Goal: Task Accomplishment & Management: Manage account settings

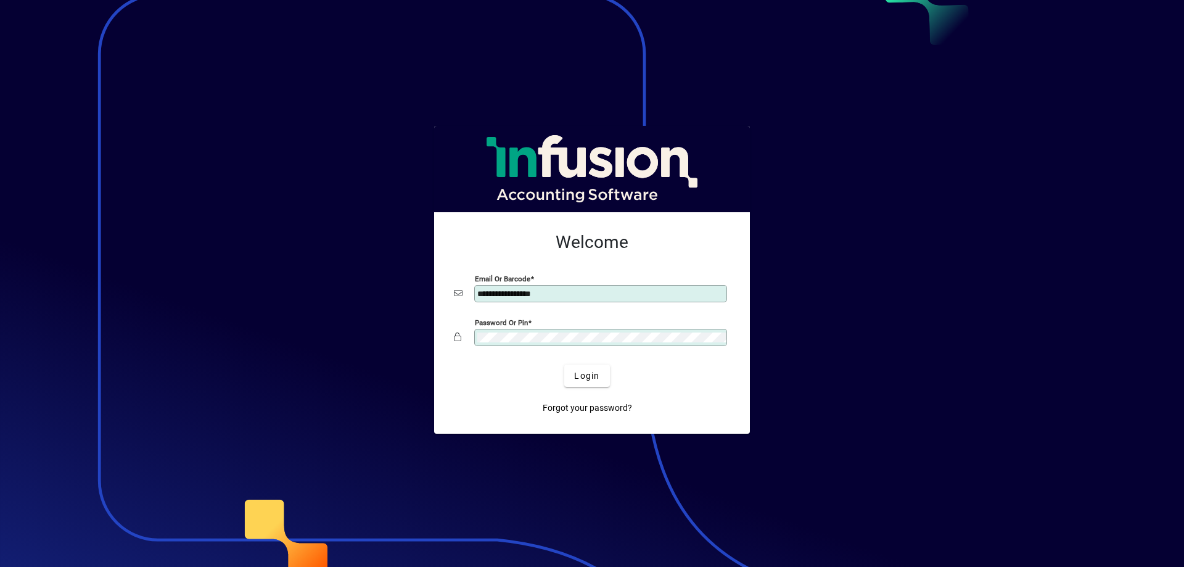
drag, startPoint x: 570, startPoint y: 290, endPoint x: 418, endPoint y: 252, distance: 156.6
click at [418, 252] on app-login-layout "**********" at bounding box center [592, 283] width 1184 height 567
type input "**********"
click at [502, 237] on h2 "Welcome" at bounding box center [592, 242] width 276 height 21
drag, startPoint x: 548, startPoint y: 343, endPoint x: 464, endPoint y: 310, distance: 89.4
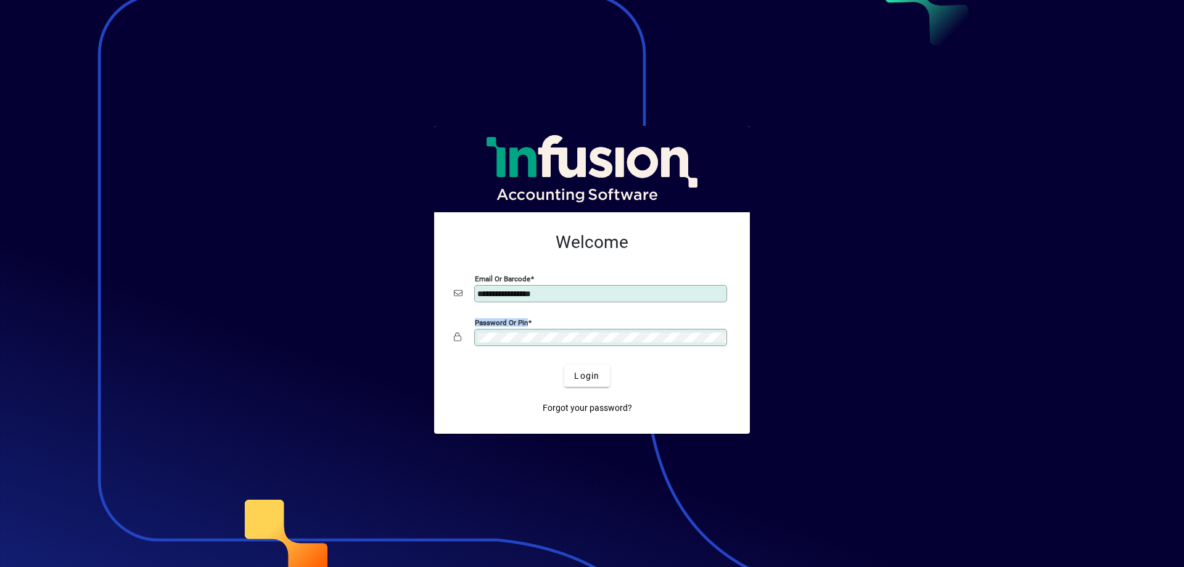
click at [464, 310] on div "**********" at bounding box center [592, 321] width 276 height 78
click at [449, 313] on mat-card-content "**********" at bounding box center [592, 291] width 296 height 138
click at [462, 381] on div "Login" at bounding box center [587, 375] width 276 height 22
click at [570, 374] on span "submit" at bounding box center [586, 376] width 45 height 30
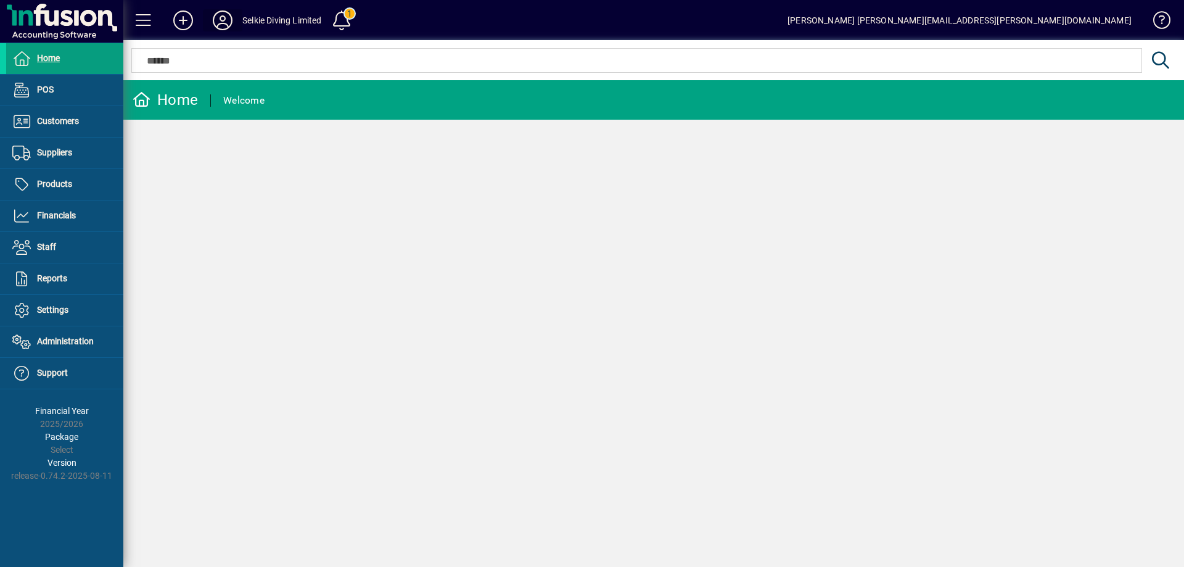
click at [221, 17] on icon at bounding box center [222, 20] width 25 height 20
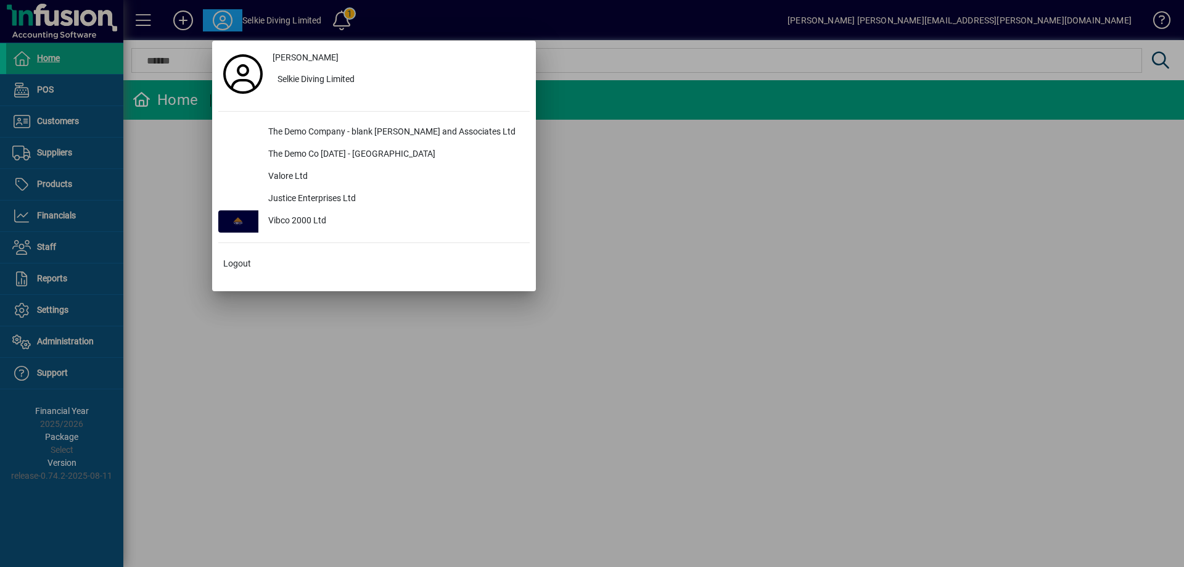
click at [720, 220] on div at bounding box center [592, 283] width 1184 height 567
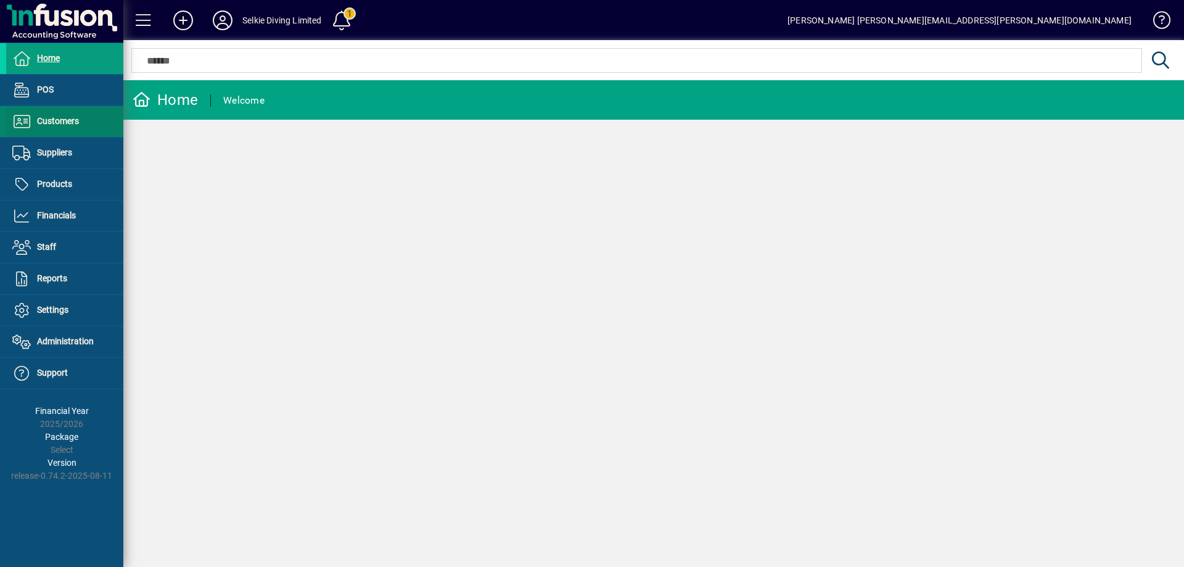
click at [88, 120] on span at bounding box center [64, 122] width 117 height 30
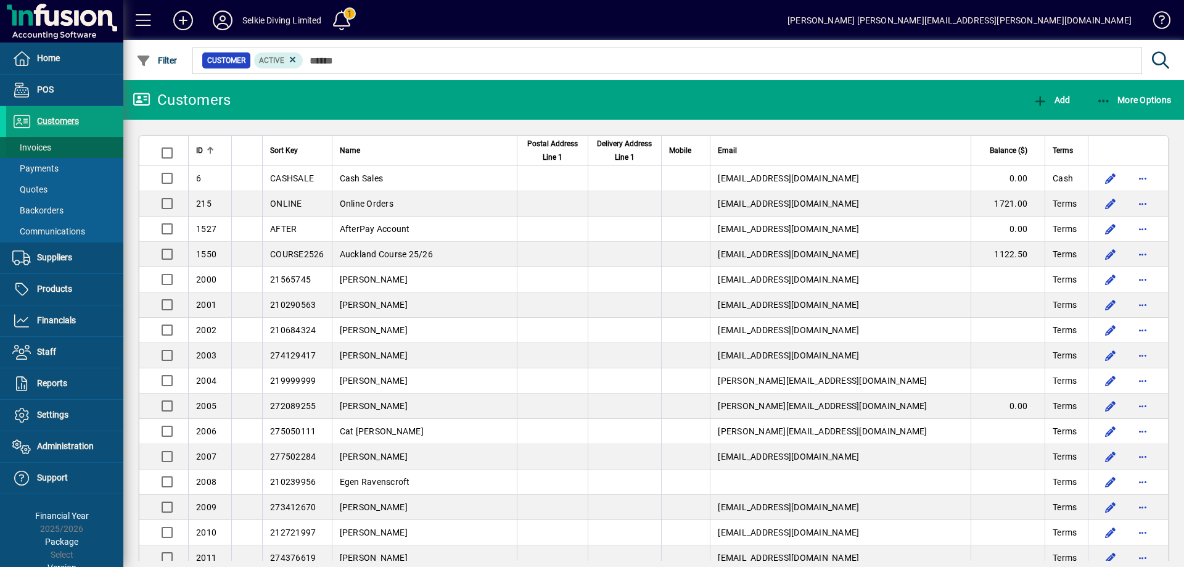
click at [82, 148] on span at bounding box center [64, 148] width 117 height 30
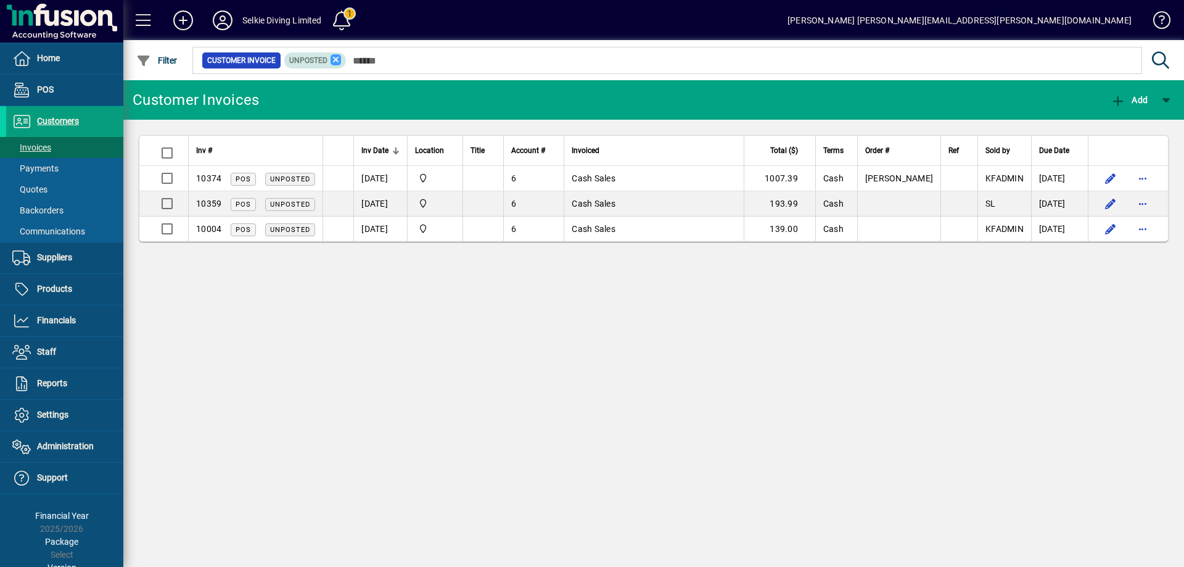
click at [331, 56] on icon at bounding box center [336, 59] width 11 height 11
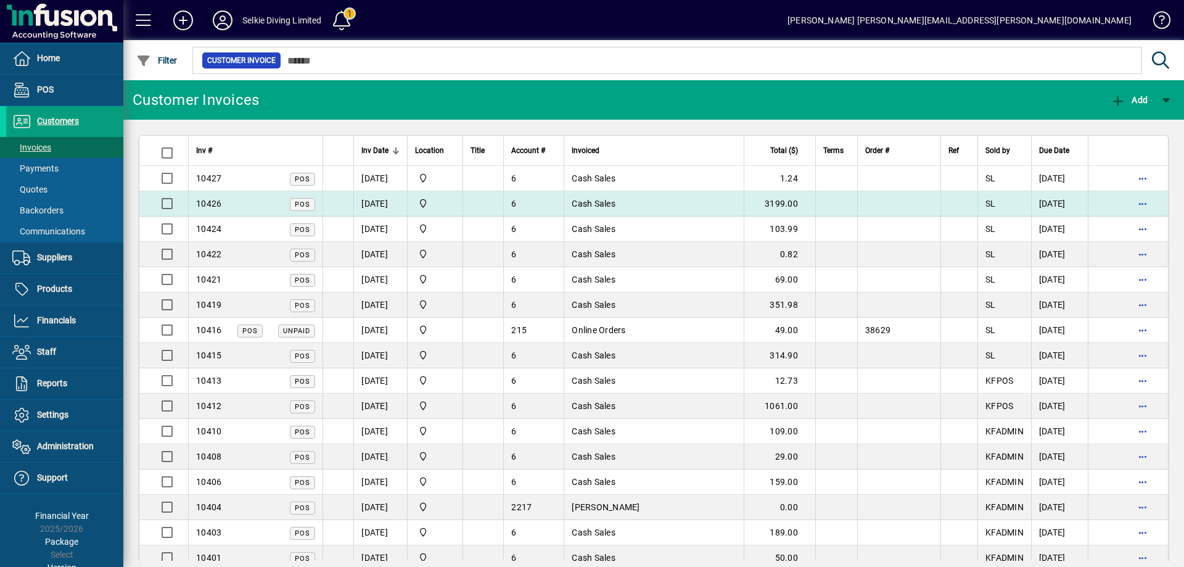
click at [578, 207] on td "Cash Sales" at bounding box center [654, 203] width 180 height 25
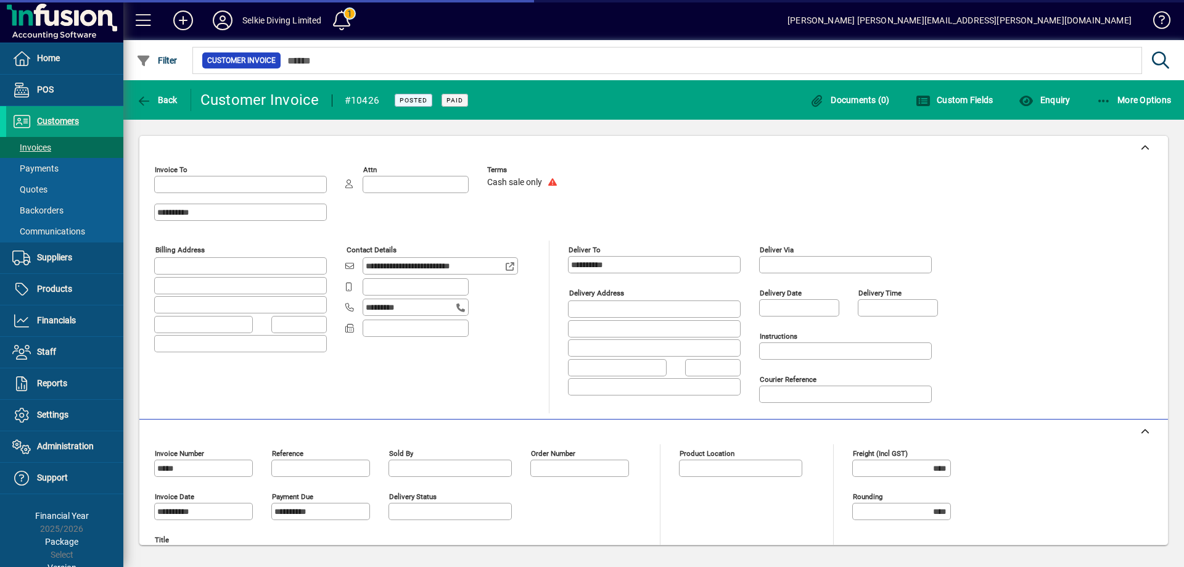
type input "**********"
type input "****"
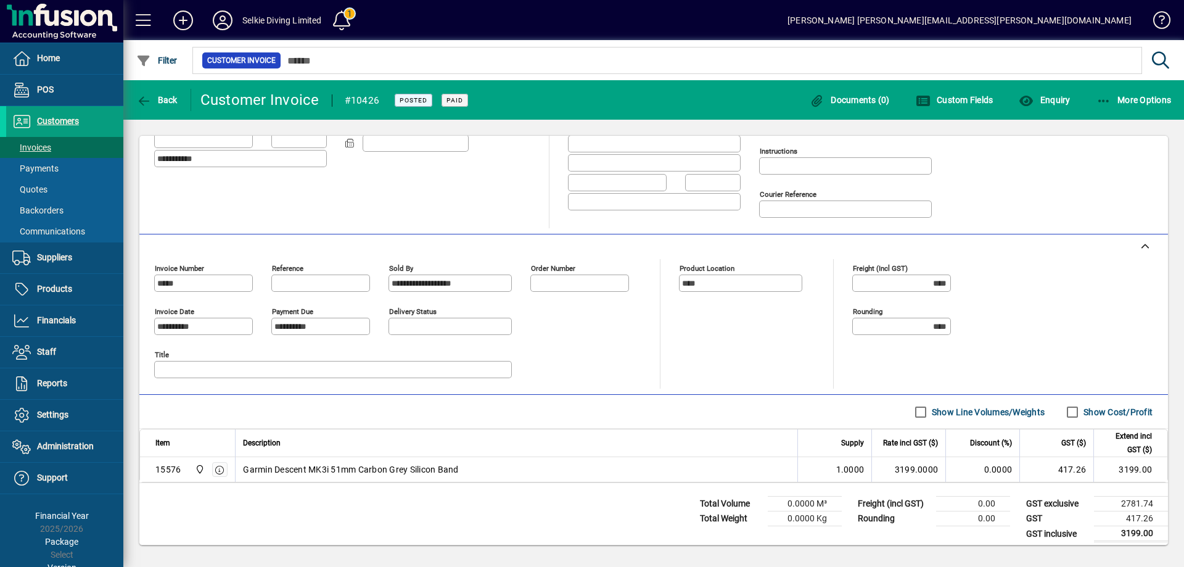
scroll to position [192, 0]
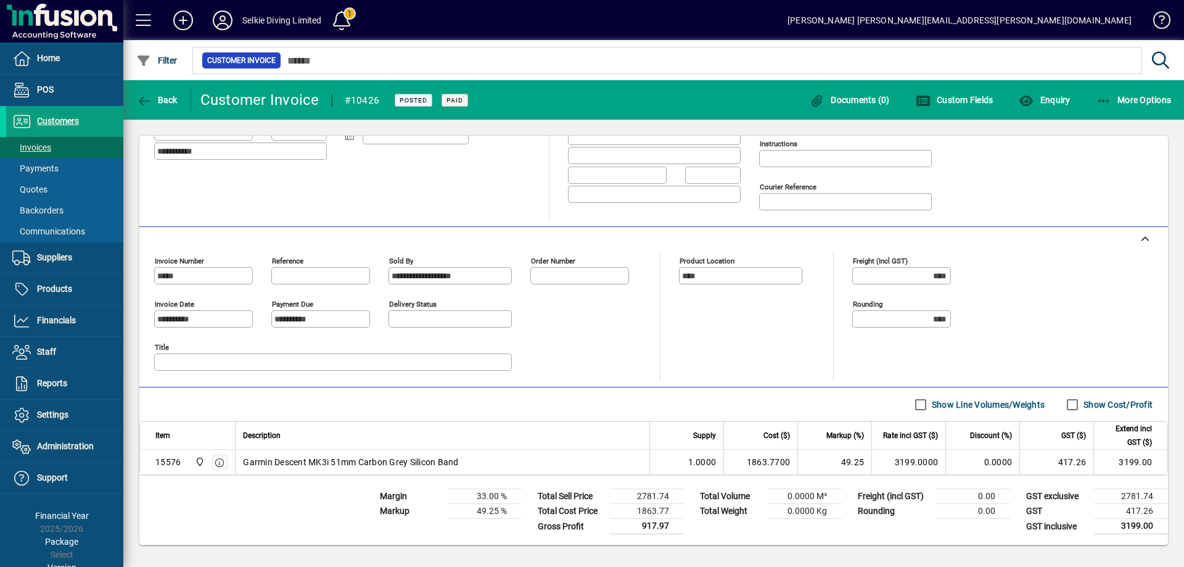
click at [763, 463] on td "1863.7700" at bounding box center [760, 462] width 74 height 25
click at [218, 462] on icon "button" at bounding box center [220, 462] width 11 height 9
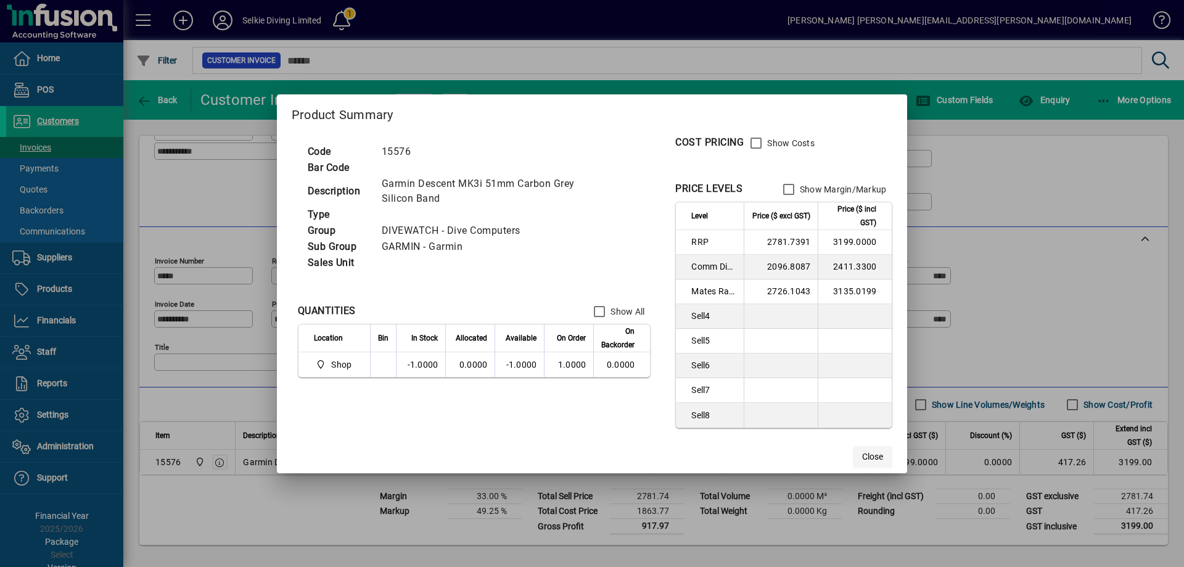
click at [865, 457] on span "Close" at bounding box center [872, 456] width 21 height 13
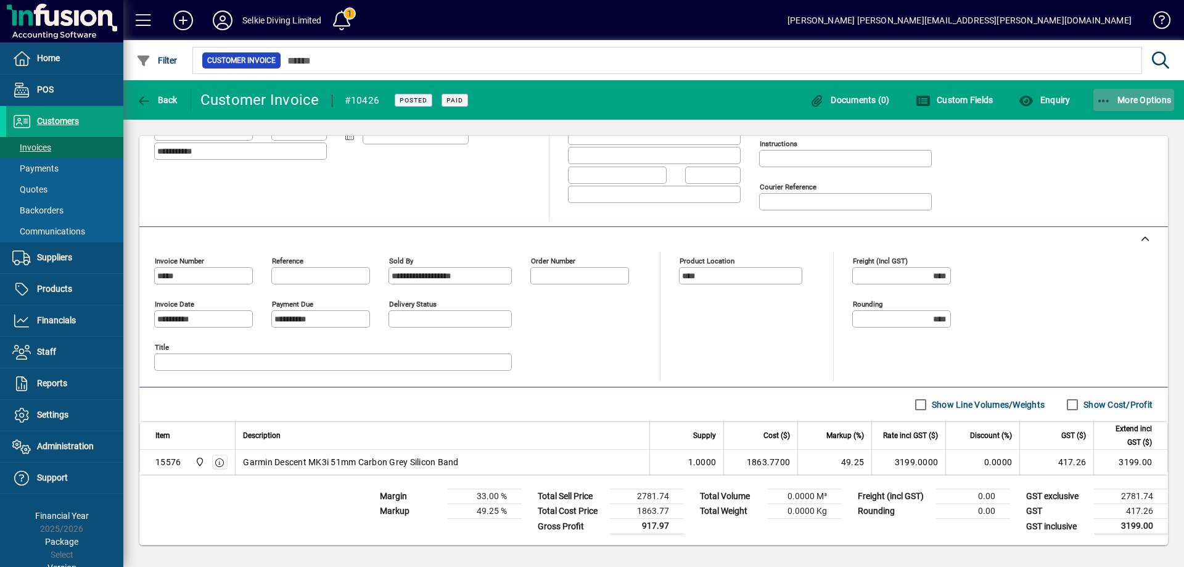
click at [1129, 102] on span "More Options" at bounding box center [1133, 100] width 75 height 10
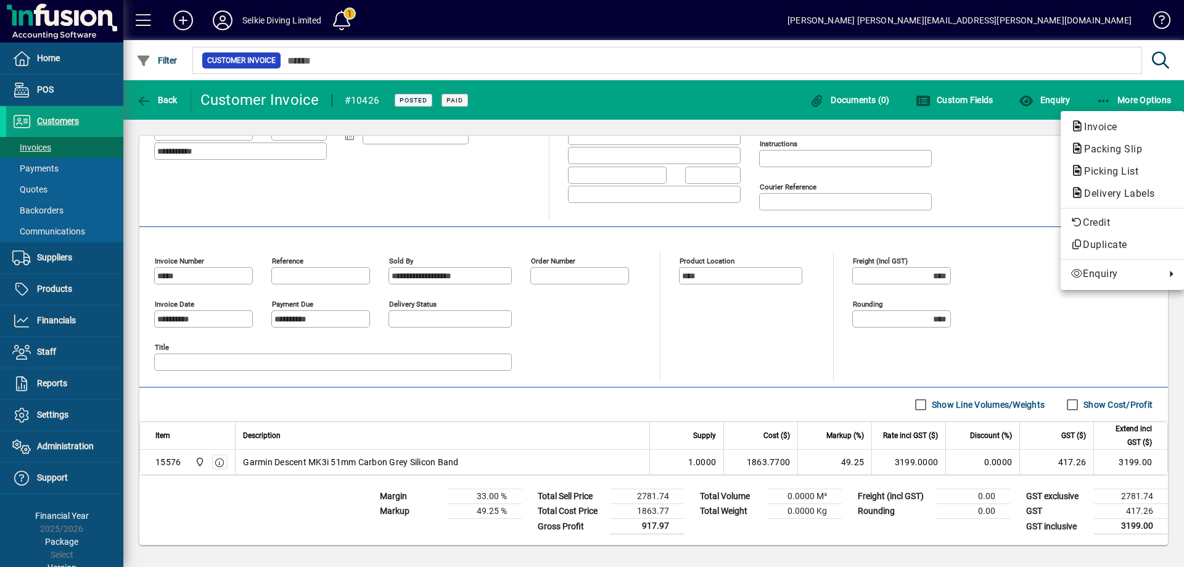
click at [989, 162] on div at bounding box center [592, 283] width 1184 height 567
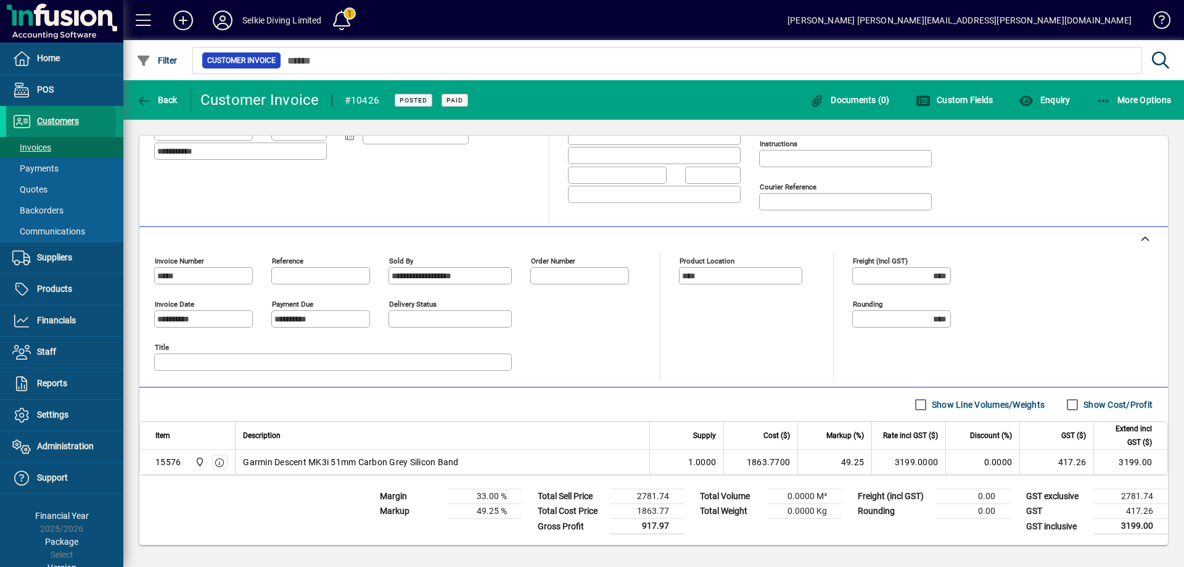
click at [52, 123] on span "Customers" at bounding box center [58, 121] width 42 height 10
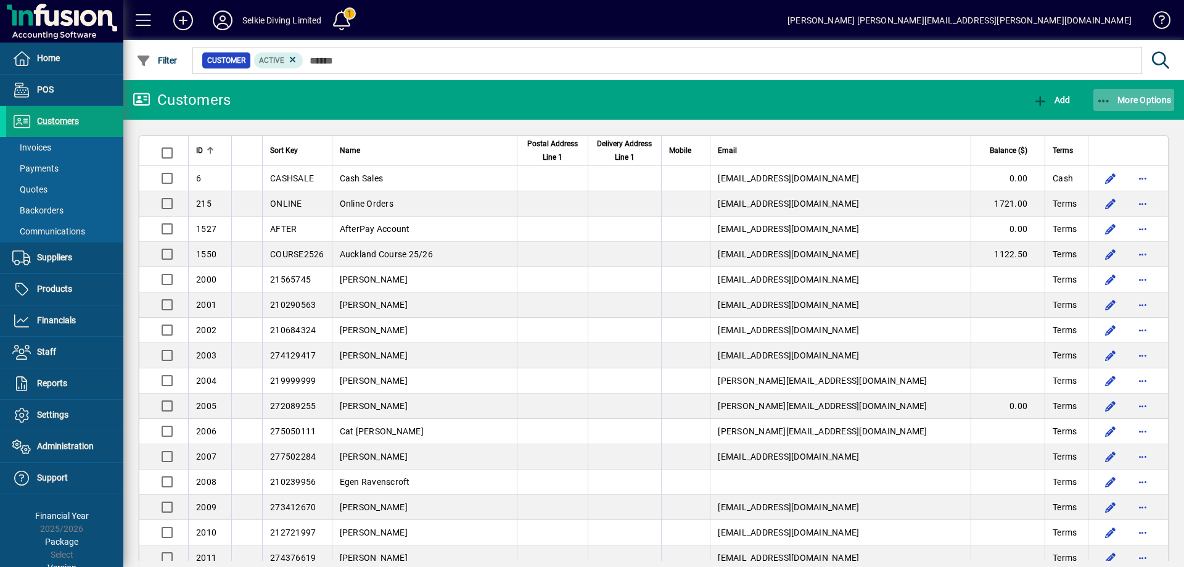
click at [1141, 107] on span "button" at bounding box center [1133, 100] width 81 height 30
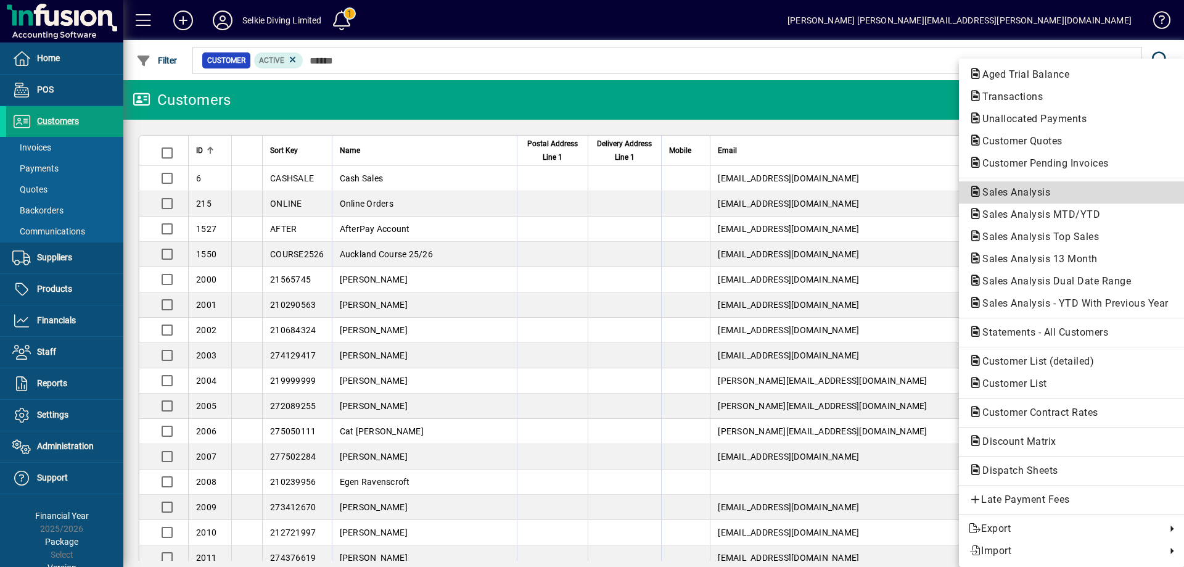
click at [1000, 189] on span "Sales Analysis" at bounding box center [1013, 192] width 88 height 12
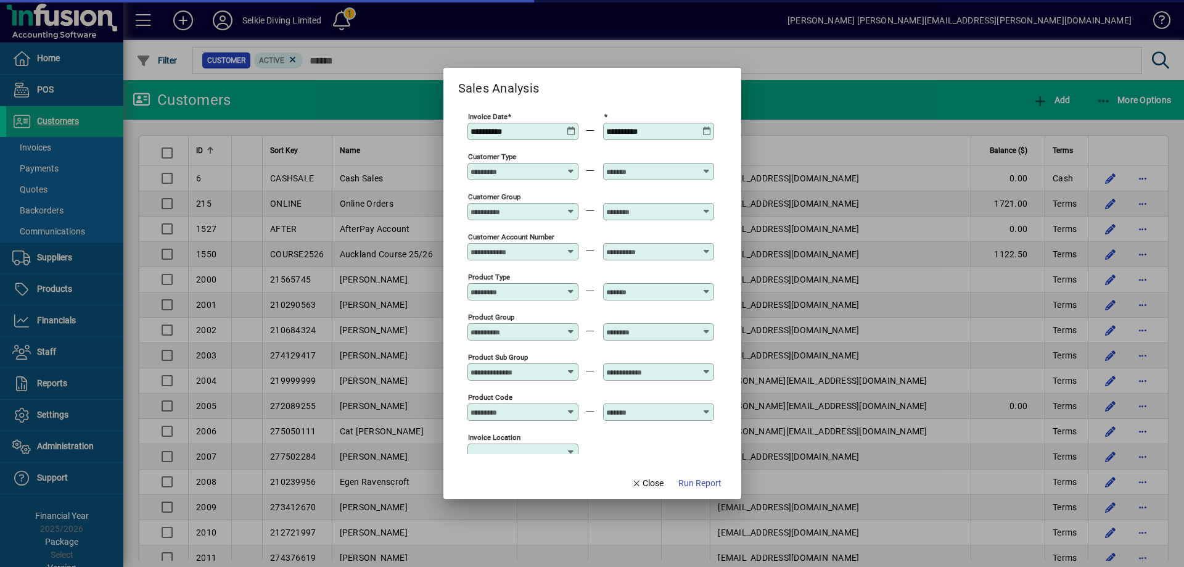
type input "**********"
click at [570, 126] on icon at bounding box center [571, 126] width 9 height 0
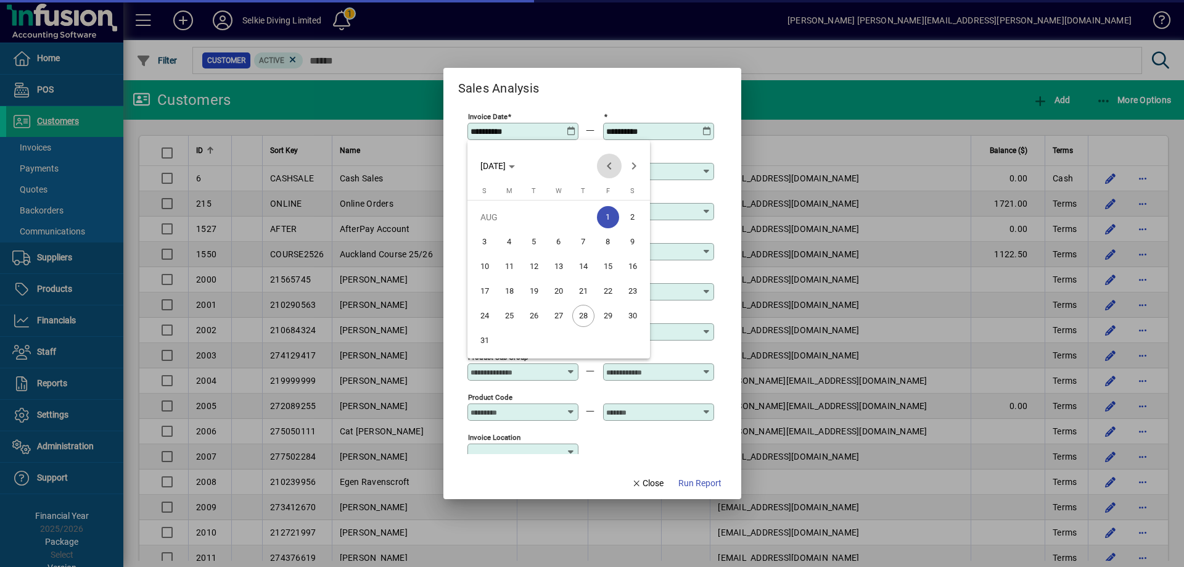
click at [605, 162] on span "Previous month" at bounding box center [609, 166] width 25 height 25
click at [535, 240] on span "1" at bounding box center [534, 242] width 22 height 22
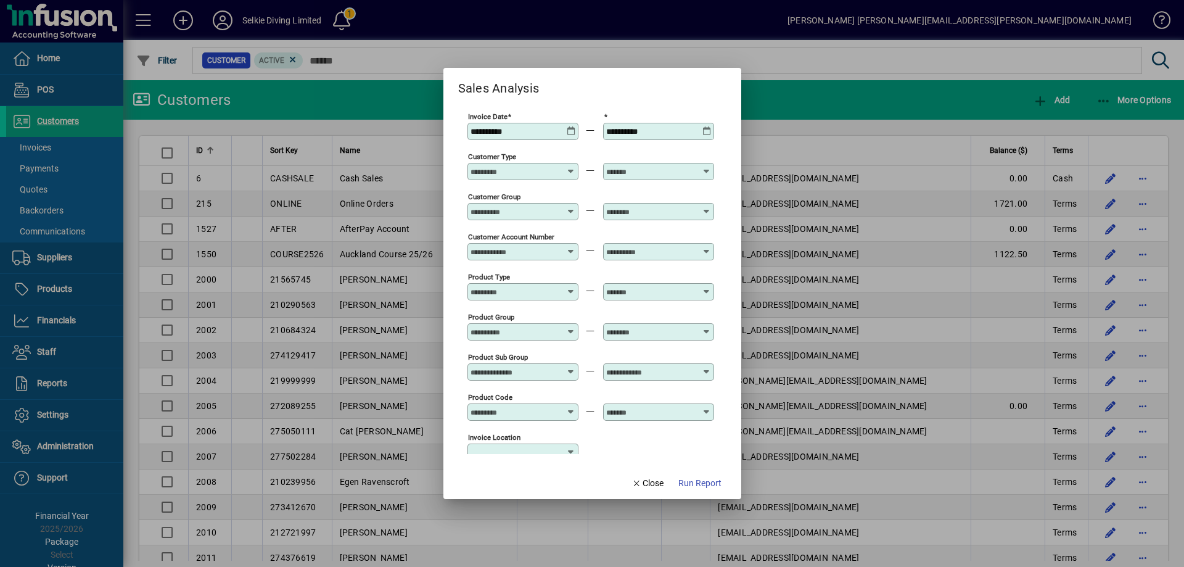
type input "**********"
click at [705, 126] on icon at bounding box center [706, 126] width 9 height 0
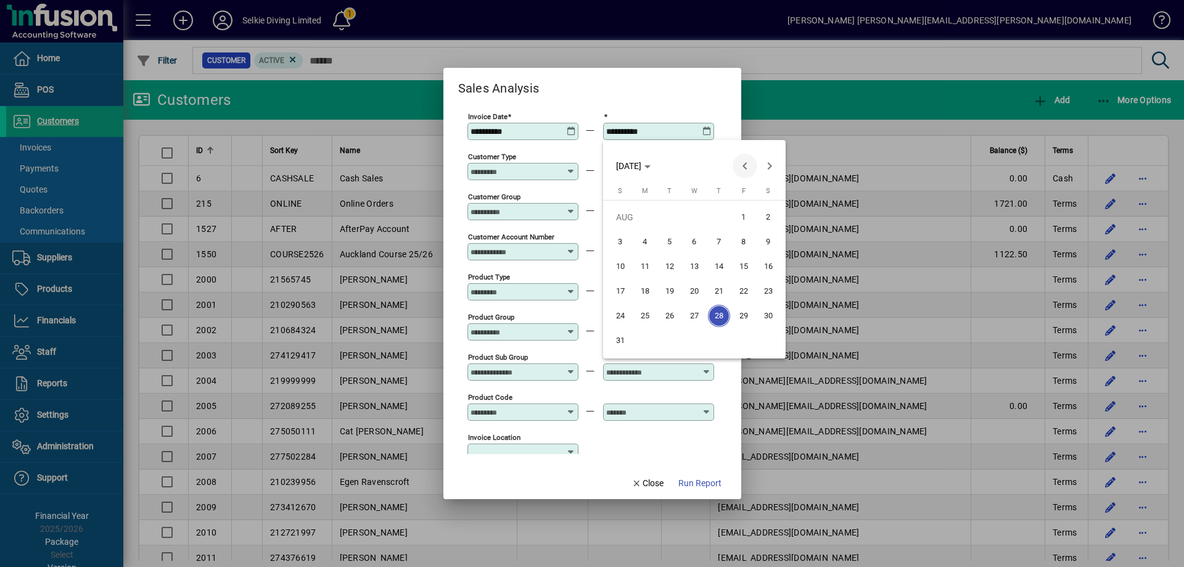
click at [744, 165] on span "Previous month" at bounding box center [745, 166] width 25 height 25
click at [721, 337] on span "31" at bounding box center [719, 340] width 22 height 22
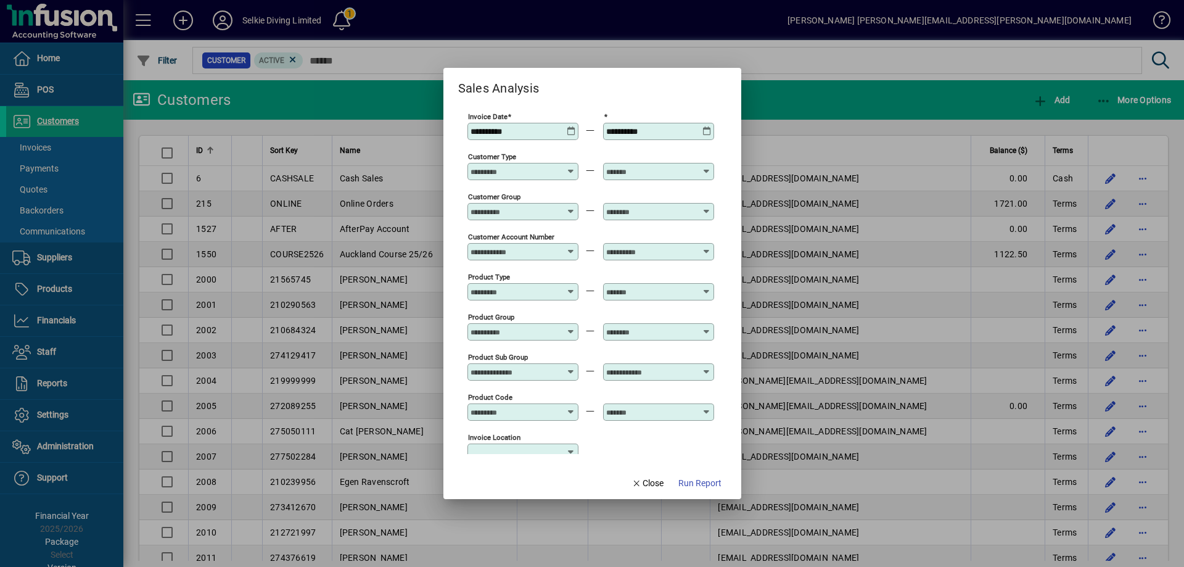
type input "**********"
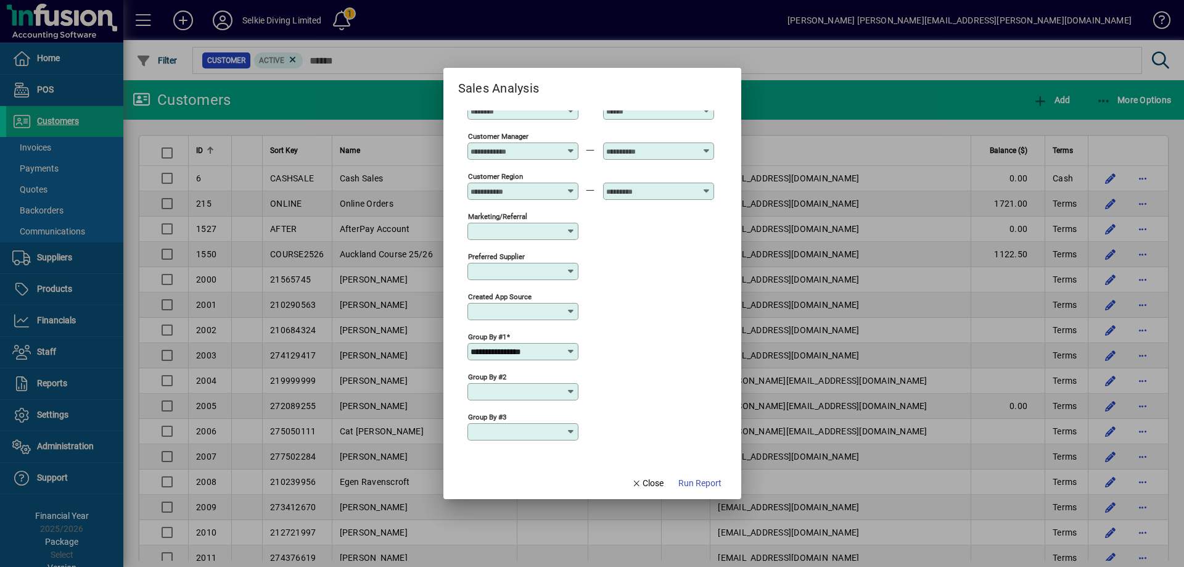
scroll to position [406, 0]
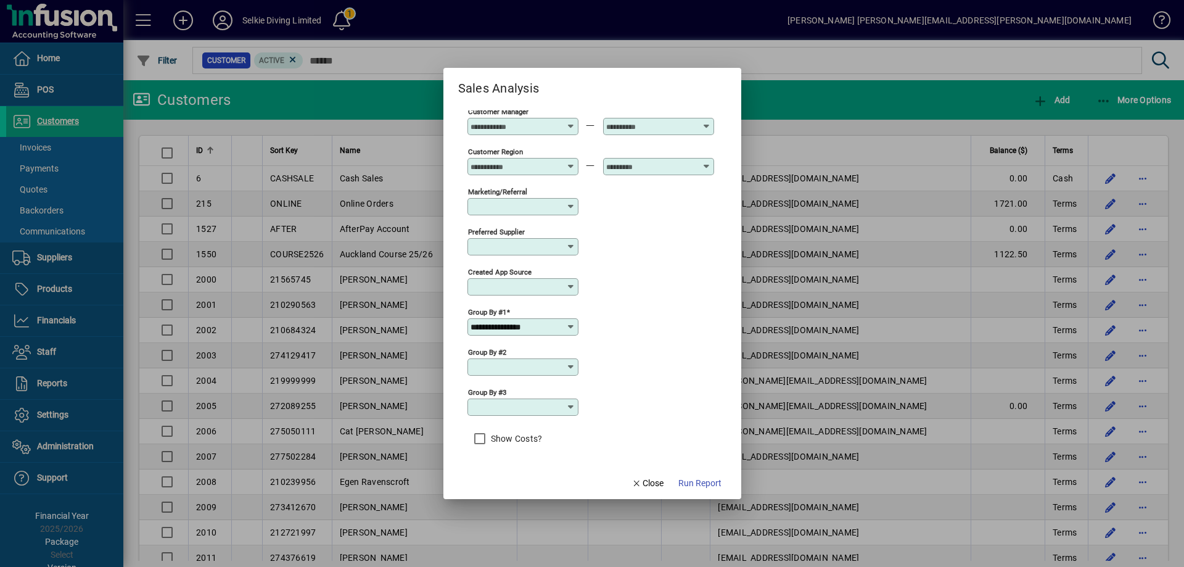
click at [573, 324] on icon at bounding box center [571, 327] width 10 height 10
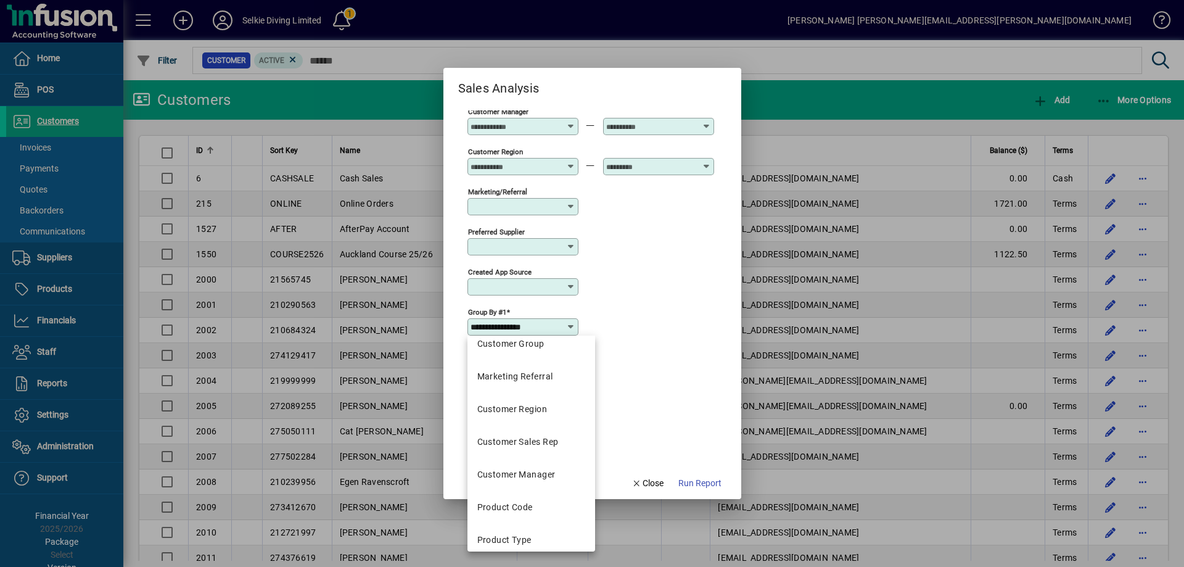
scroll to position [213, 0]
click at [552, 507] on mat-option "Product Code" at bounding box center [531, 503] width 128 height 33
type input "**********"
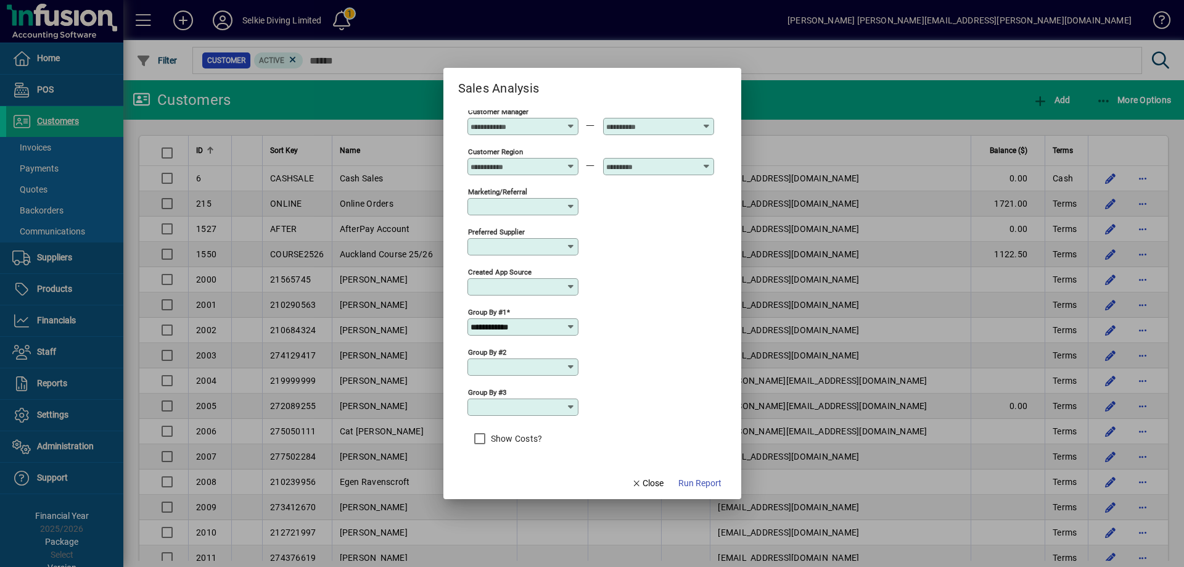
click at [570, 369] on icon at bounding box center [571, 367] width 10 height 10
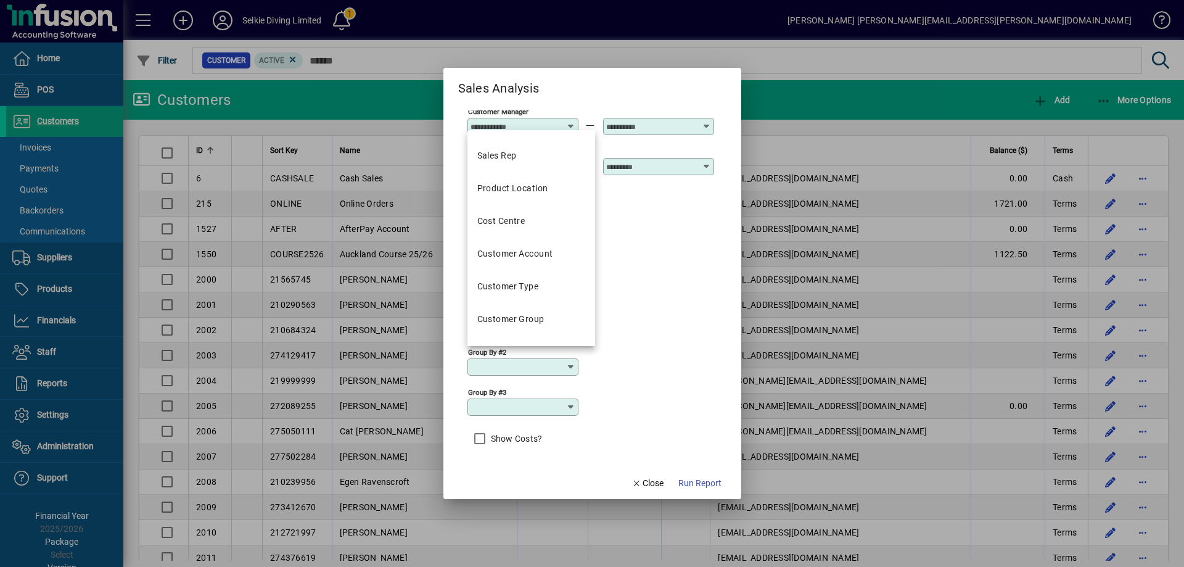
scroll to position [12, 0]
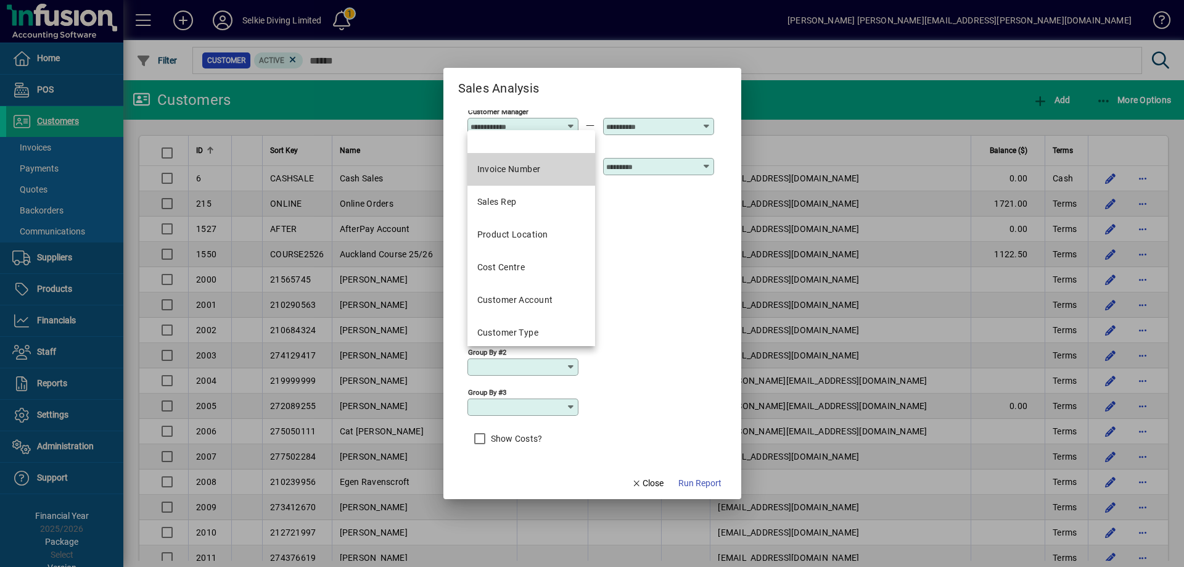
click at [530, 170] on div "Invoice Number" at bounding box center [509, 169] width 64 height 13
type input "**********"
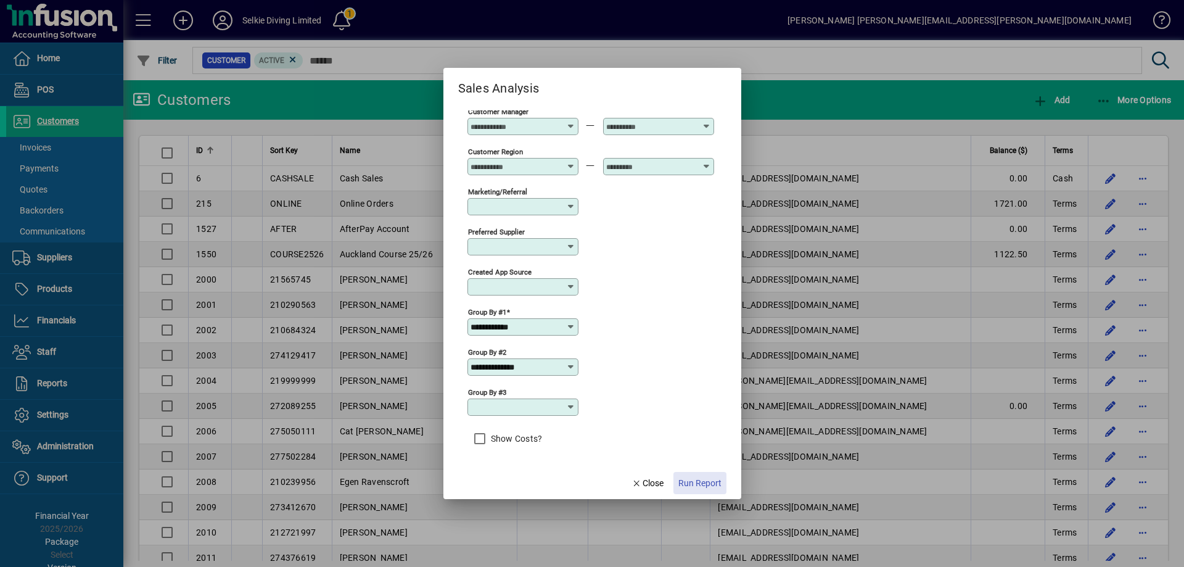
click at [701, 485] on span "Run Report" at bounding box center [699, 483] width 43 height 13
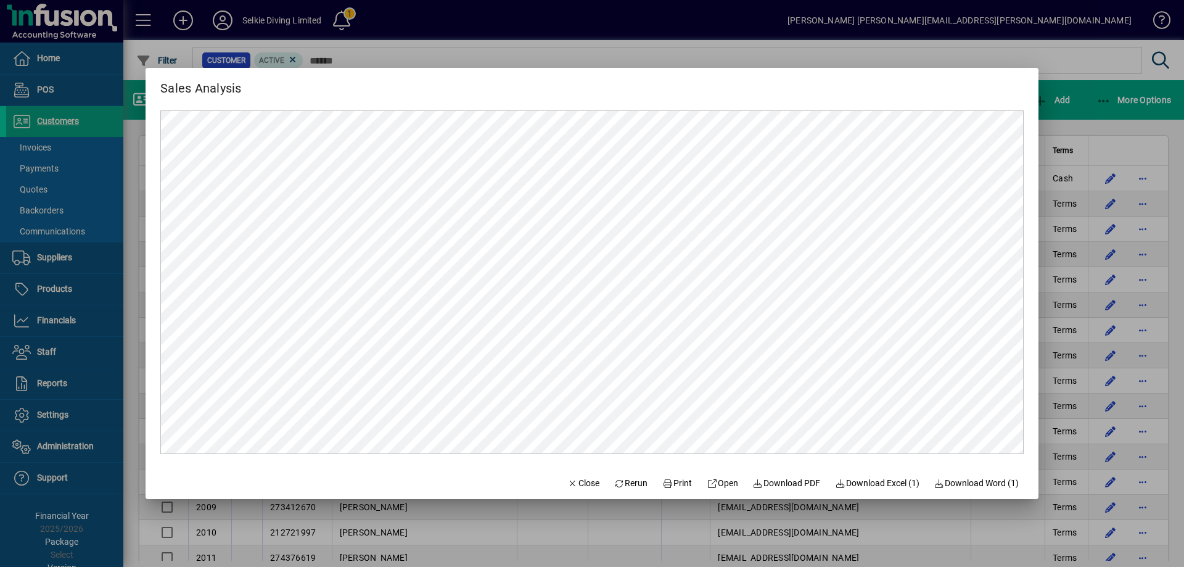
scroll to position [0, 0]
click at [567, 479] on icon "button" at bounding box center [572, 483] width 11 height 9
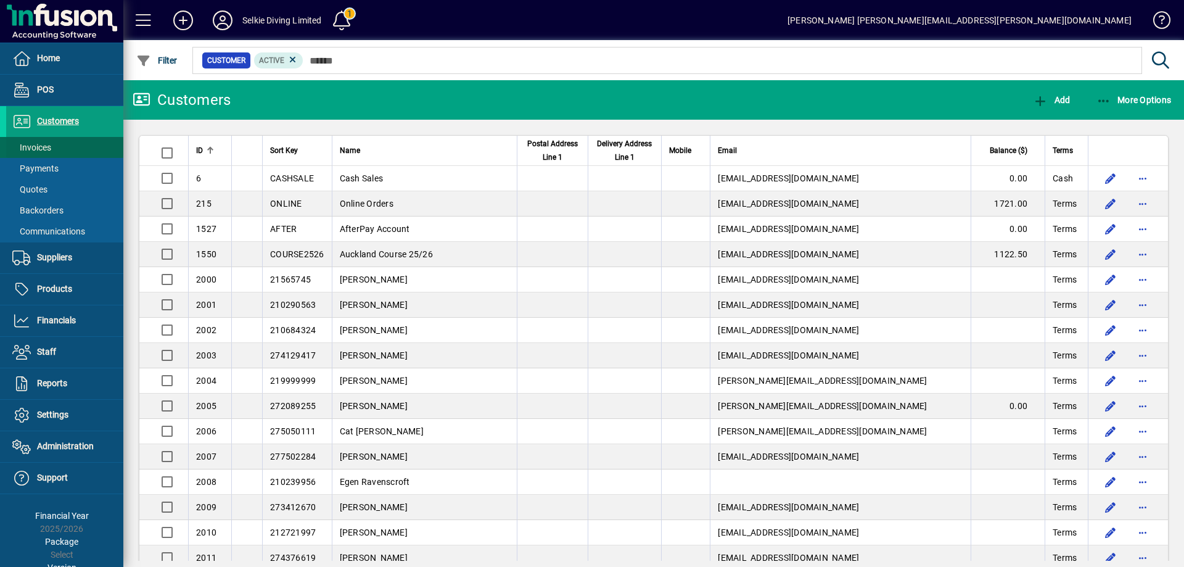
click at [44, 149] on span "Invoices" at bounding box center [31, 147] width 39 height 10
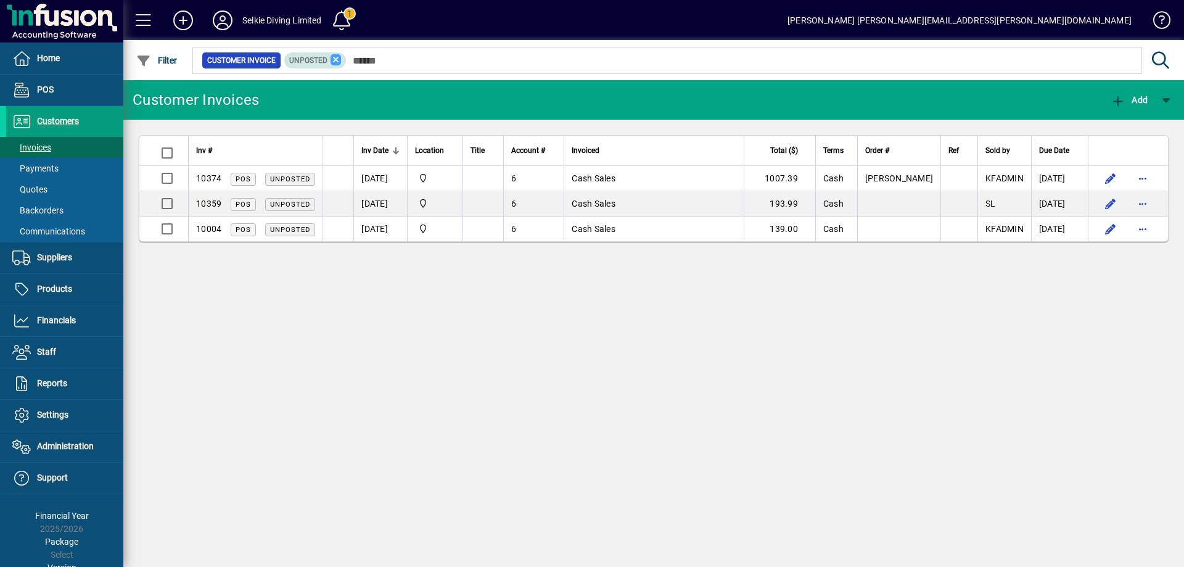
click at [335, 60] on icon at bounding box center [336, 59] width 11 height 11
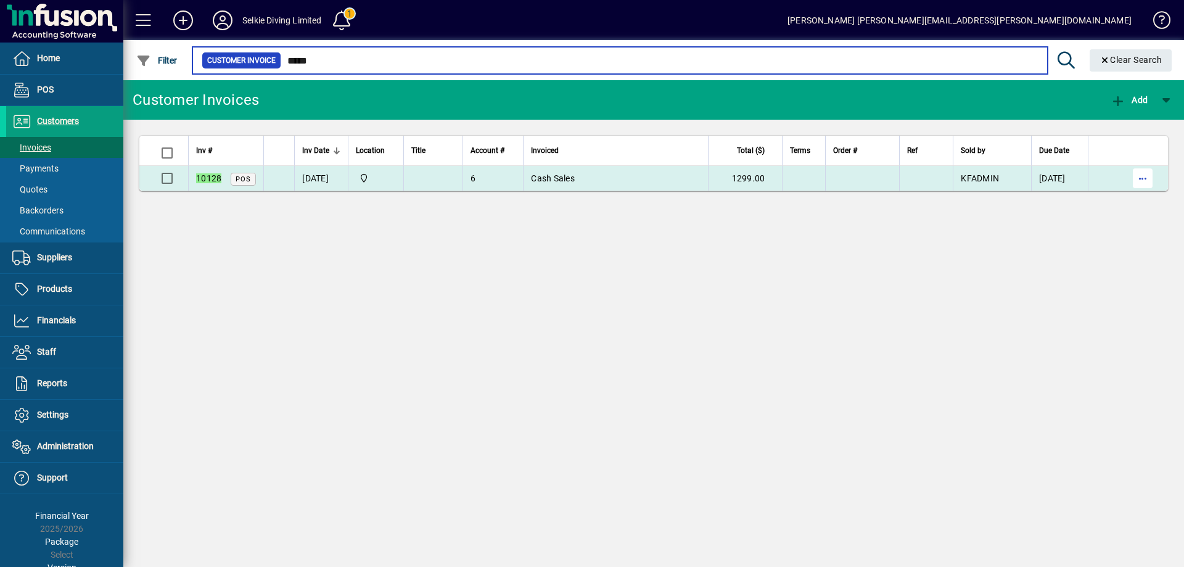
type input "*****"
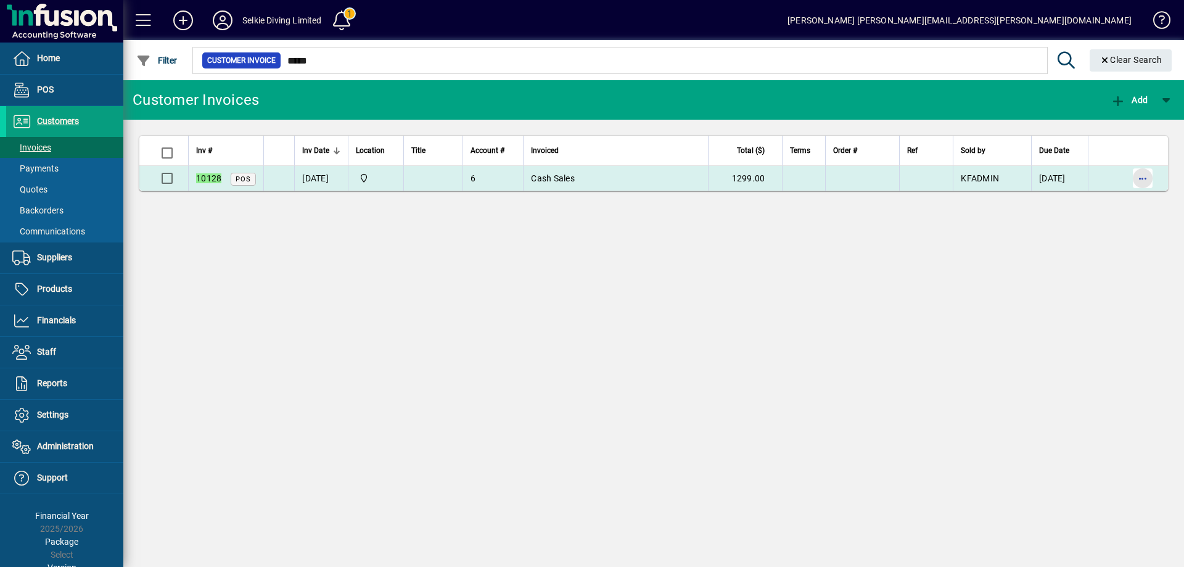
click at [1136, 174] on span "button" at bounding box center [1143, 178] width 30 height 30
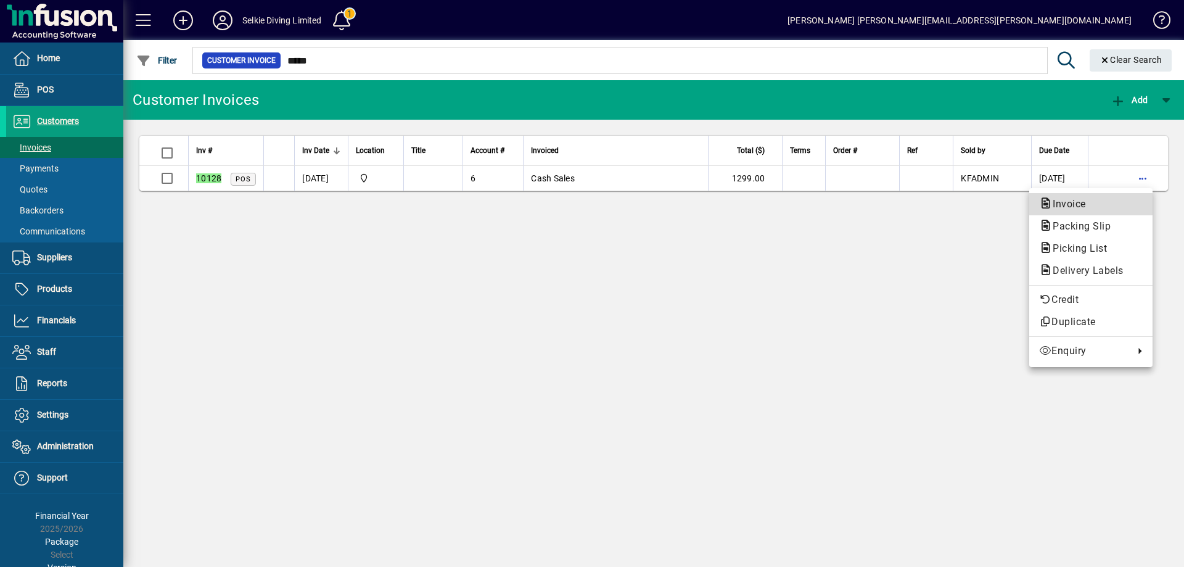
click at [1081, 202] on span "Invoice" at bounding box center [1065, 204] width 53 height 12
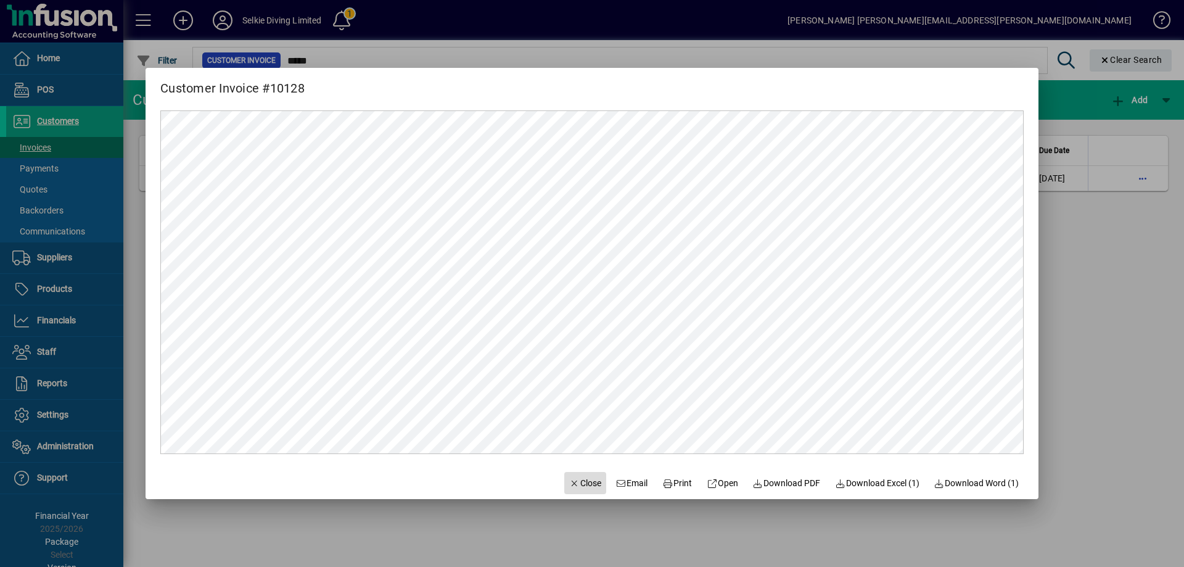
click at [583, 480] on span "Close" at bounding box center [585, 483] width 32 height 13
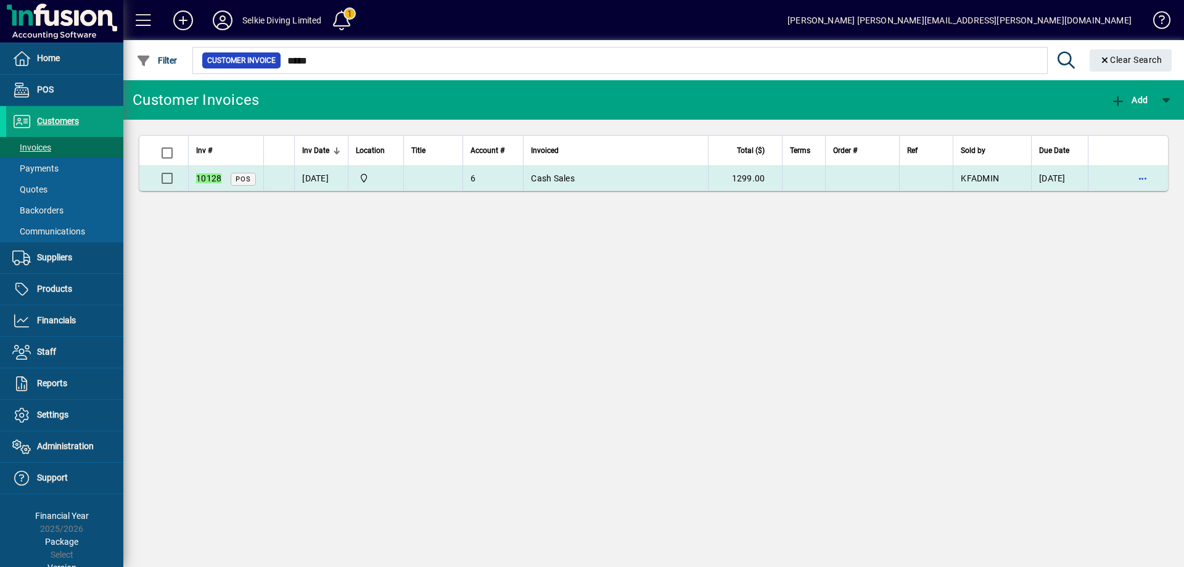
click at [471, 181] on td "6" at bounding box center [492, 178] width 60 height 25
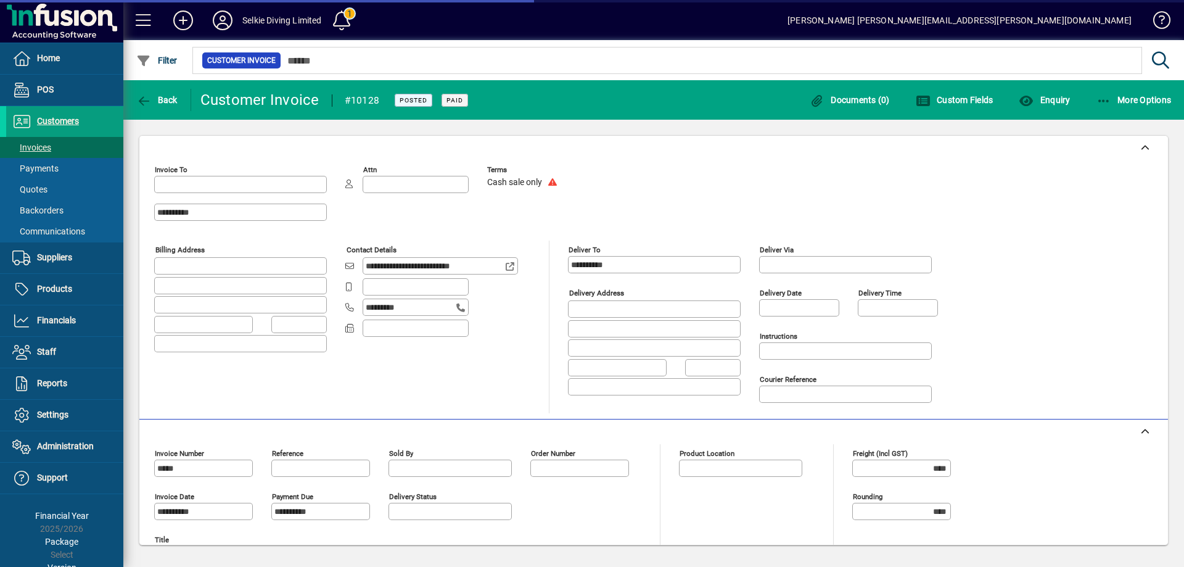
type input "**********"
type input "****"
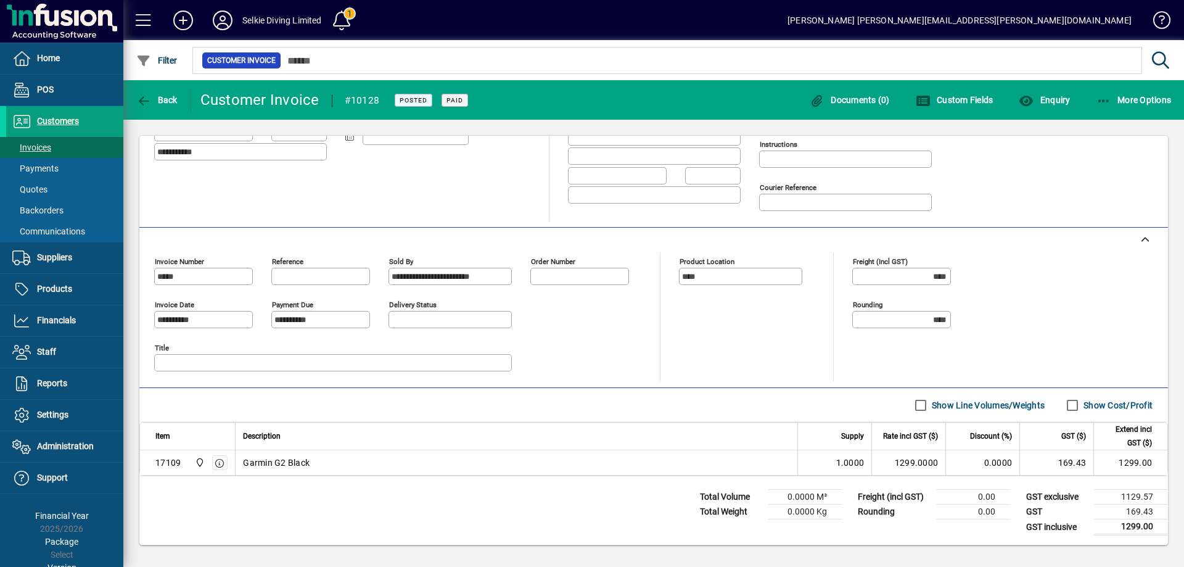
scroll to position [192, 0]
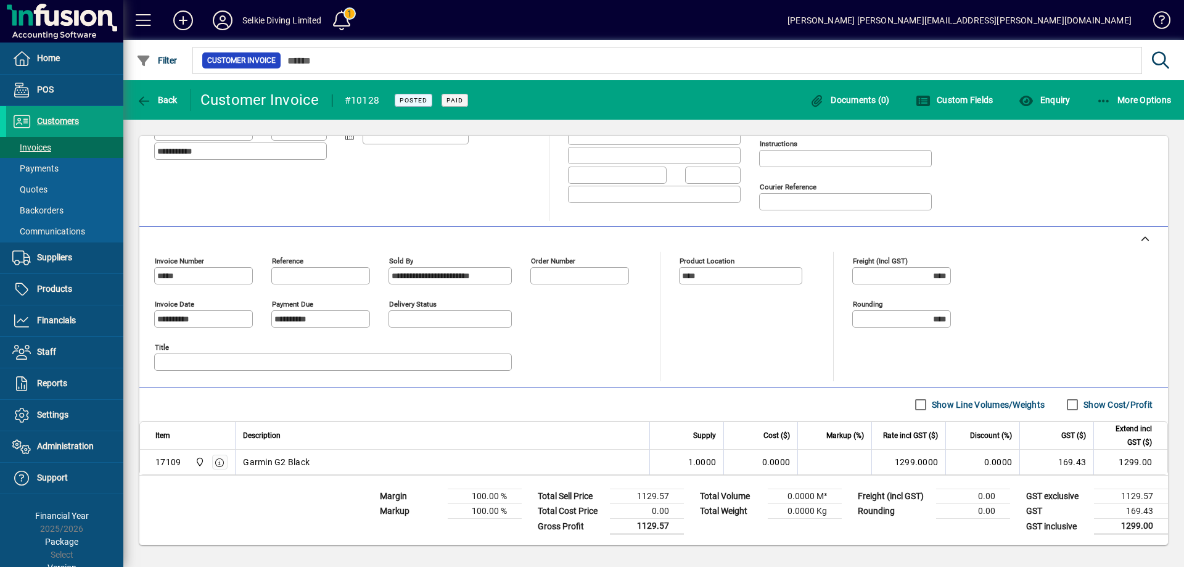
click at [778, 464] on td "0.0000" at bounding box center [760, 462] width 74 height 25
click at [773, 459] on td "0.0000" at bounding box center [760, 462] width 74 height 25
drag, startPoint x: 773, startPoint y: 459, endPoint x: 585, endPoint y: 416, distance: 193.1
click at [585, 416] on mat-toolbar-row "Line Items Show Line Volumes/Weights Show Cost/Profit" at bounding box center [653, 404] width 1029 height 34
click at [1107, 100] on icon "button" at bounding box center [1103, 101] width 15 height 12
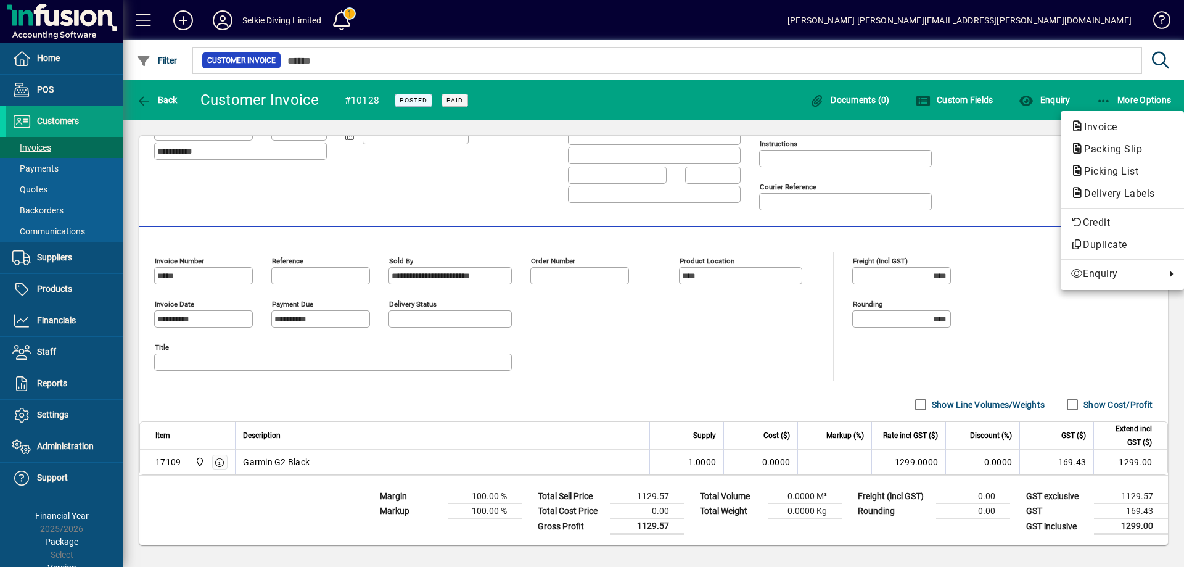
click at [1037, 303] on div at bounding box center [592, 283] width 1184 height 567
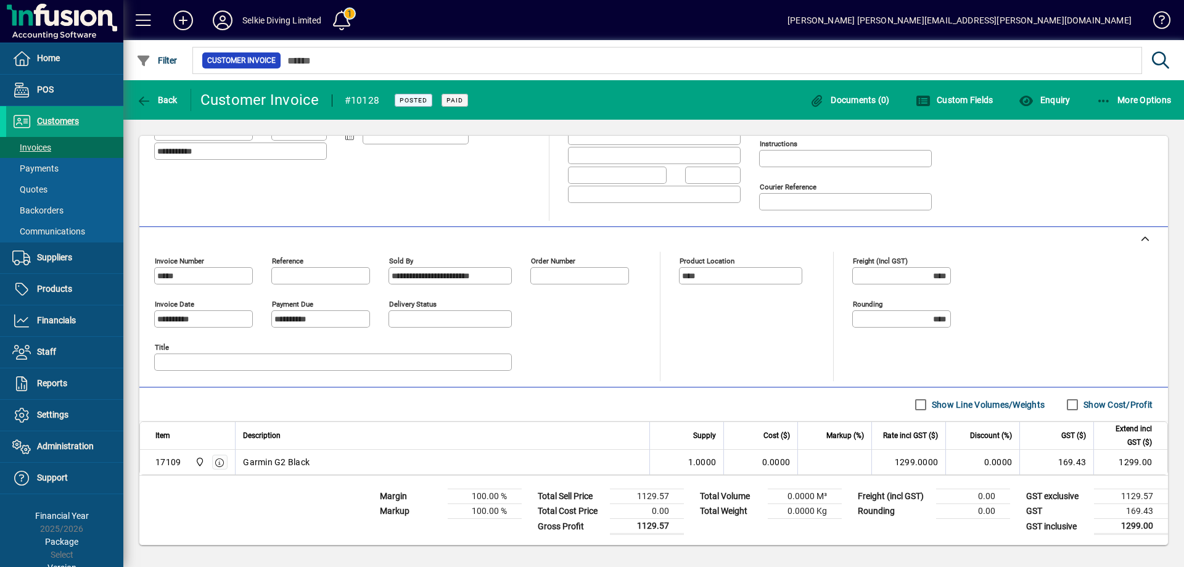
click at [1016, 172] on div "**********" at bounding box center [653, 94] width 999 height 253
click at [170, 99] on span "Back" at bounding box center [156, 100] width 41 height 10
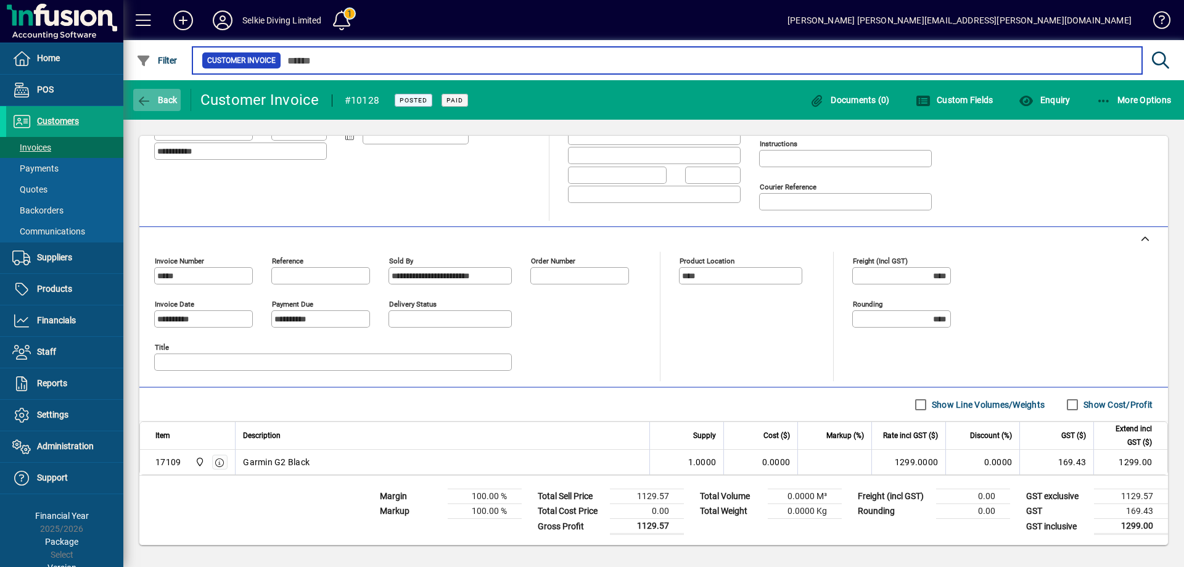
type input "*****"
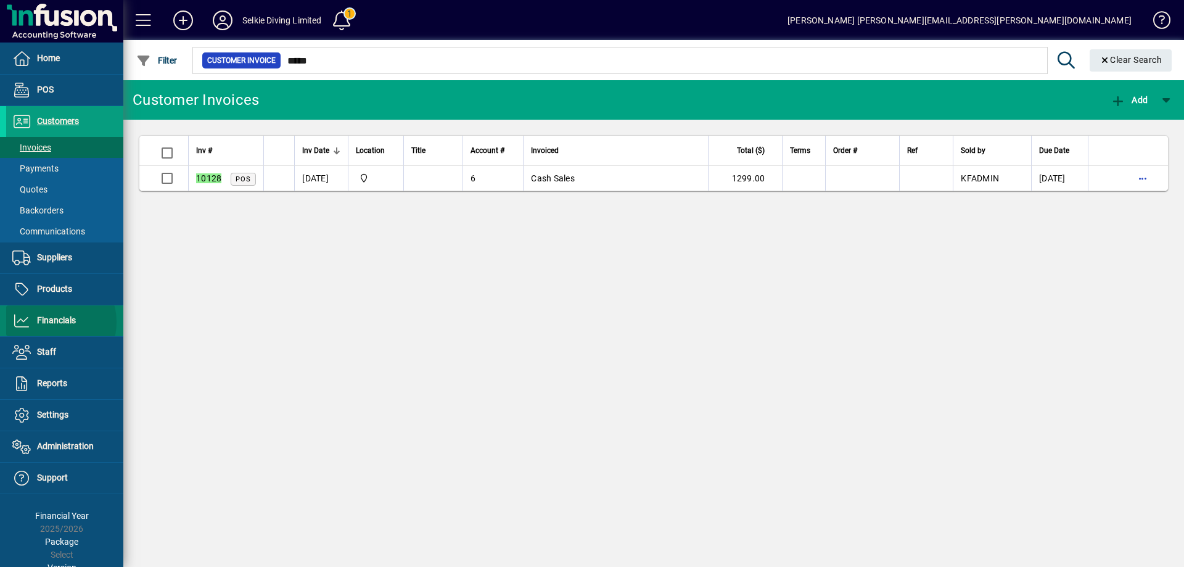
click at [52, 322] on span "Financials" at bounding box center [56, 320] width 39 height 10
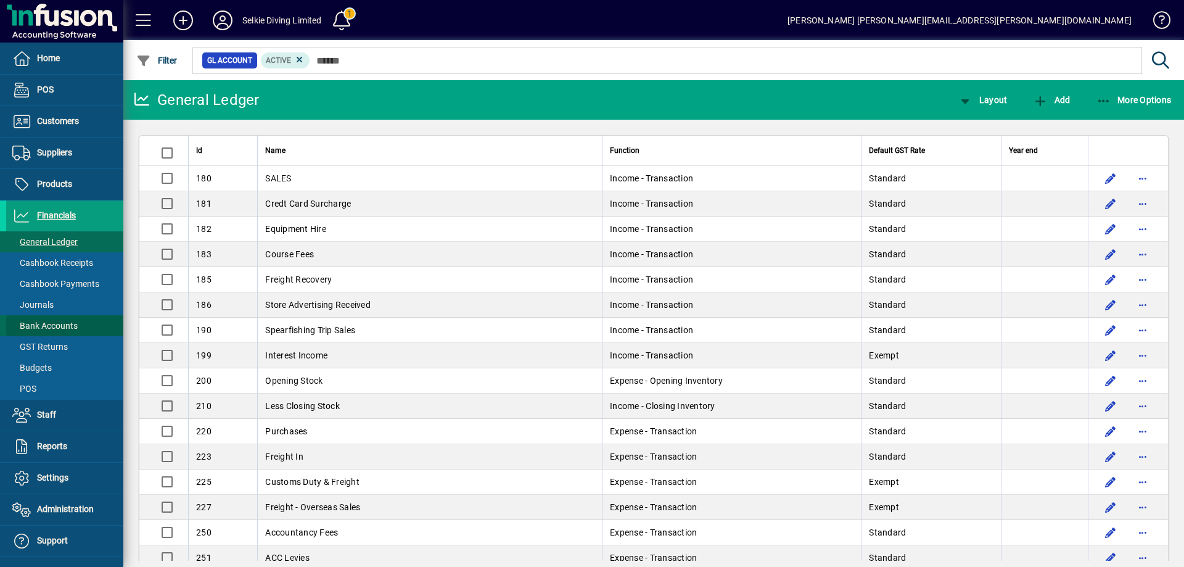
click at [73, 326] on span "Bank Accounts" at bounding box center [44, 326] width 65 height 10
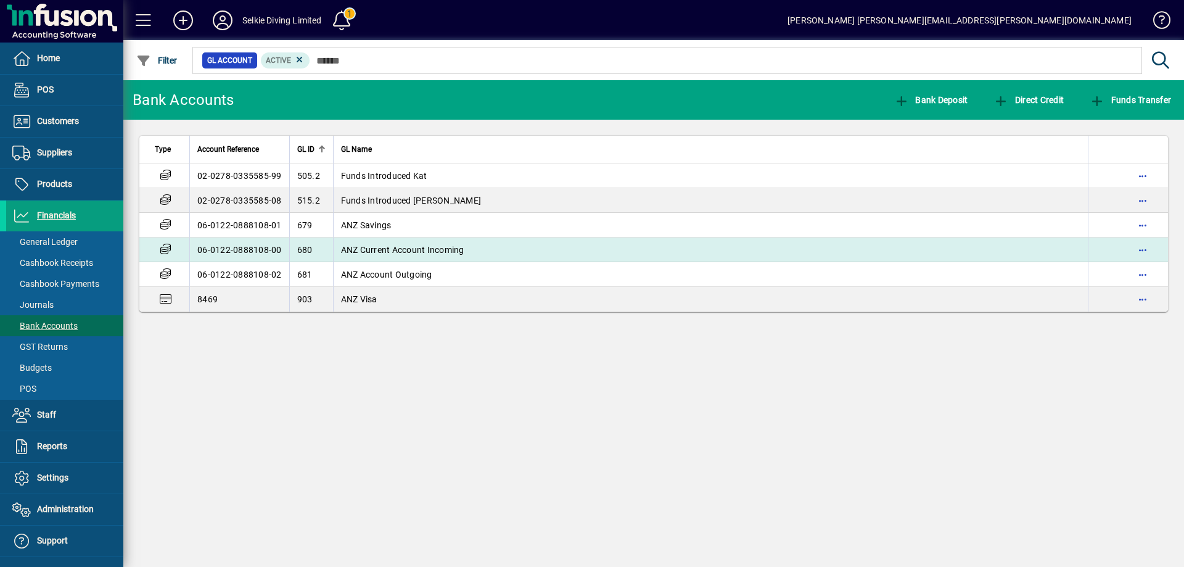
click at [263, 250] on td "06-0122-0888108-00" at bounding box center [239, 249] width 100 height 25
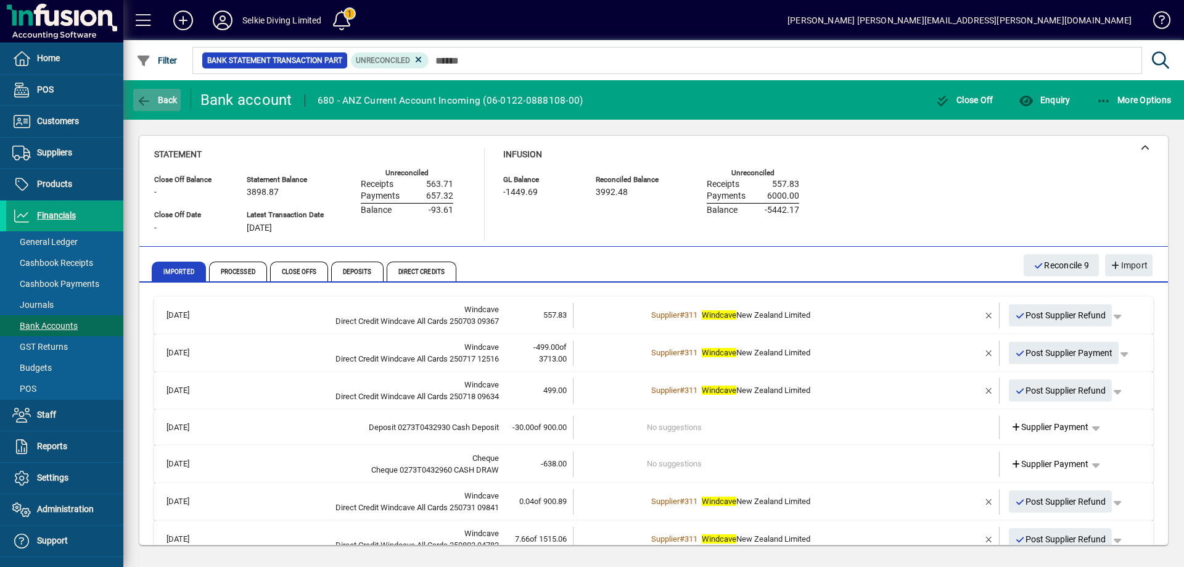
click at [135, 96] on span "button" at bounding box center [156, 100] width 47 height 30
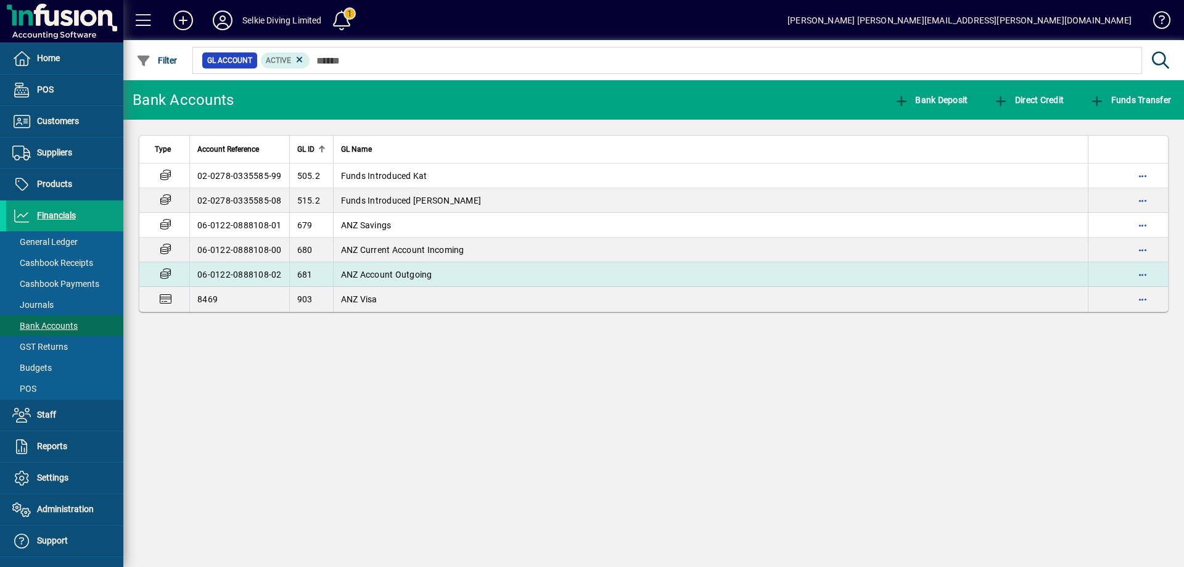
click at [231, 274] on td "06-0122-0888108-02" at bounding box center [239, 274] width 100 height 25
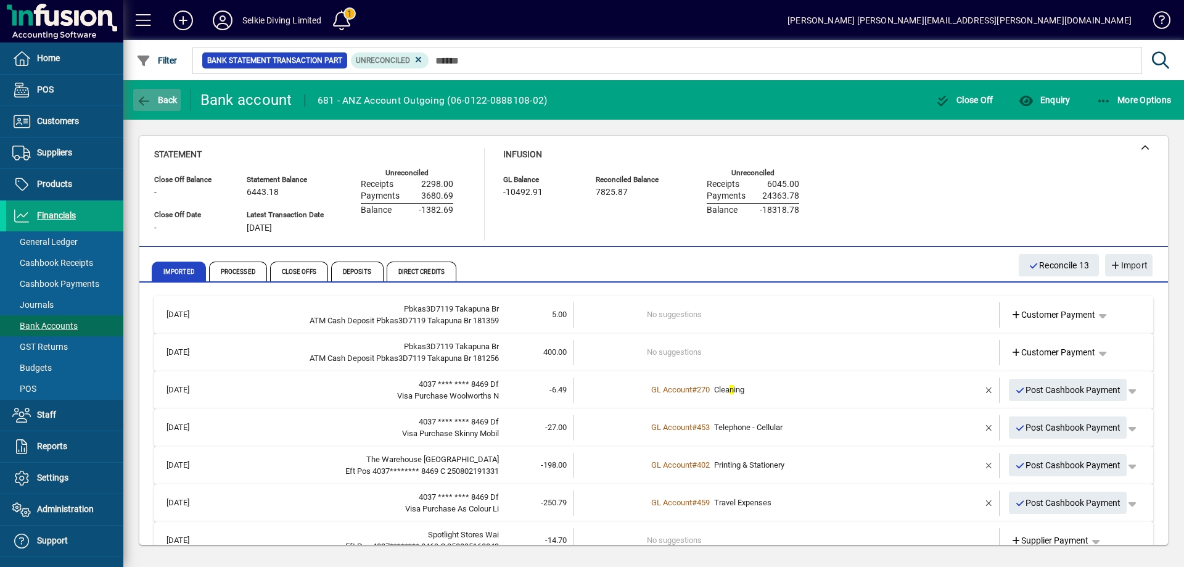
click at [144, 101] on icon "button" at bounding box center [143, 101] width 15 height 12
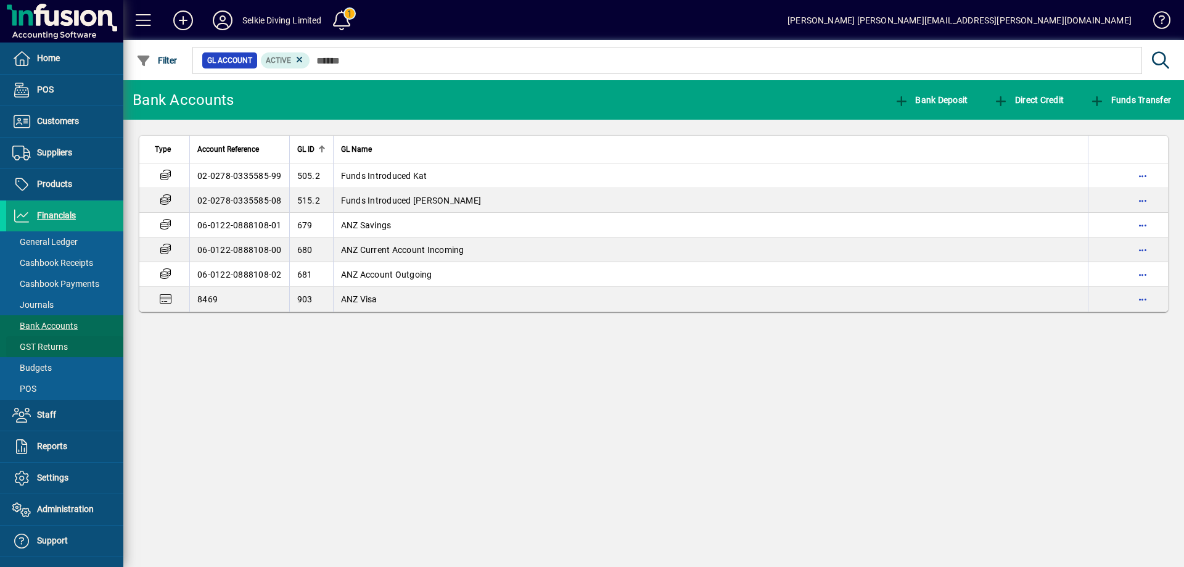
click at [49, 345] on span "GST Returns" at bounding box center [39, 347] width 55 height 10
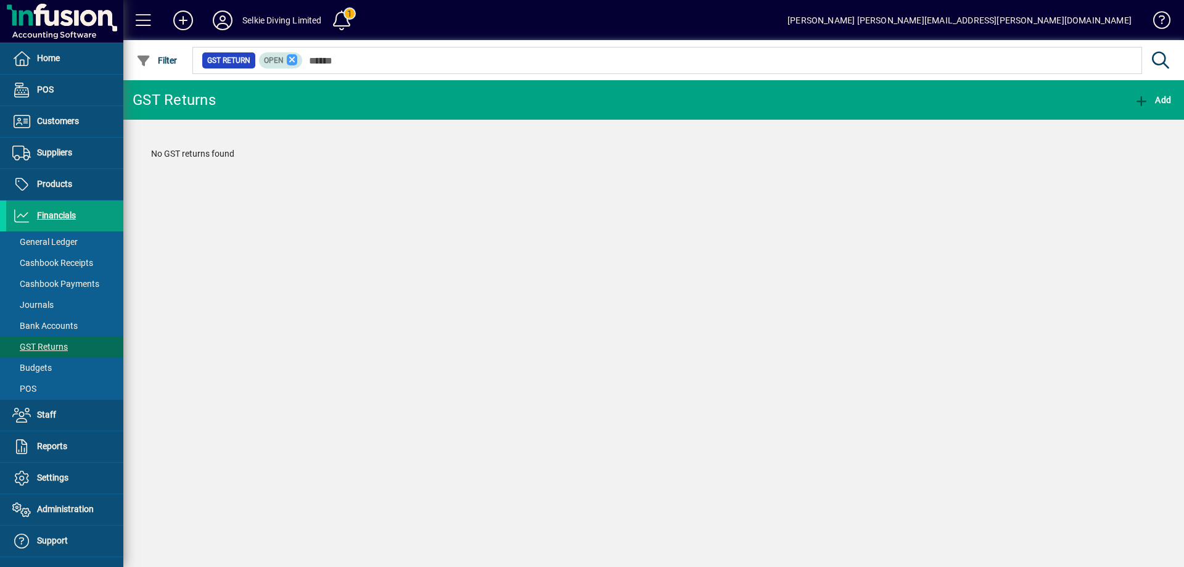
click at [289, 57] on icon at bounding box center [292, 59] width 11 height 11
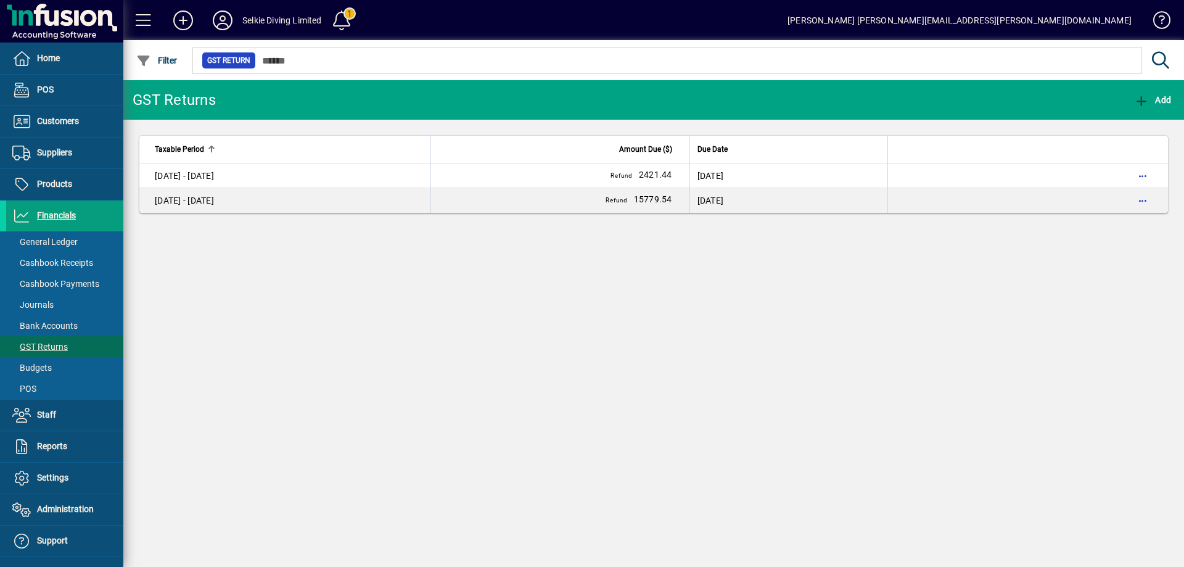
click at [340, 25] on span at bounding box center [342, 21] width 30 height 30
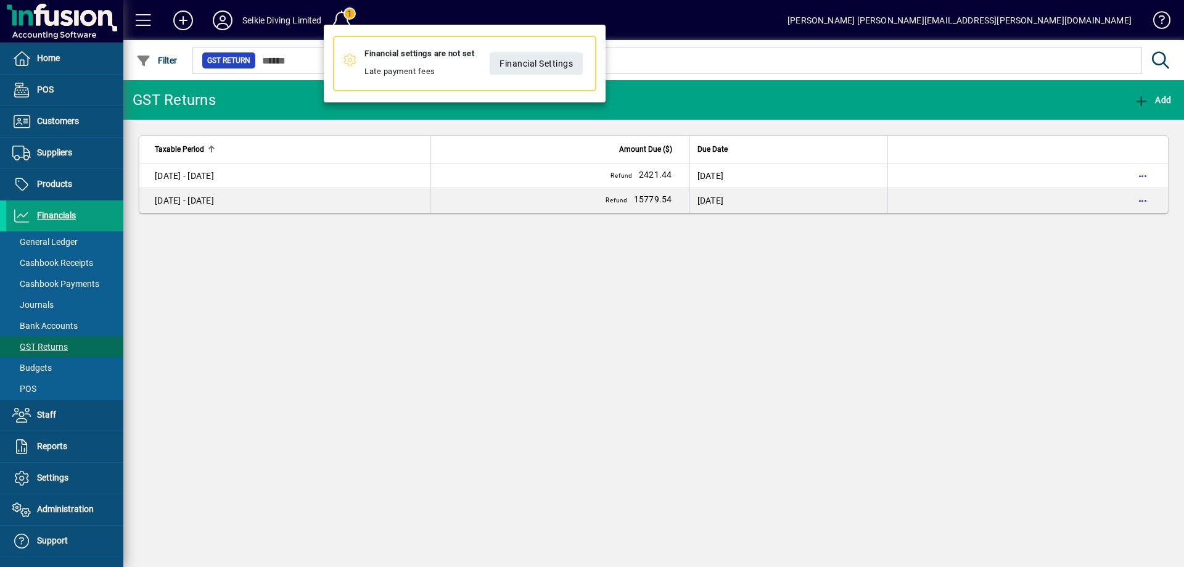
click at [385, 268] on div at bounding box center [592, 283] width 1184 height 567
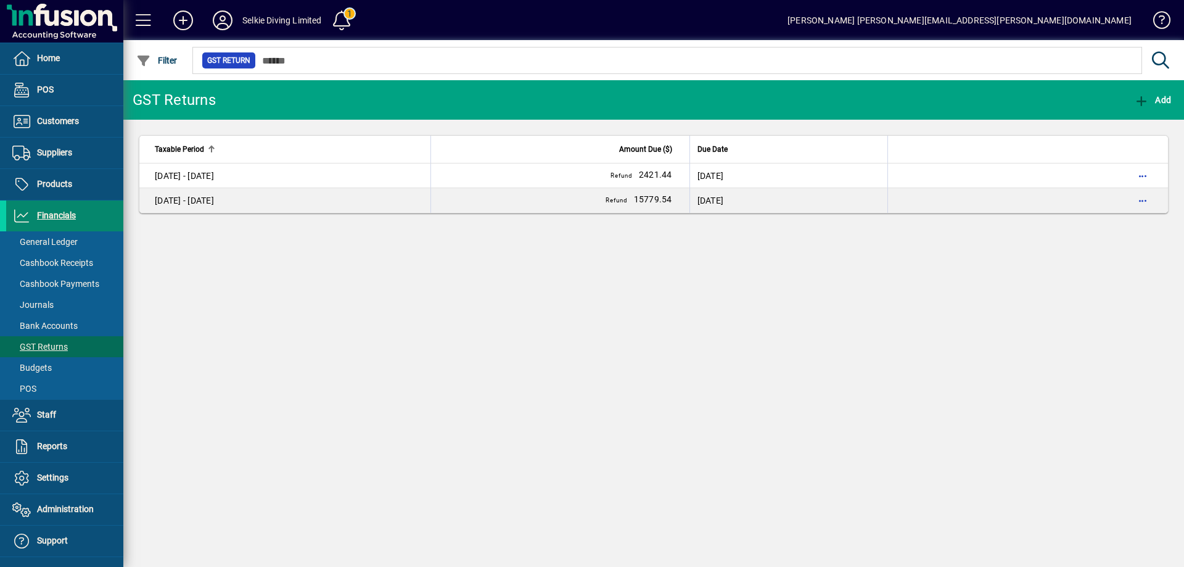
click at [72, 216] on span "Financials" at bounding box center [56, 215] width 39 height 10
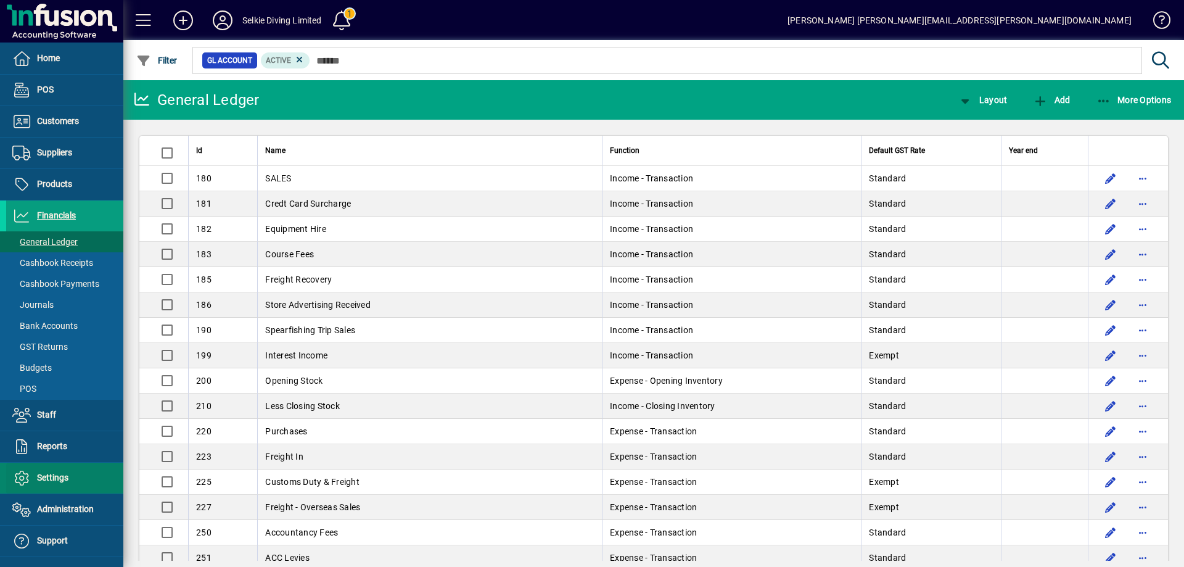
click at [54, 475] on span "Settings" at bounding box center [52, 477] width 31 height 10
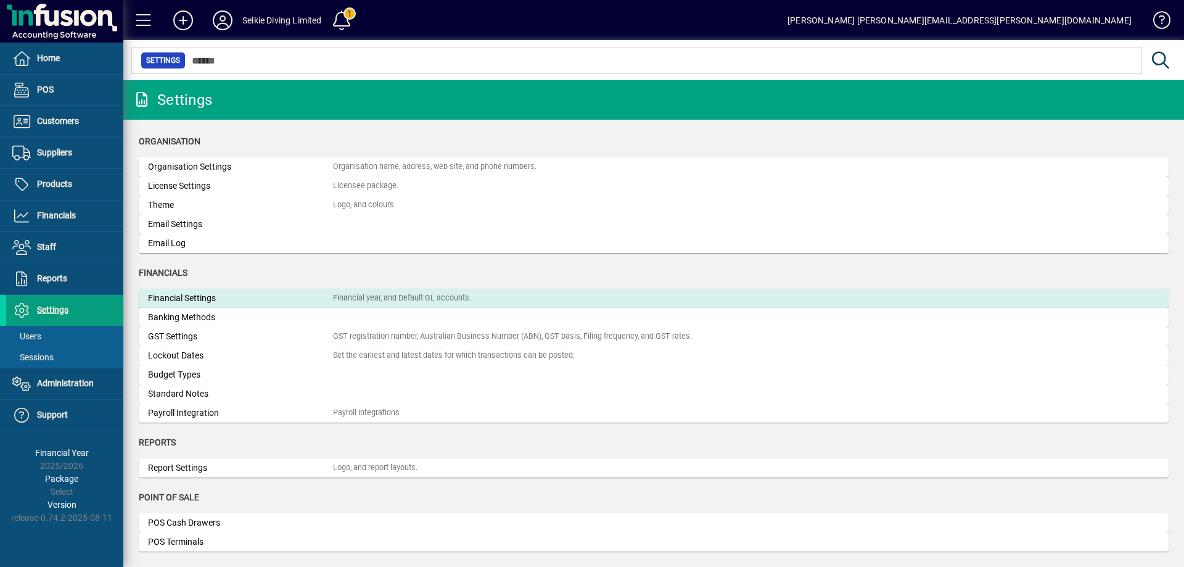
click at [203, 298] on div "Financial Settings" at bounding box center [240, 298] width 185 height 13
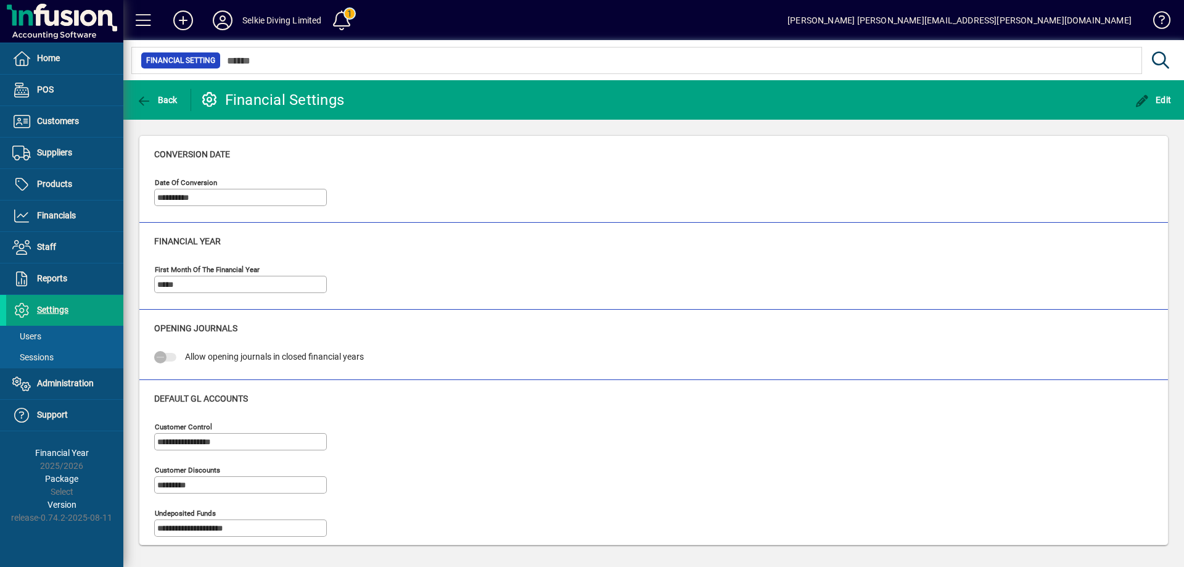
type input "**********"
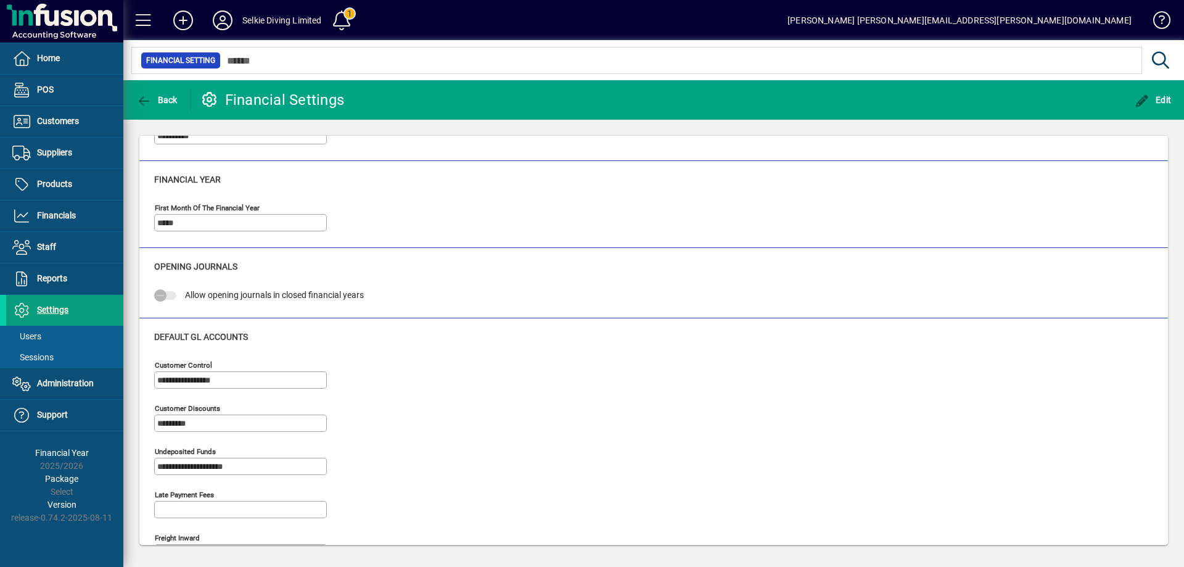
scroll to position [123, 0]
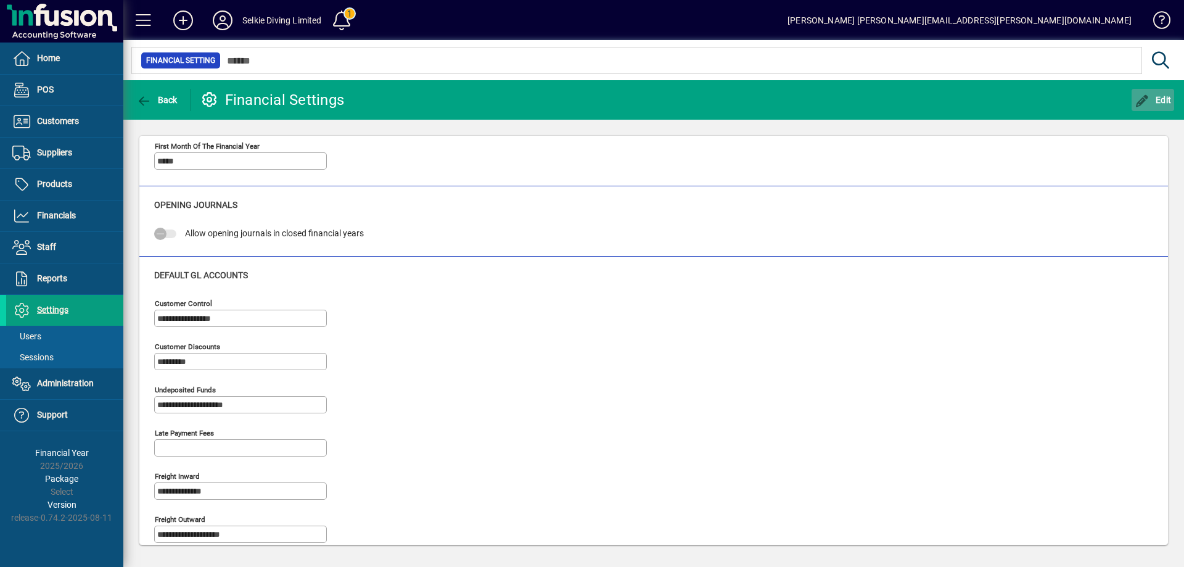
click at [1168, 99] on span "Edit" at bounding box center [1153, 100] width 37 height 10
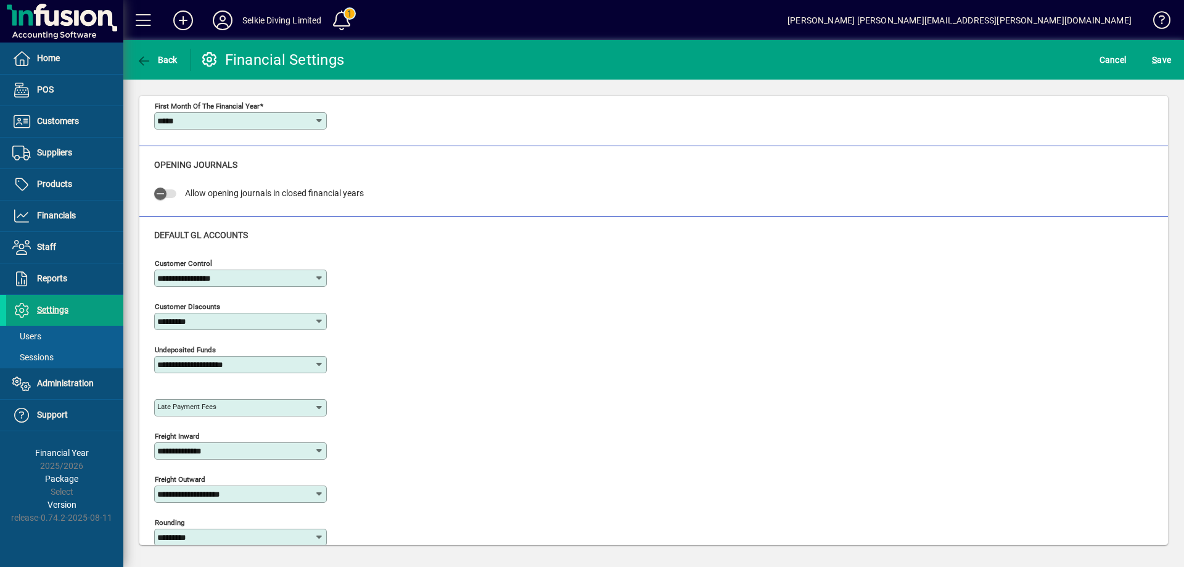
click at [321, 410] on icon at bounding box center [319, 408] width 10 height 10
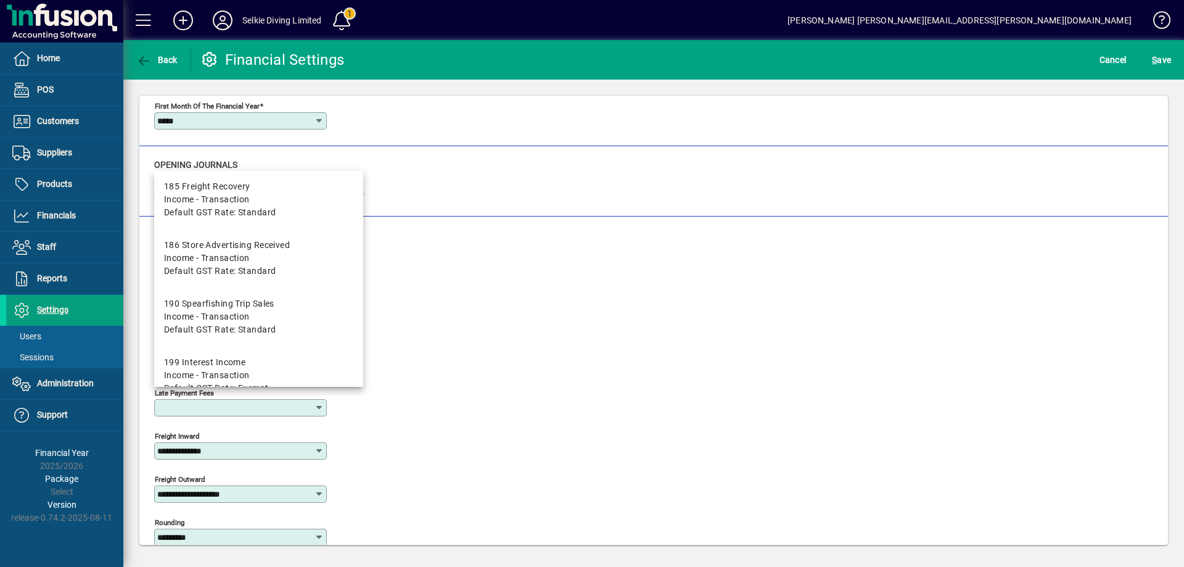
scroll to position [247, 0]
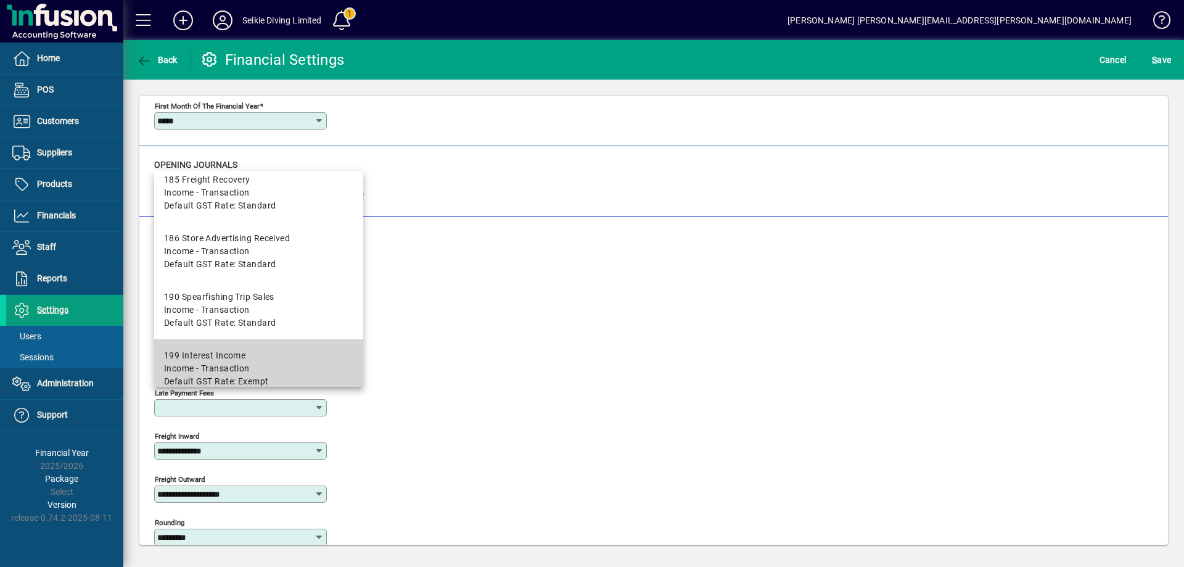
click at [247, 363] on span "Income - Transaction" at bounding box center [207, 368] width 86 height 13
type input "**********"
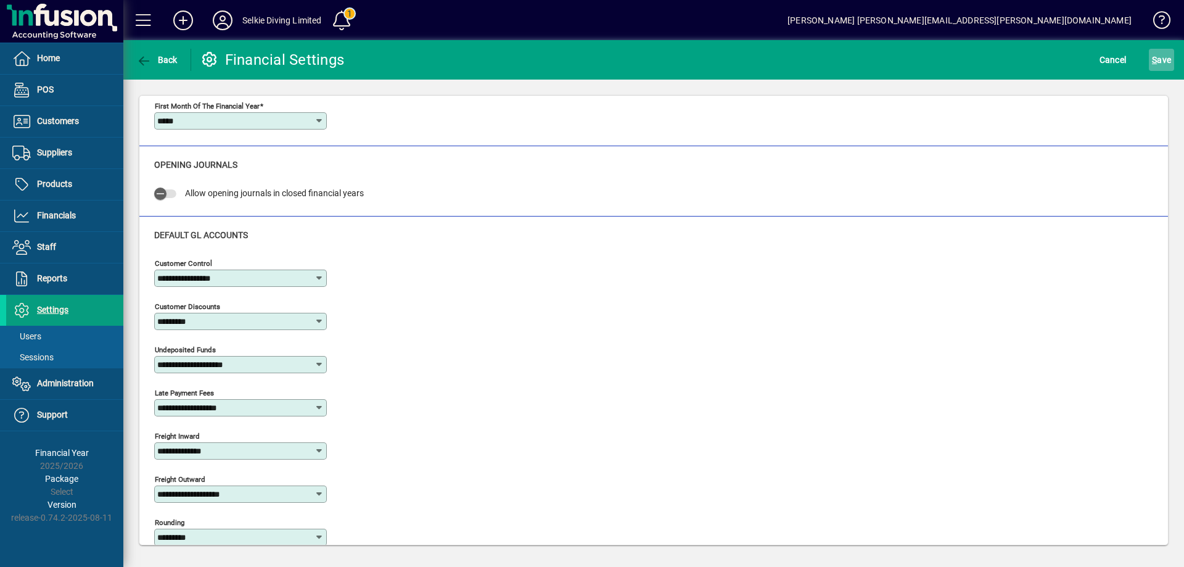
click at [1162, 64] on span "S ave" at bounding box center [1161, 60] width 19 height 20
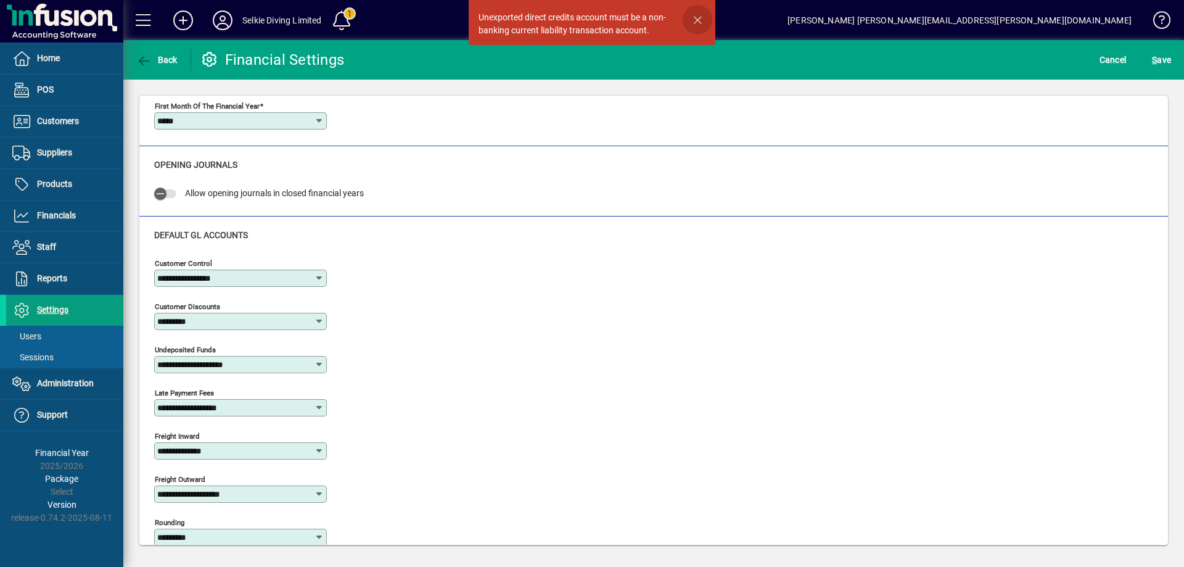
click at [704, 17] on span "button" at bounding box center [698, 20] width 30 height 30
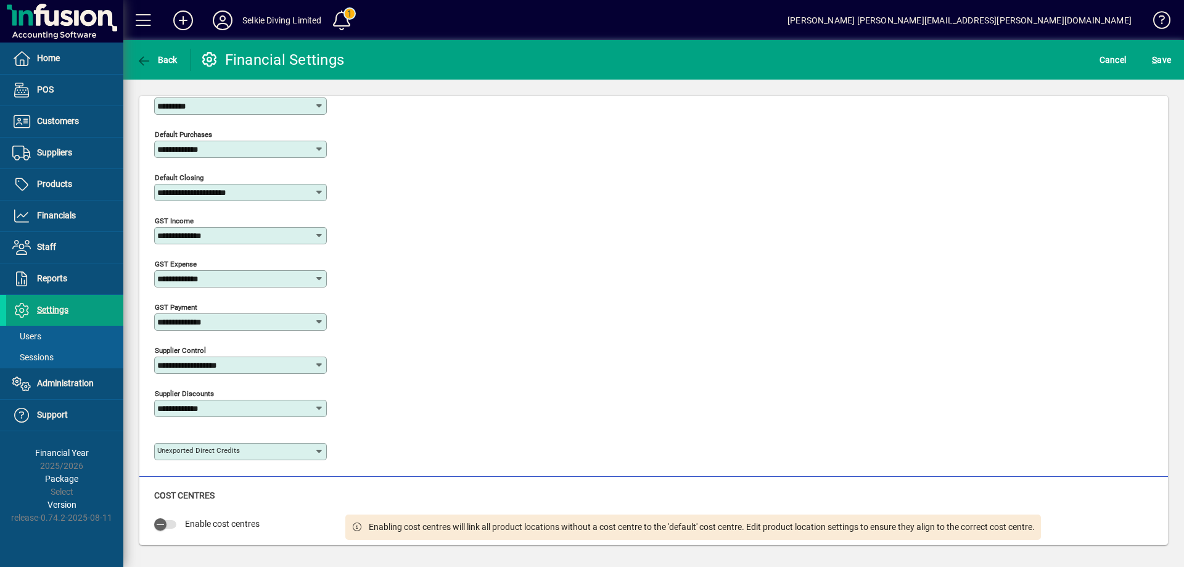
scroll to position [599, 0]
click at [321, 446] on icon at bounding box center [319, 450] width 10 height 10
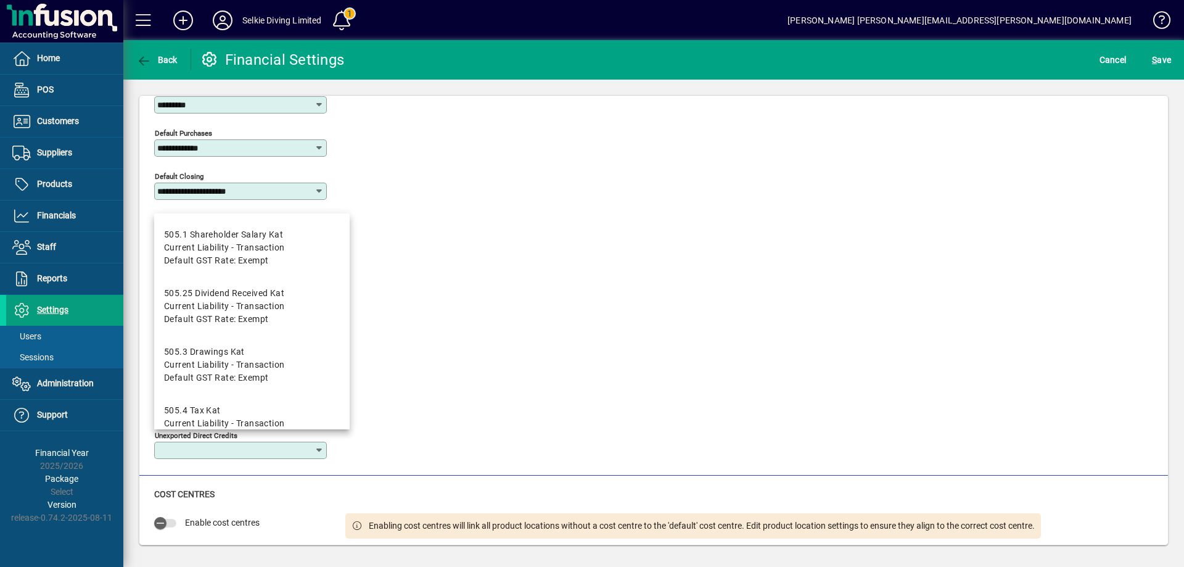
scroll to position [189, 0]
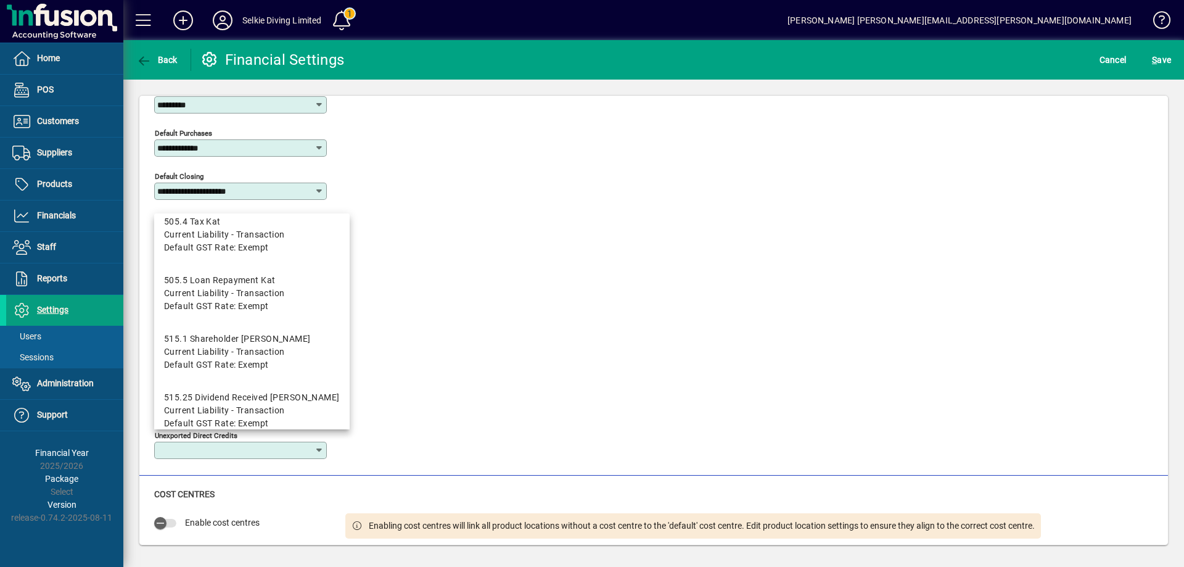
click at [459, 355] on div "**********" at bounding box center [653, 124] width 999 height 691
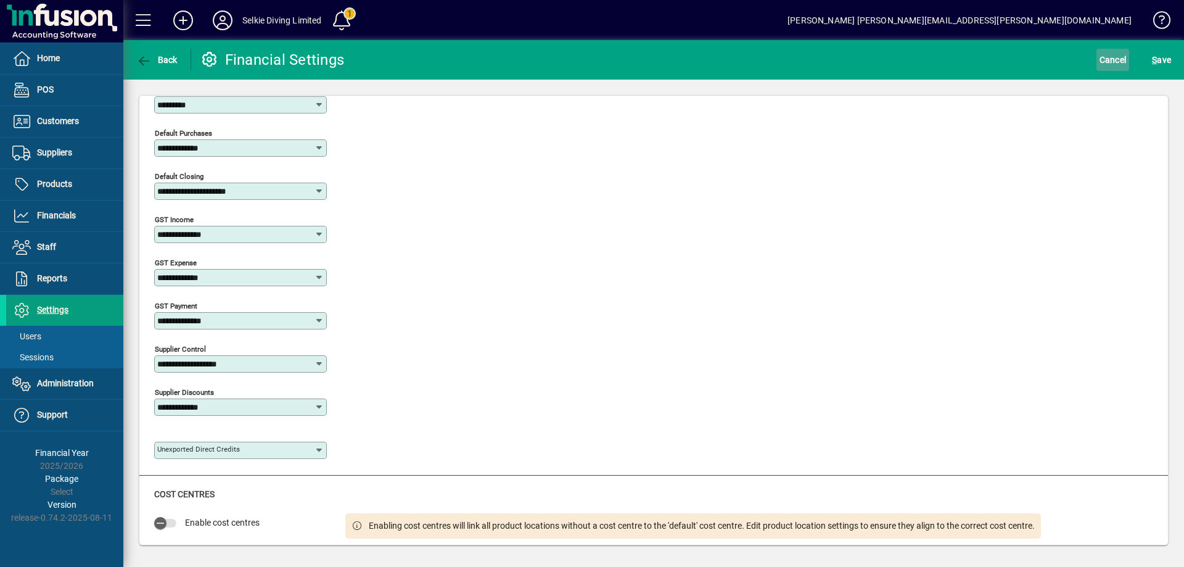
click at [1107, 62] on span "Cancel" at bounding box center [1112, 60] width 27 height 20
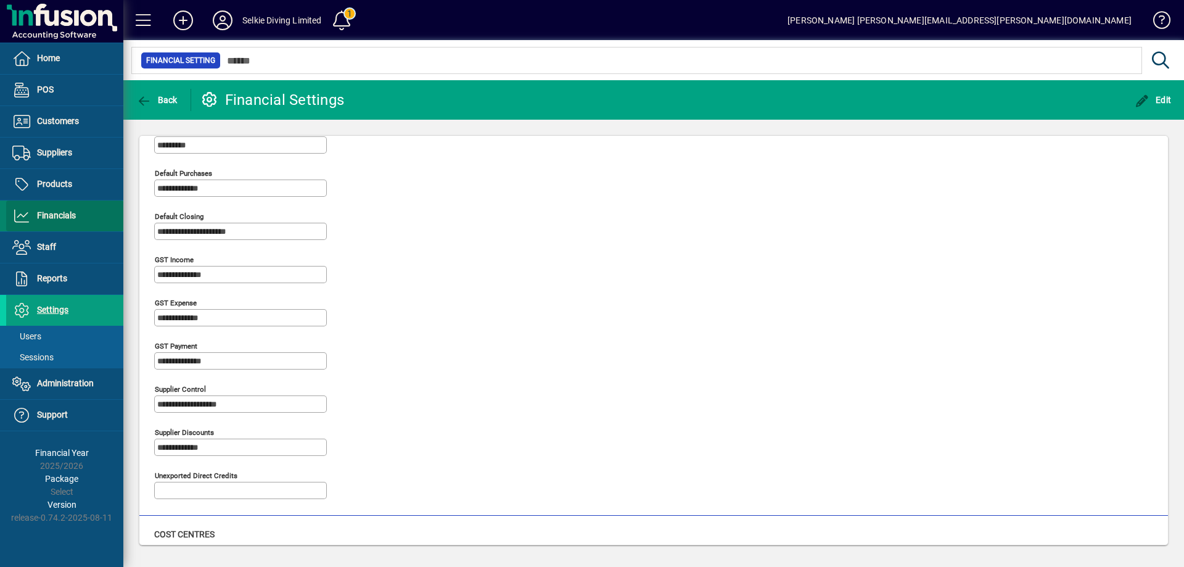
click at [45, 216] on span "Financials" at bounding box center [56, 215] width 39 height 10
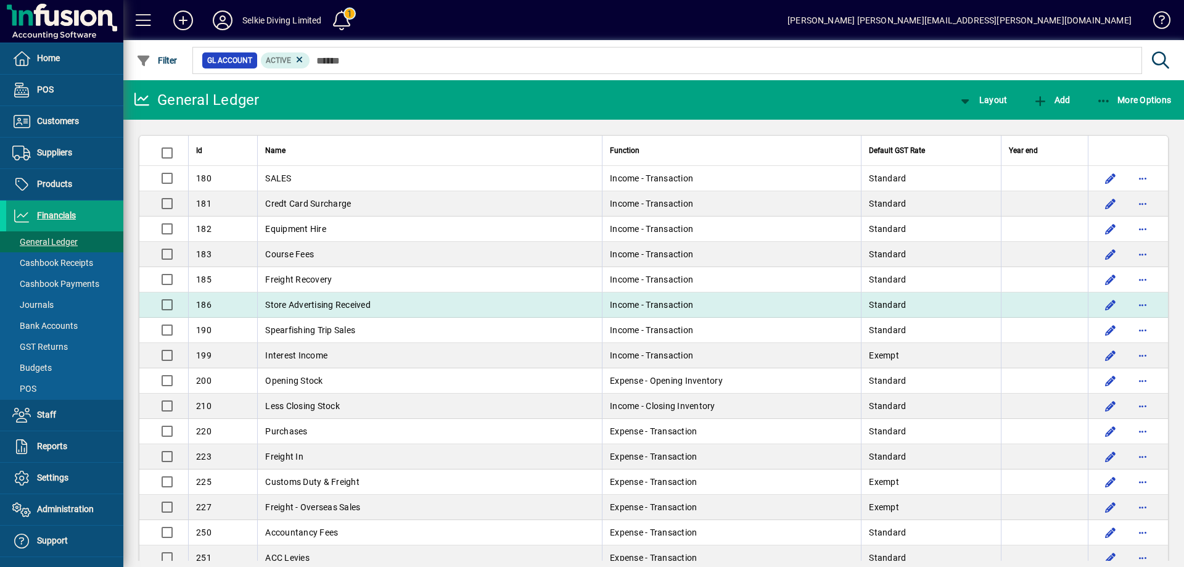
click at [454, 292] on td "Store Advertising Received" at bounding box center [429, 304] width 345 height 25
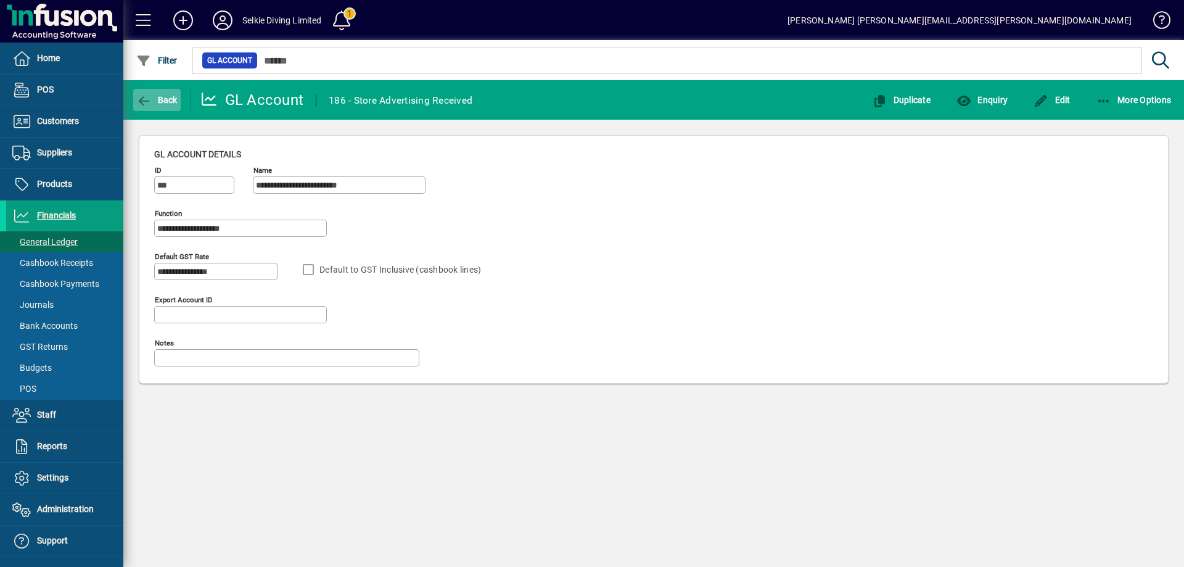
click at [157, 91] on span "button" at bounding box center [156, 100] width 47 height 30
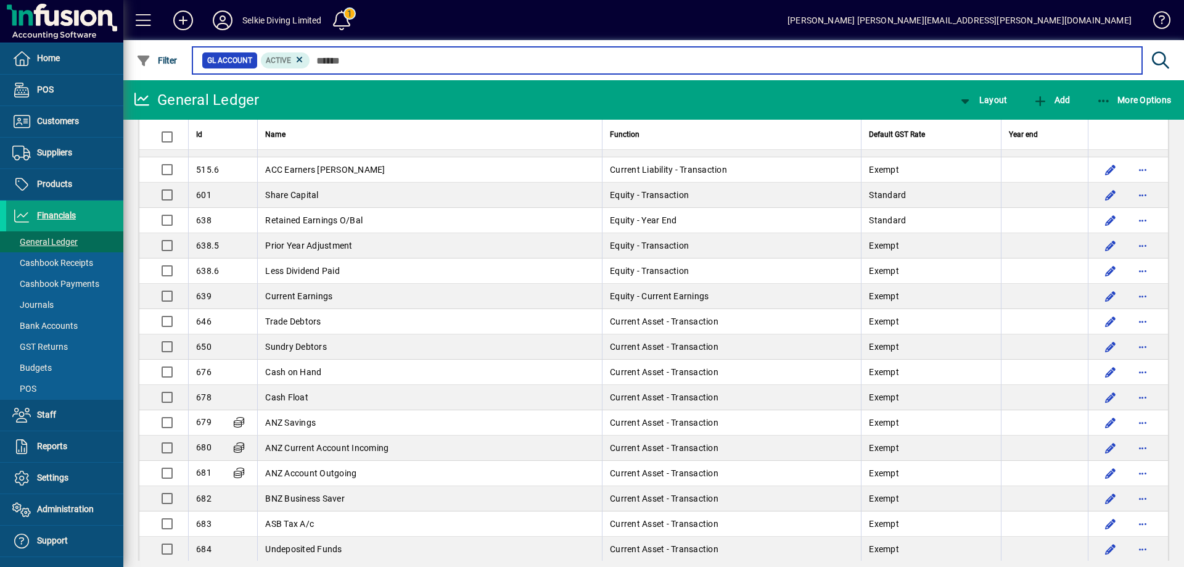
scroll to position [3823, 0]
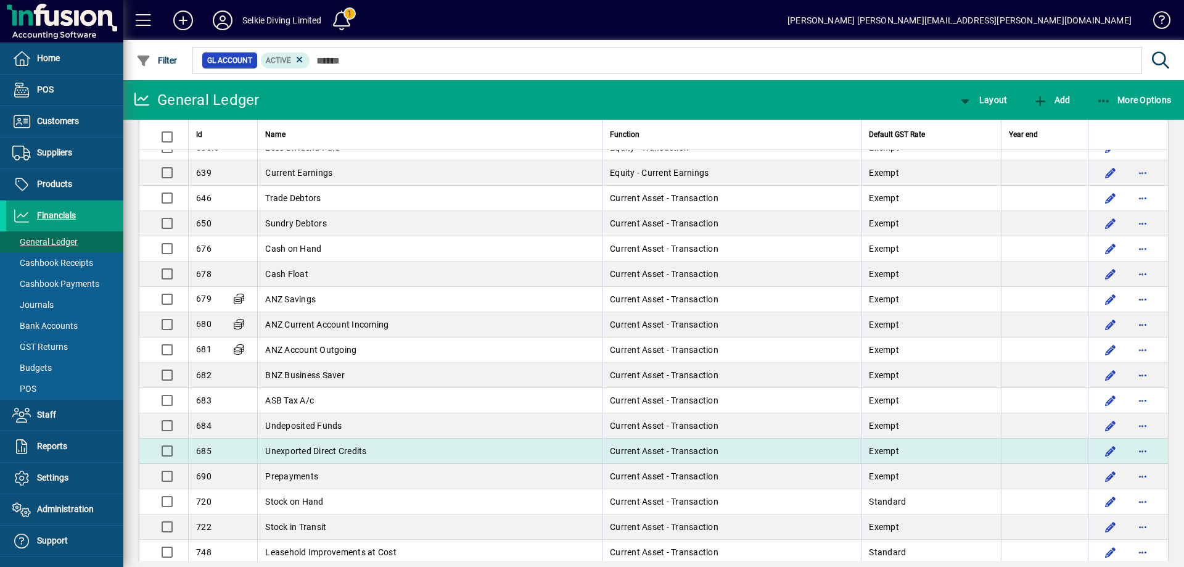
click at [285, 449] on span "Unexported Direct Credits" at bounding box center [315, 451] width 101 height 10
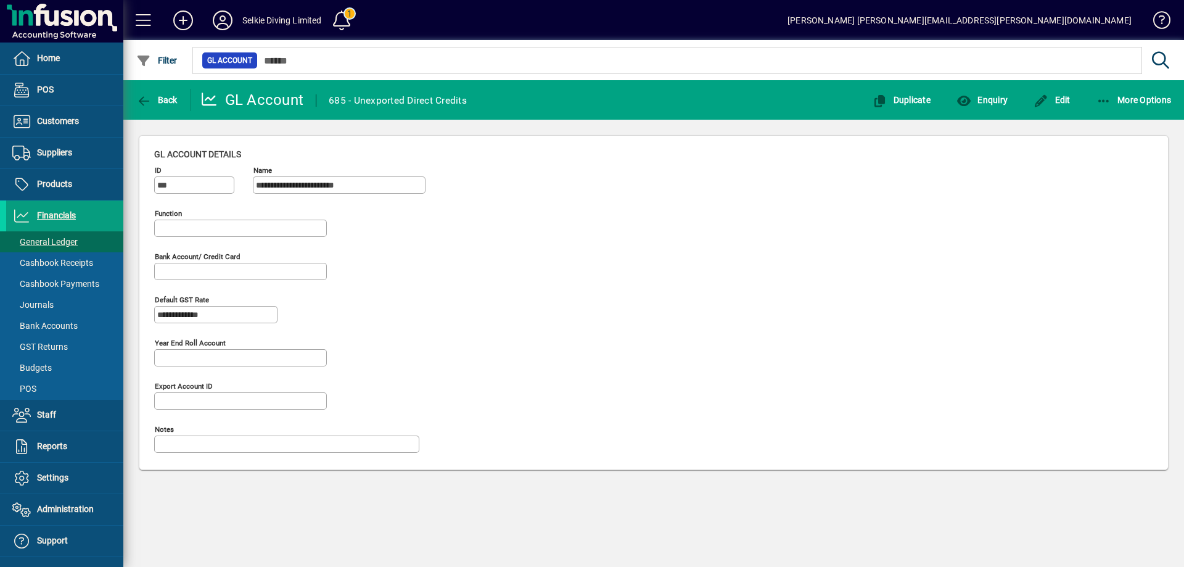
type input "**********"
click at [55, 471] on span "Settings" at bounding box center [37, 477] width 62 height 15
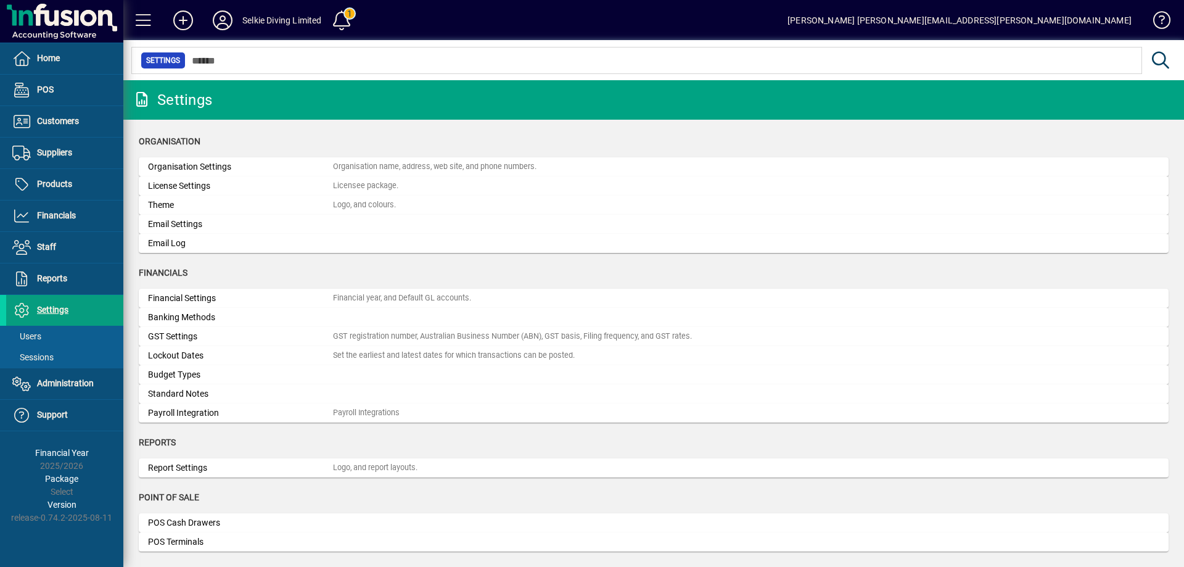
drag, startPoint x: 184, startPoint y: 297, endPoint x: 213, endPoint y: 292, distance: 28.8
click at [184, 296] on div "Financial Settings" at bounding box center [240, 298] width 185 height 13
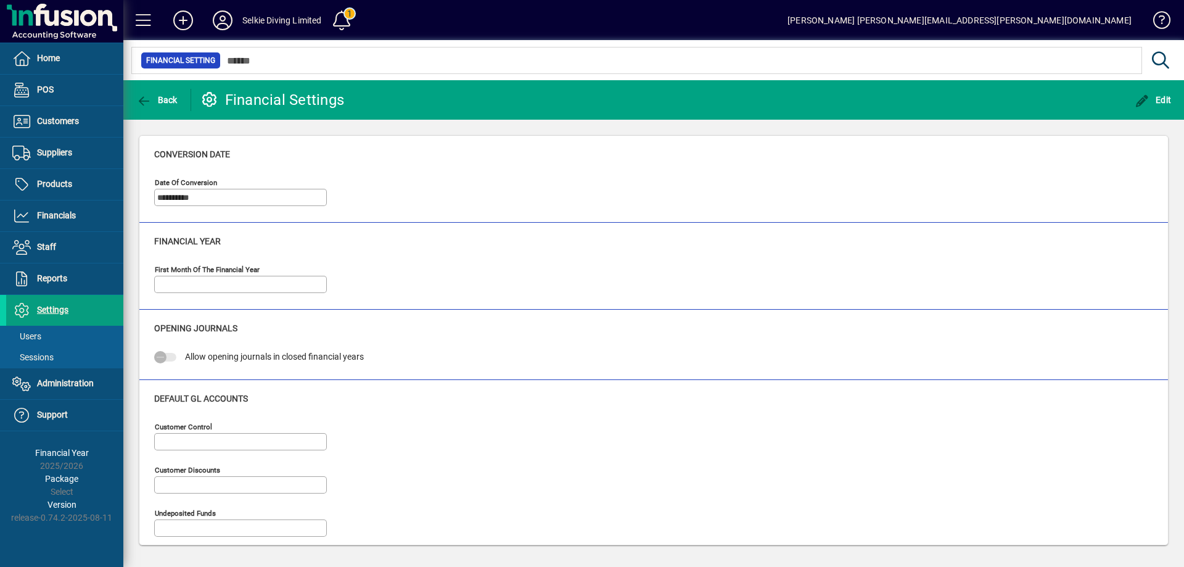
type input "*****"
type input "**********"
type input "*********"
type input "**********"
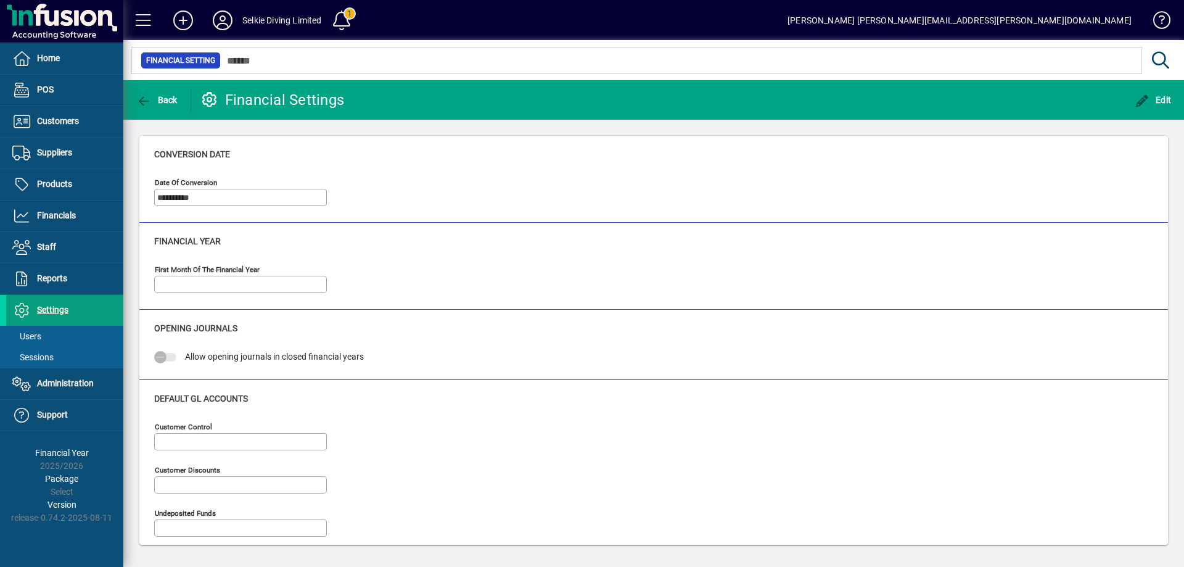
type input "**********"
type input "*********"
type input "**********"
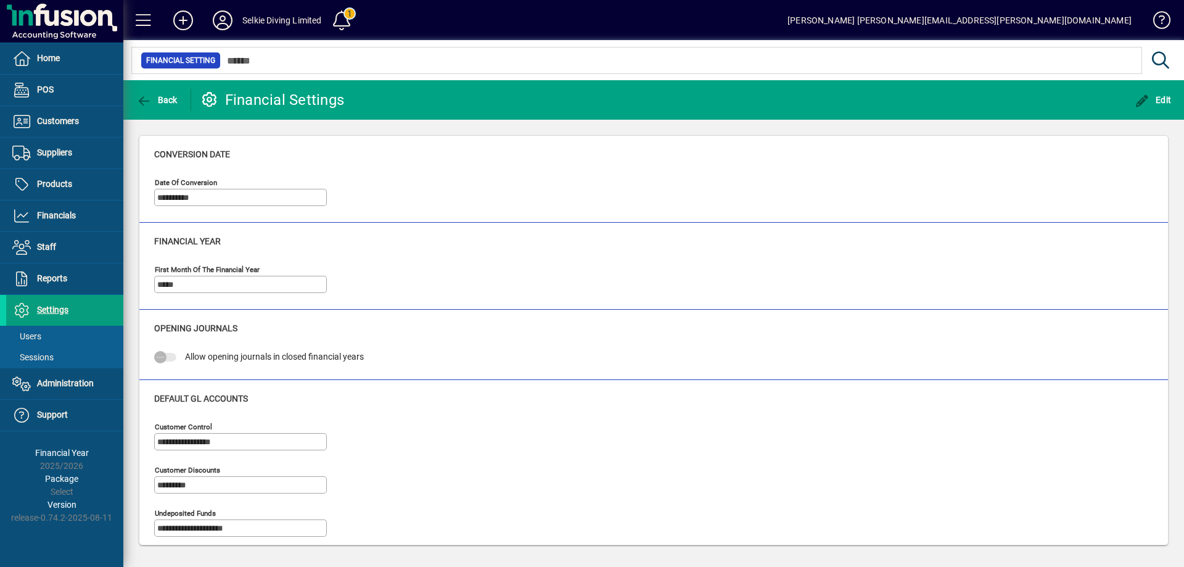
type input "**********"
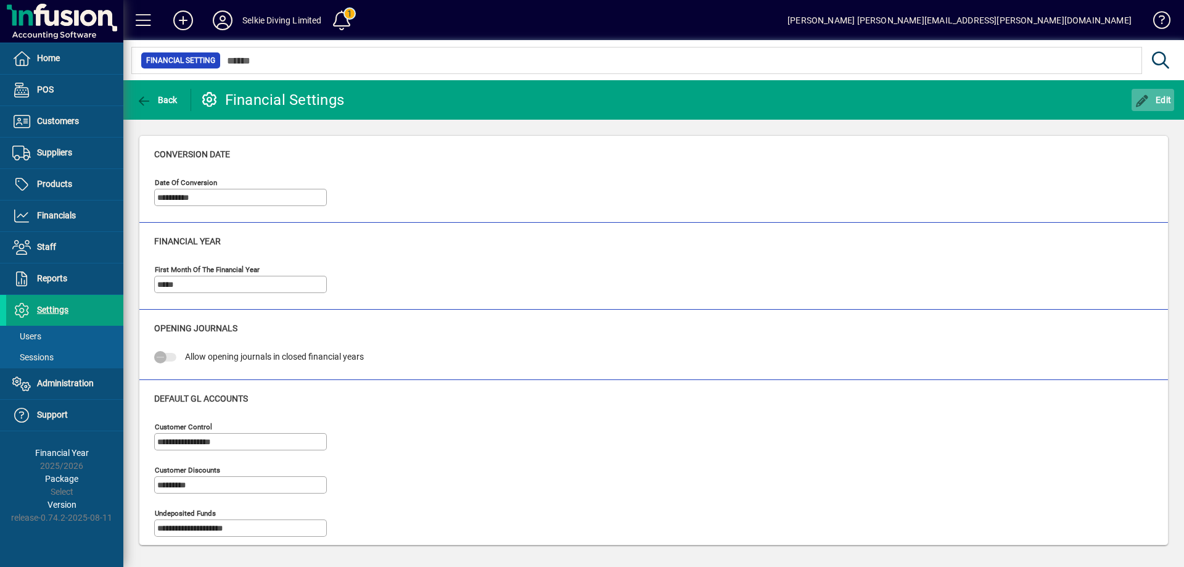
click at [1167, 96] on span "Edit" at bounding box center [1153, 100] width 37 height 10
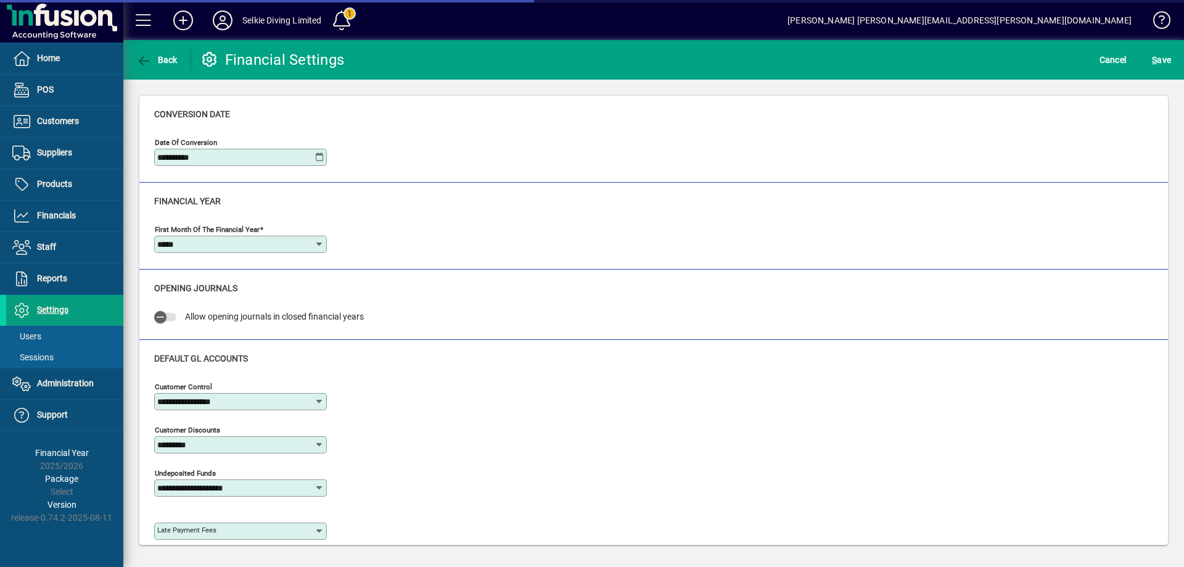
scroll to position [123, 0]
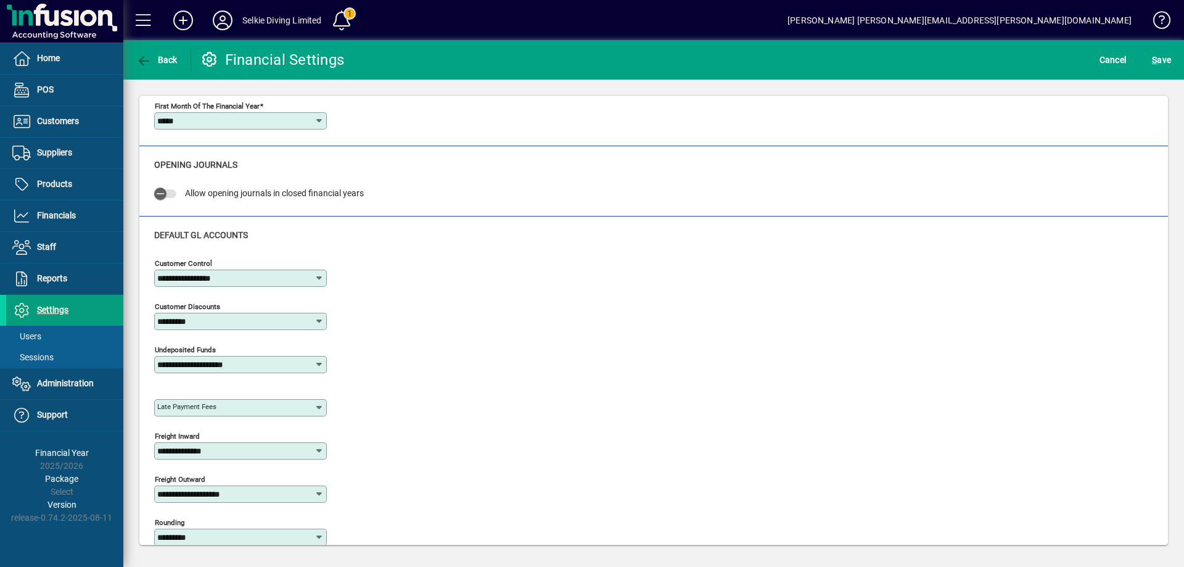
click at [320, 407] on icon at bounding box center [319, 408] width 10 height 10
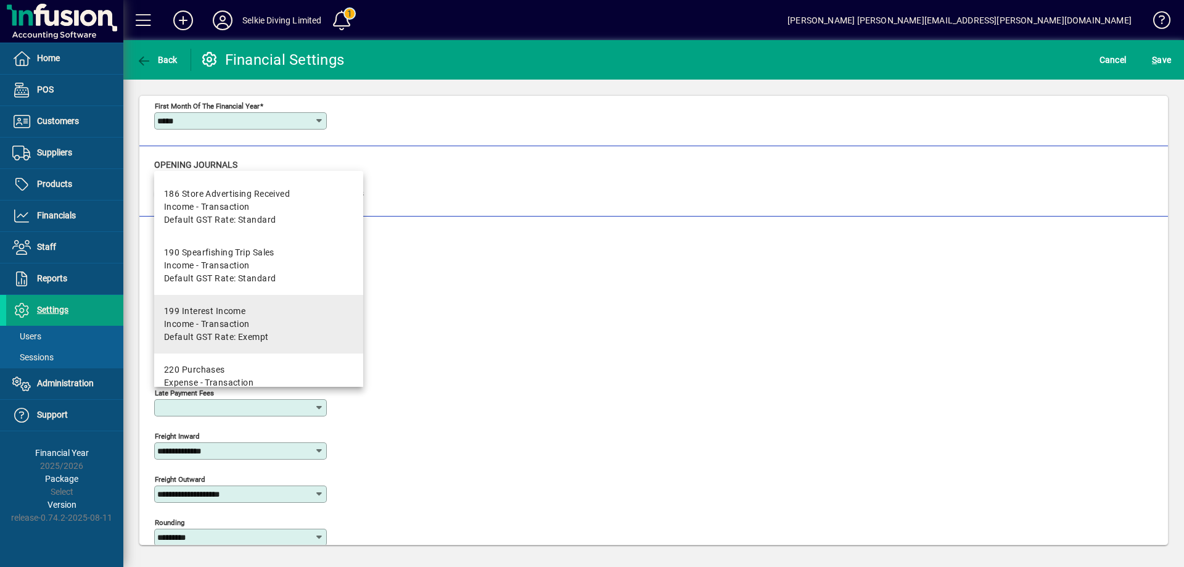
scroll to position [308, 0]
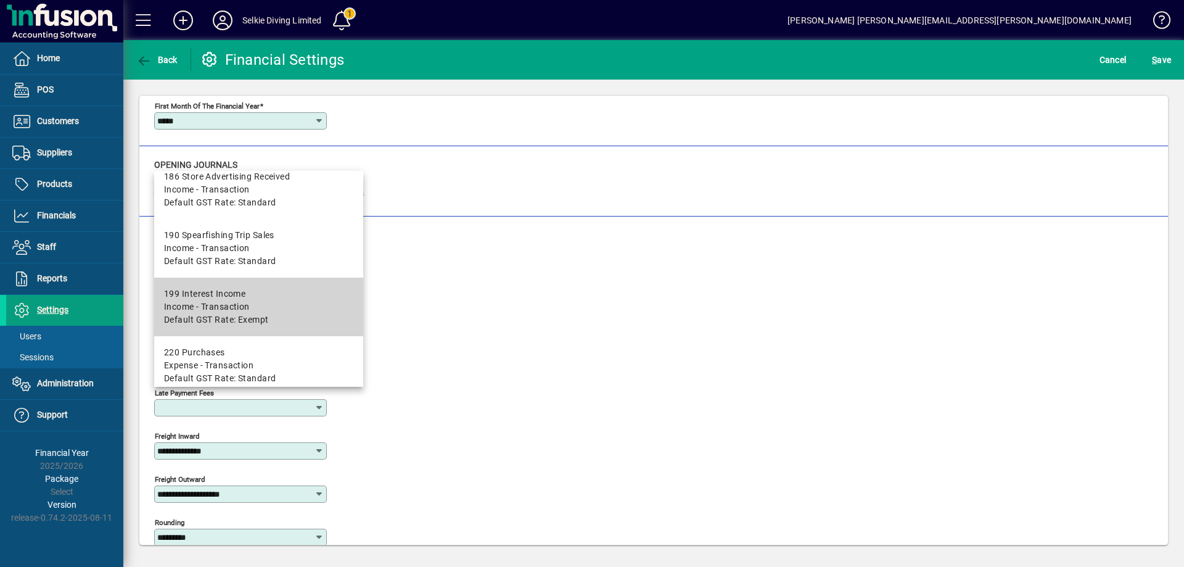
click at [226, 301] on span "Income - Transaction" at bounding box center [207, 306] width 86 height 13
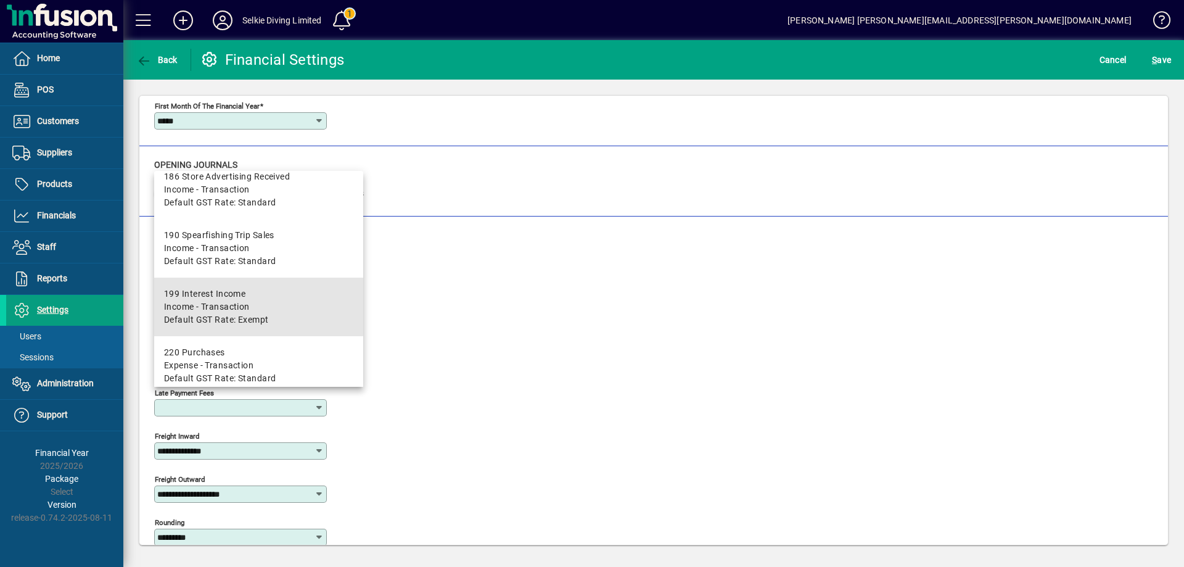
type input "**********"
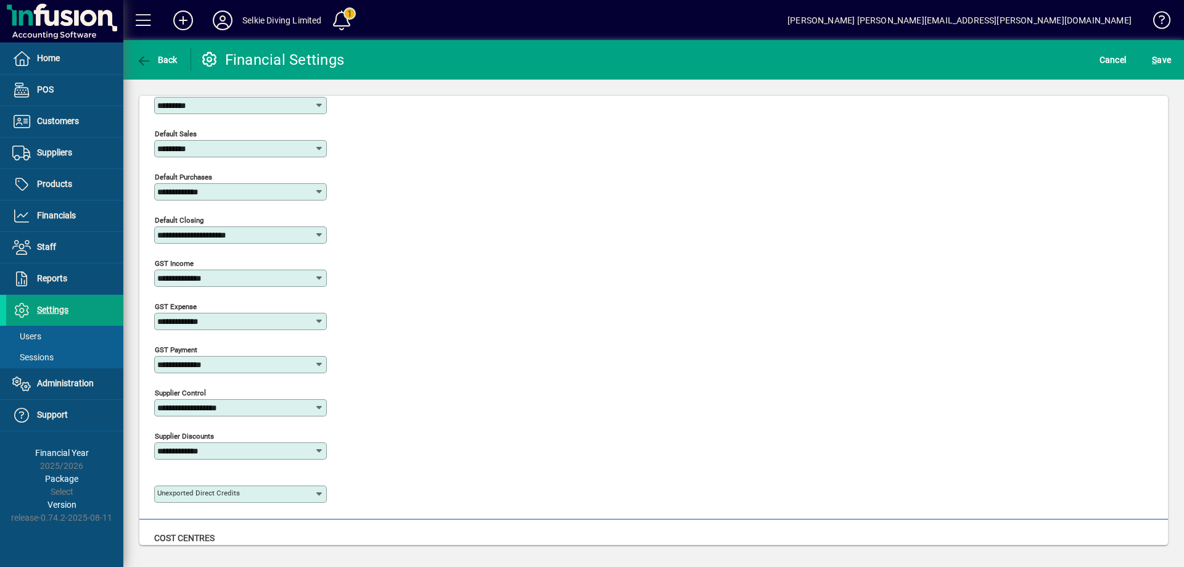
scroll to position [599, 0]
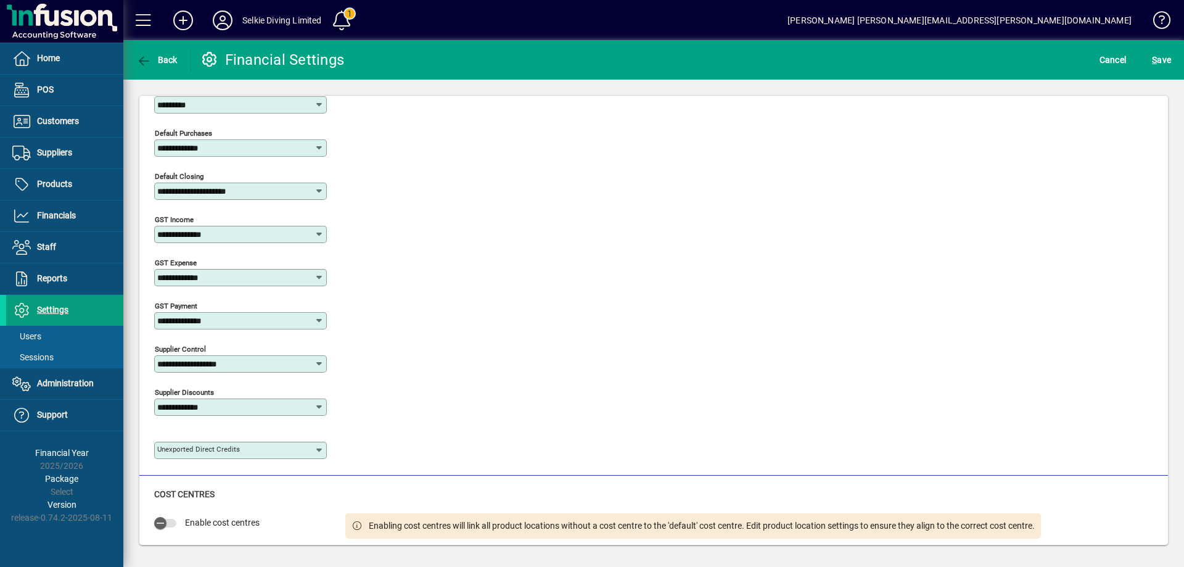
click at [316, 447] on icon at bounding box center [319, 450] width 10 height 10
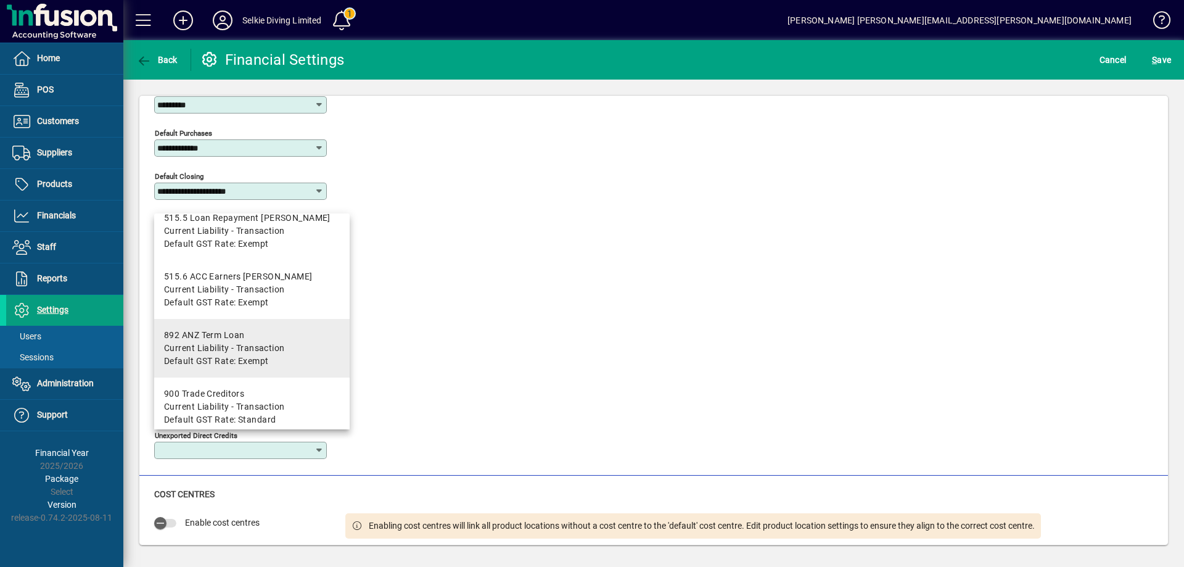
scroll to position [493, 0]
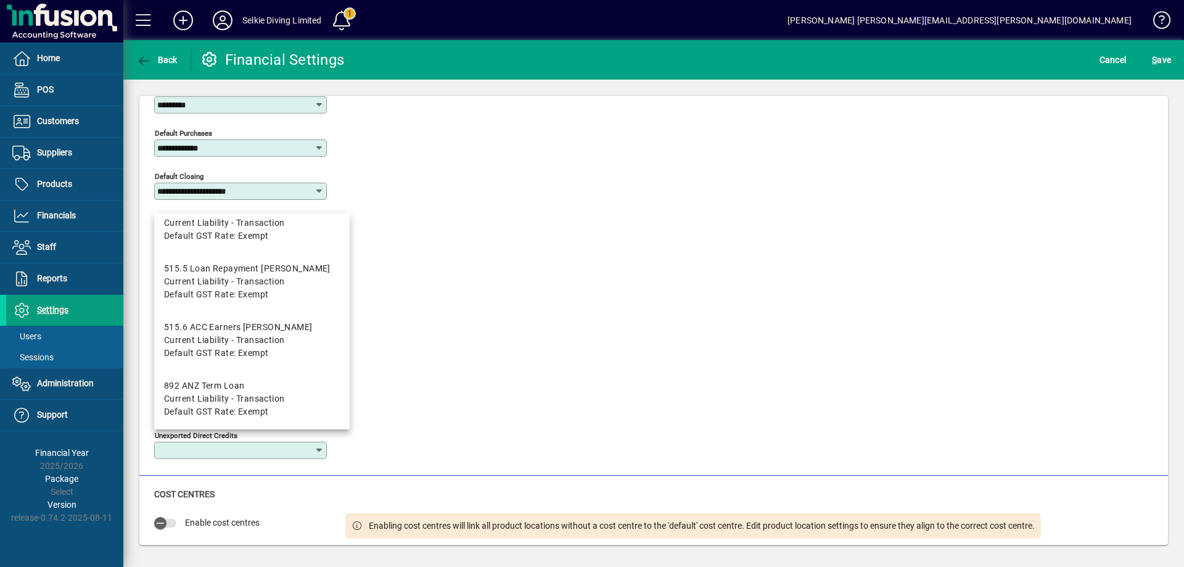
click at [562, 278] on div "**********" at bounding box center [653, 124] width 999 height 691
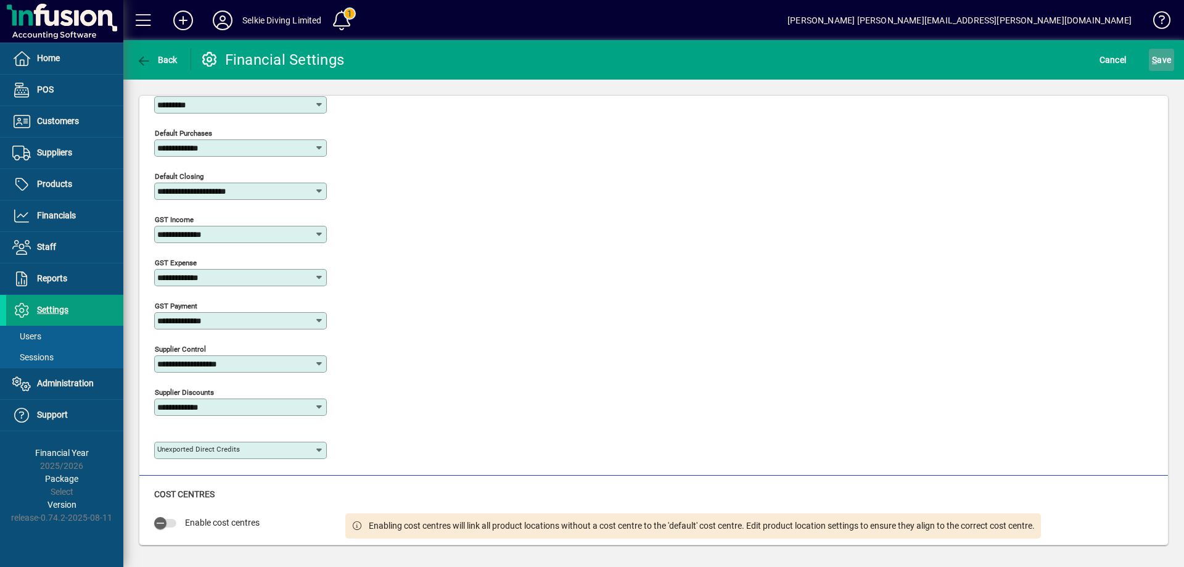
click at [1164, 63] on span "S ave" at bounding box center [1161, 60] width 19 height 20
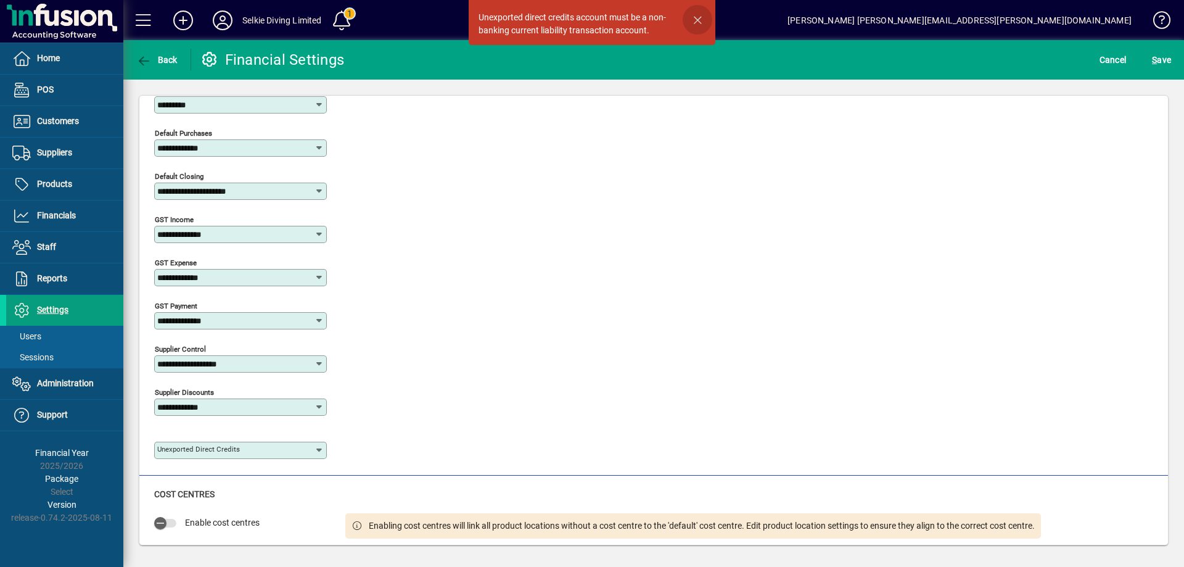
click at [694, 23] on span "button" at bounding box center [698, 20] width 30 height 30
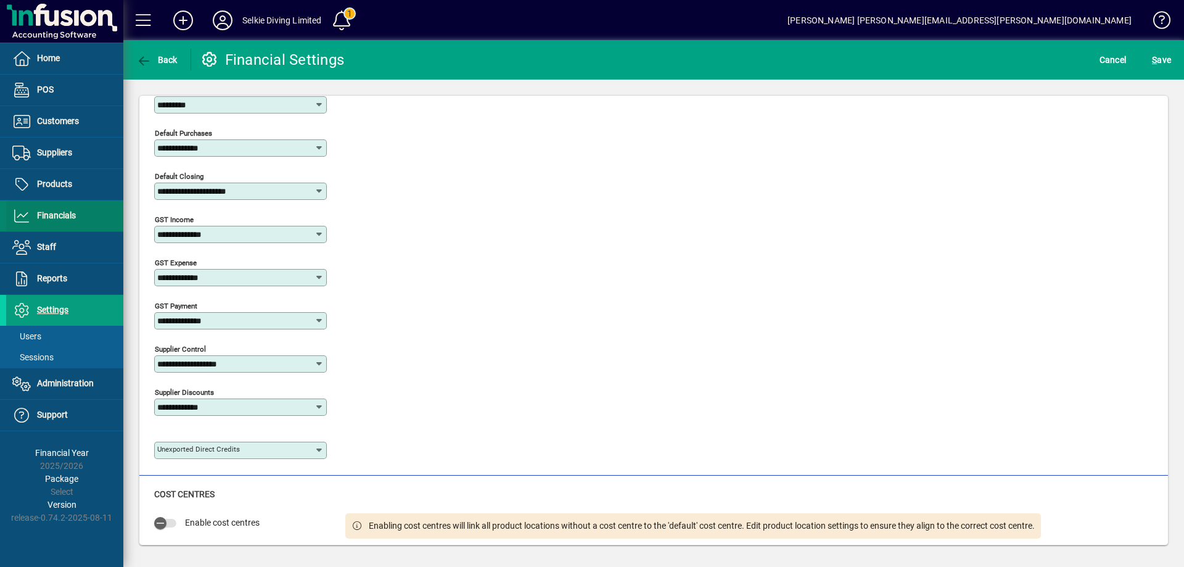
click at [66, 218] on span "Financials" at bounding box center [56, 215] width 39 height 10
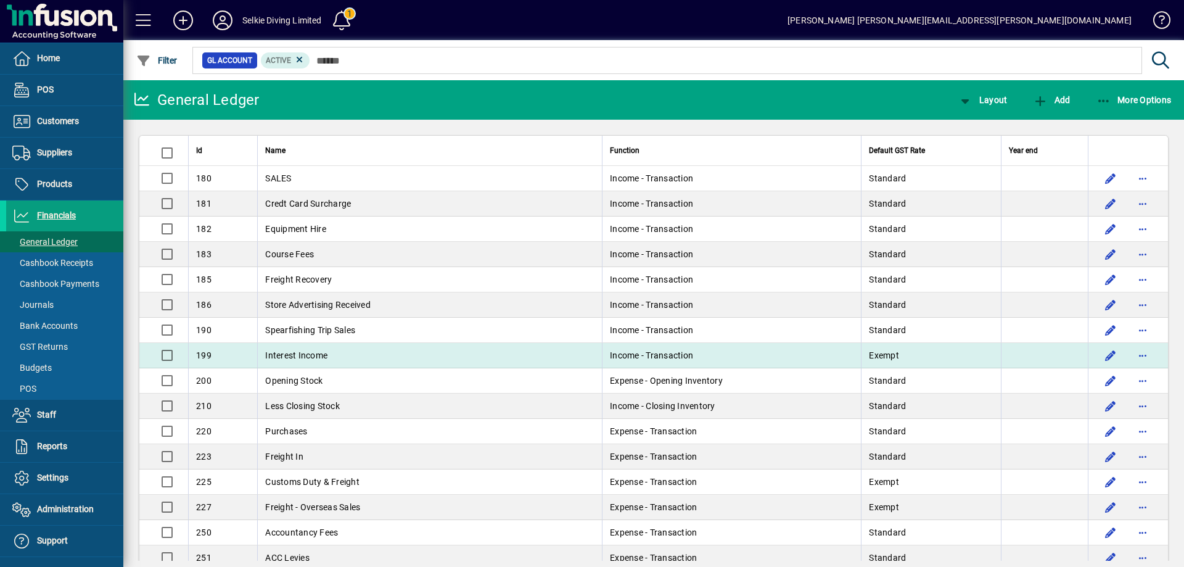
click at [425, 344] on td "Interest Income" at bounding box center [429, 355] width 345 height 25
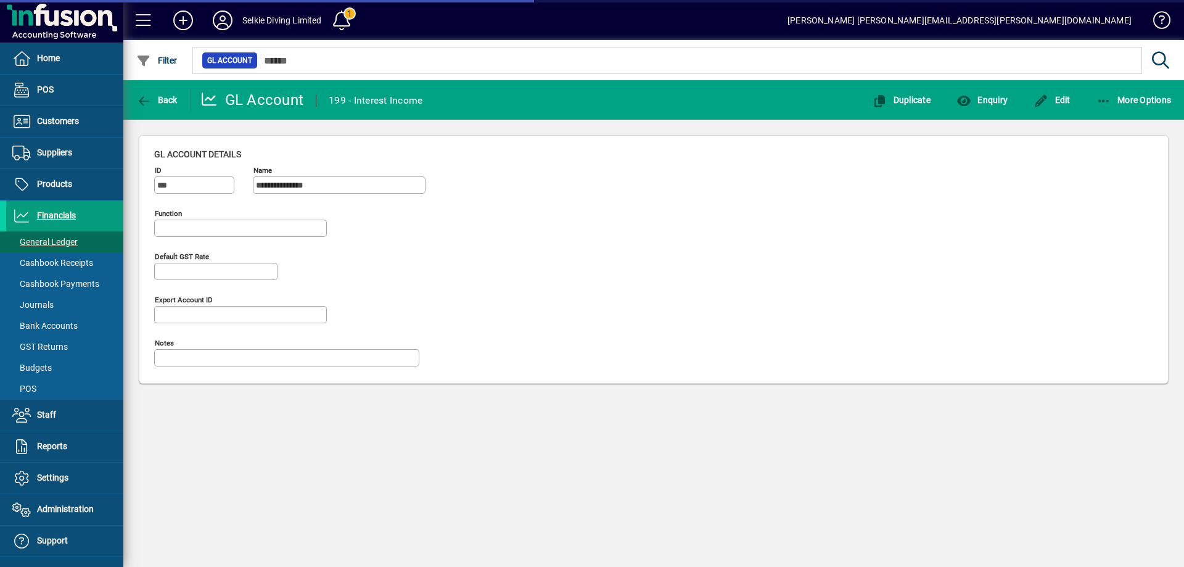
type input "**********"
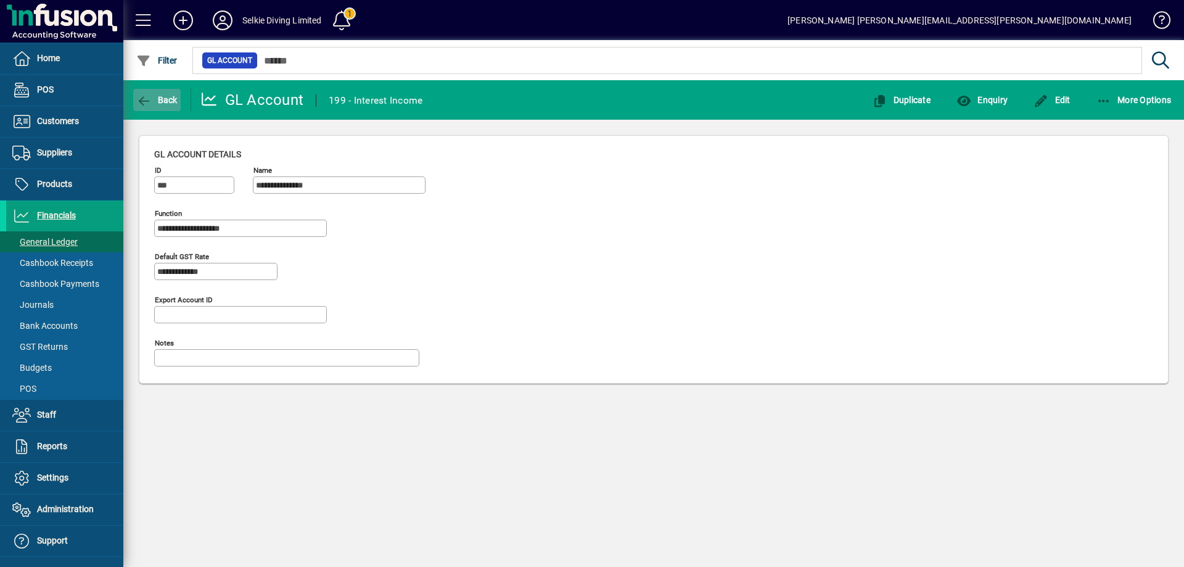
click at [149, 95] on icon "button" at bounding box center [143, 101] width 15 height 12
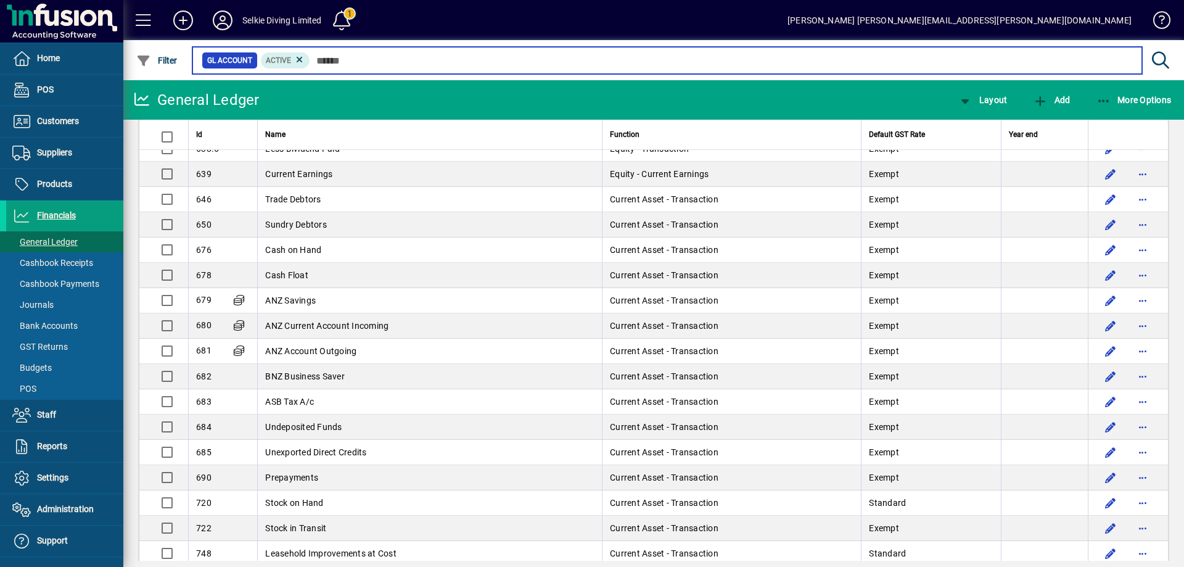
scroll to position [3823, 0]
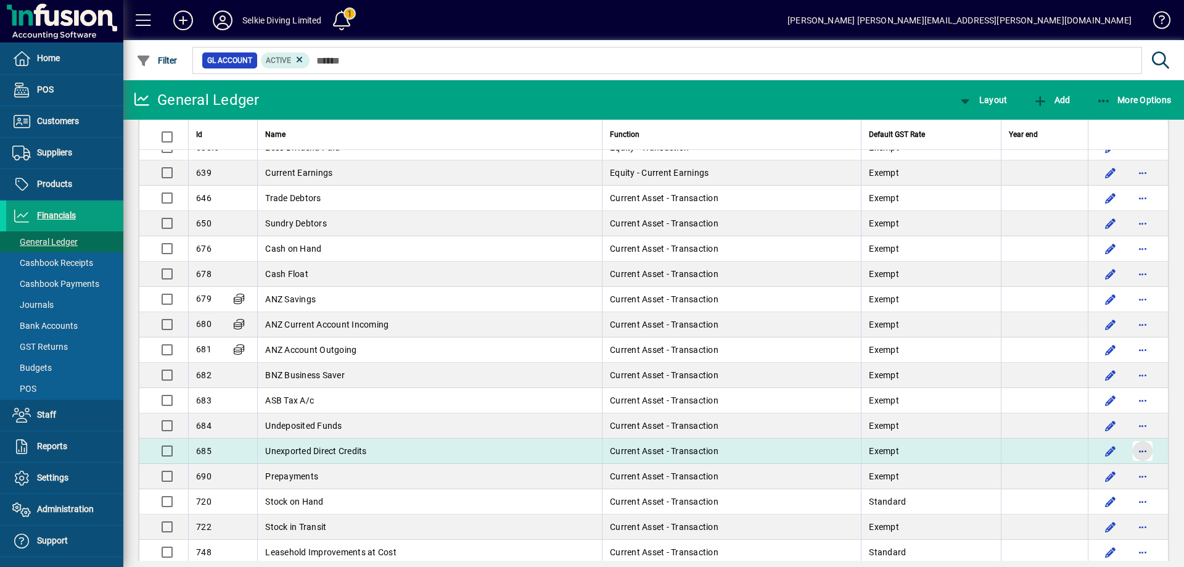
click at [1134, 446] on span "button" at bounding box center [1143, 451] width 30 height 30
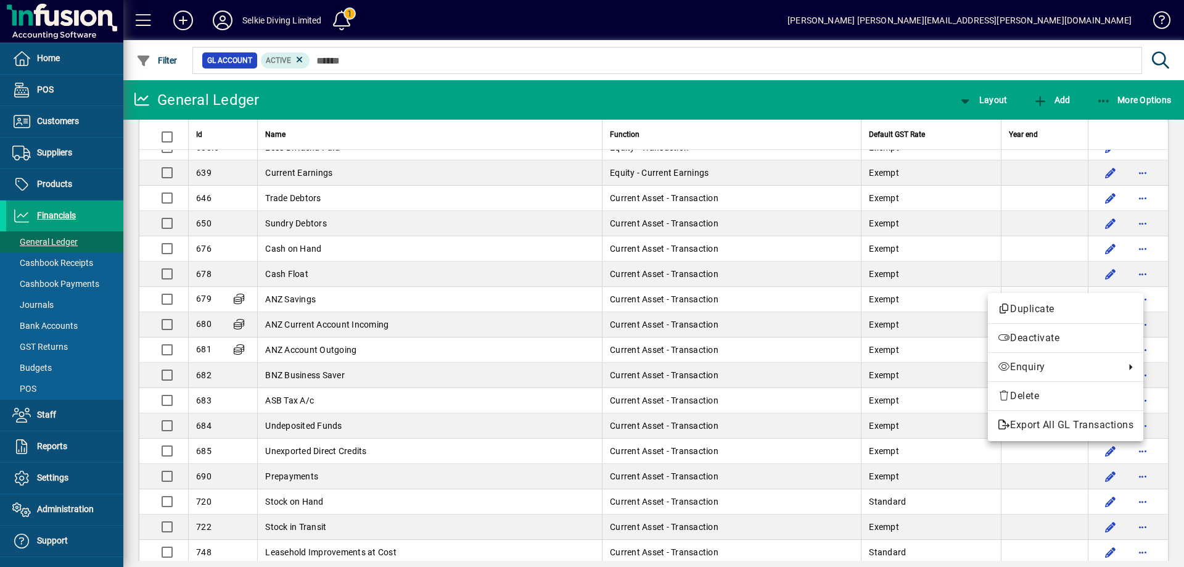
click at [293, 453] on div at bounding box center [592, 283] width 1184 height 567
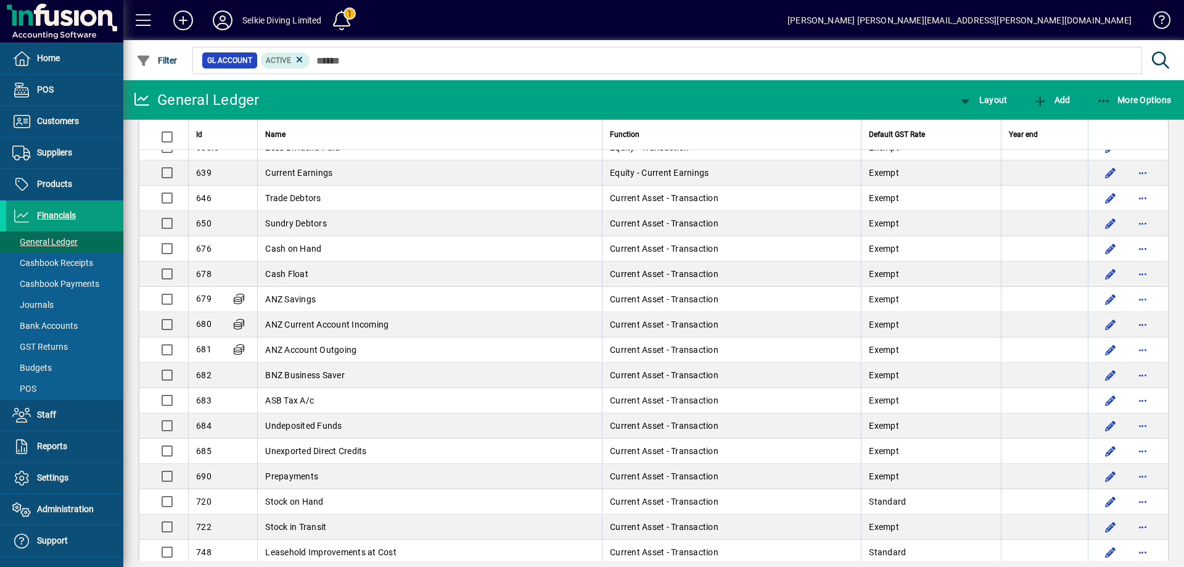
click at [293, 453] on span "Unexported Direct Credits" at bounding box center [315, 451] width 101 height 10
click at [293, 453] on div "General Ledger Layout Add More Options Id Name Function Default GST Rate Year e…" at bounding box center [653, 323] width 1061 height 487
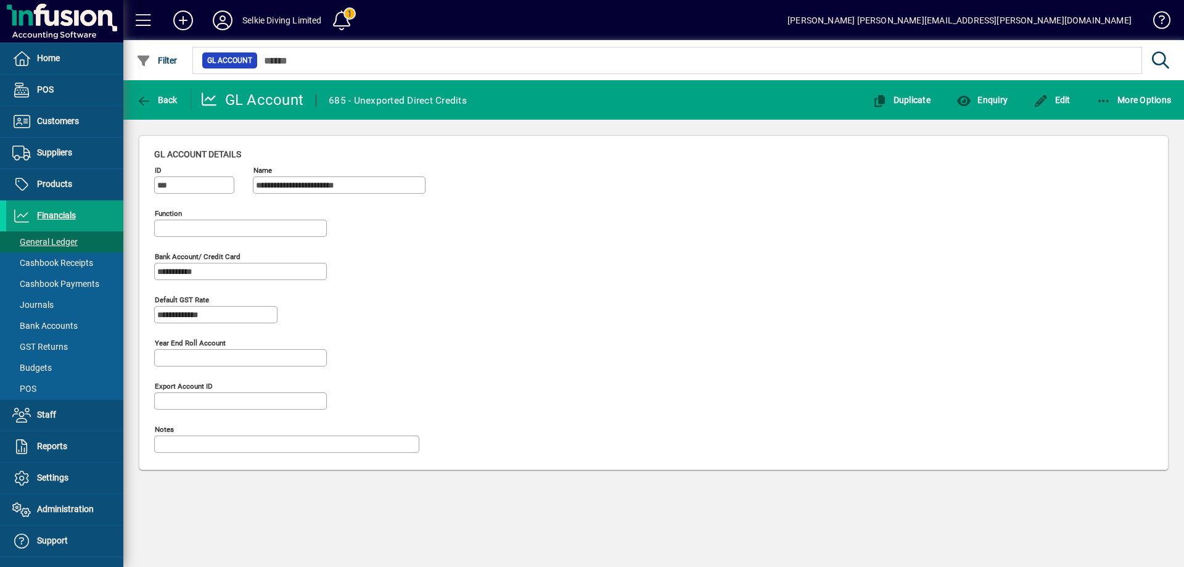
type input "**********"
click at [1051, 95] on span "Edit" at bounding box center [1051, 100] width 37 height 10
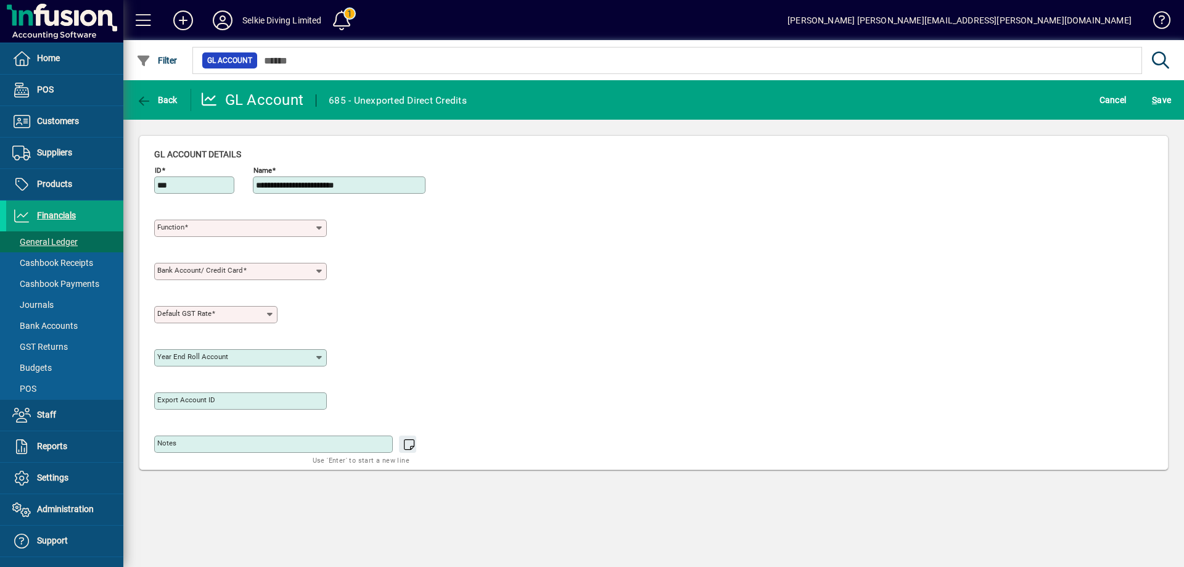
type input "**********"
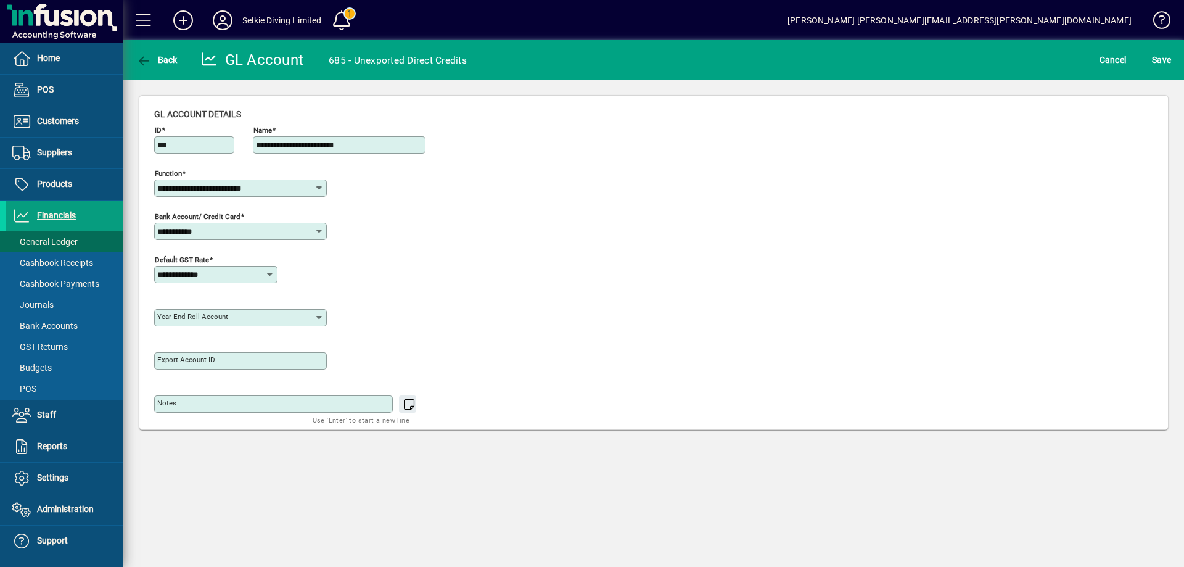
click at [318, 184] on icon at bounding box center [319, 188] width 10 height 10
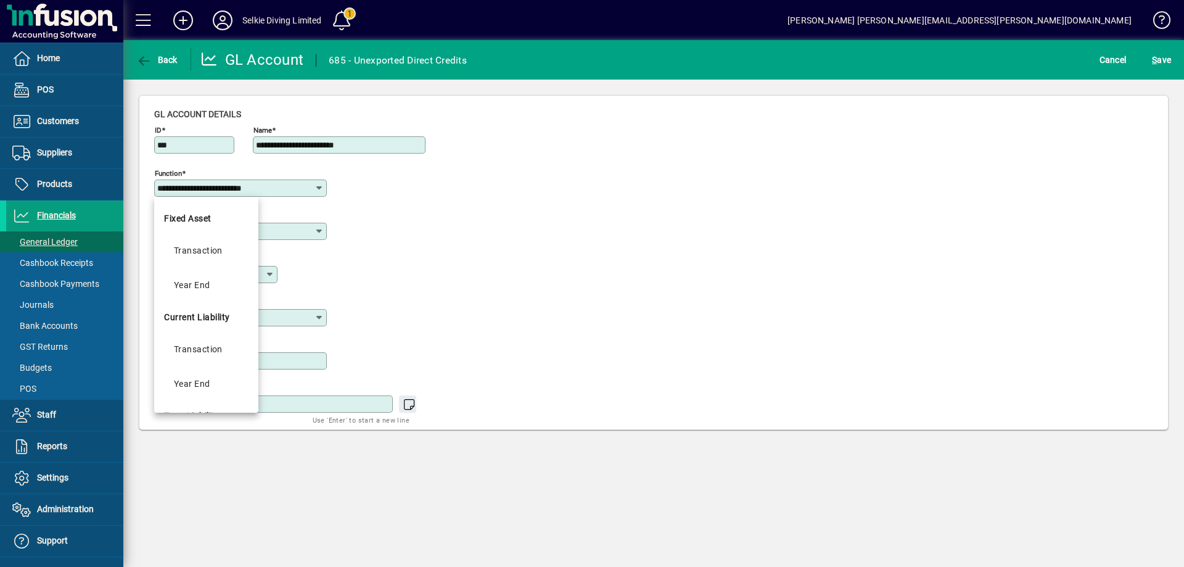
scroll to position [414, 0]
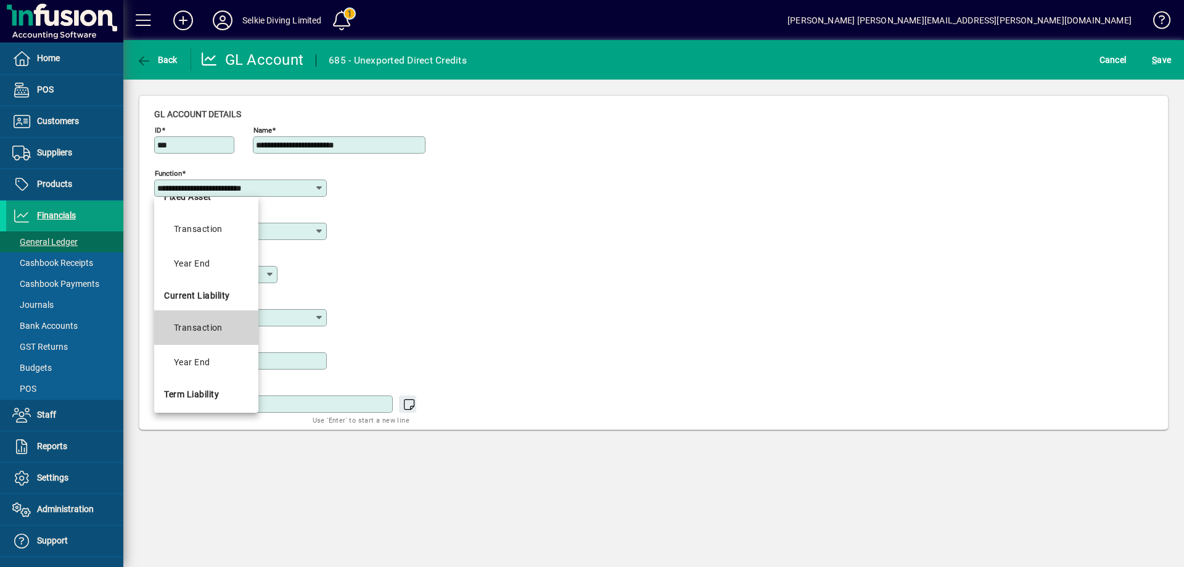
click at [231, 328] on mat-option "Transaction" at bounding box center [206, 327] width 104 height 35
type input "**********"
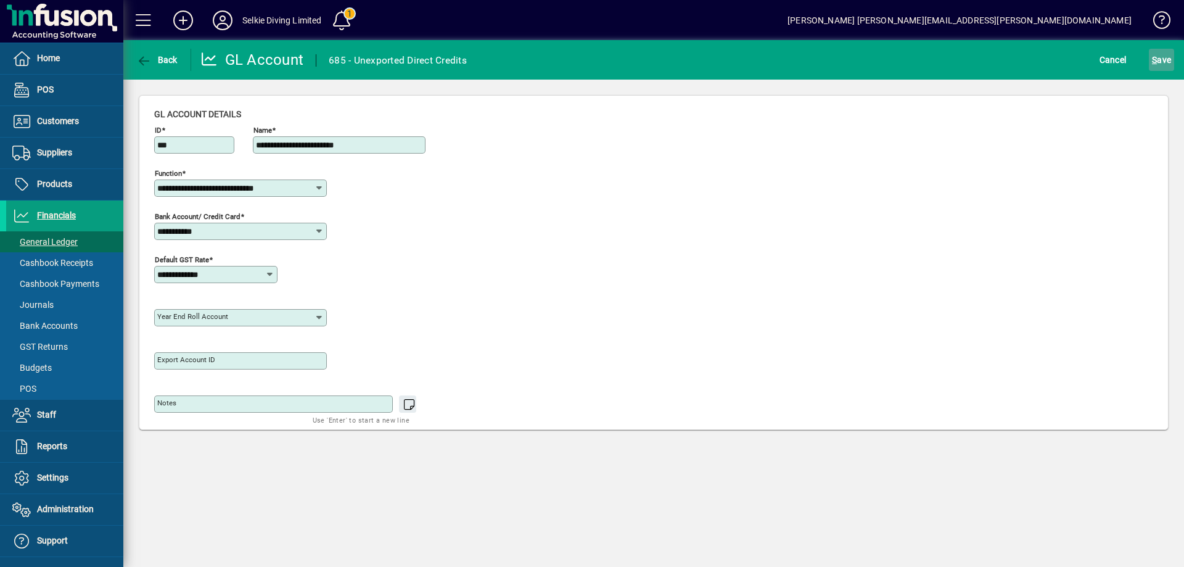
click at [1152, 60] on span "S" at bounding box center [1154, 60] width 5 height 10
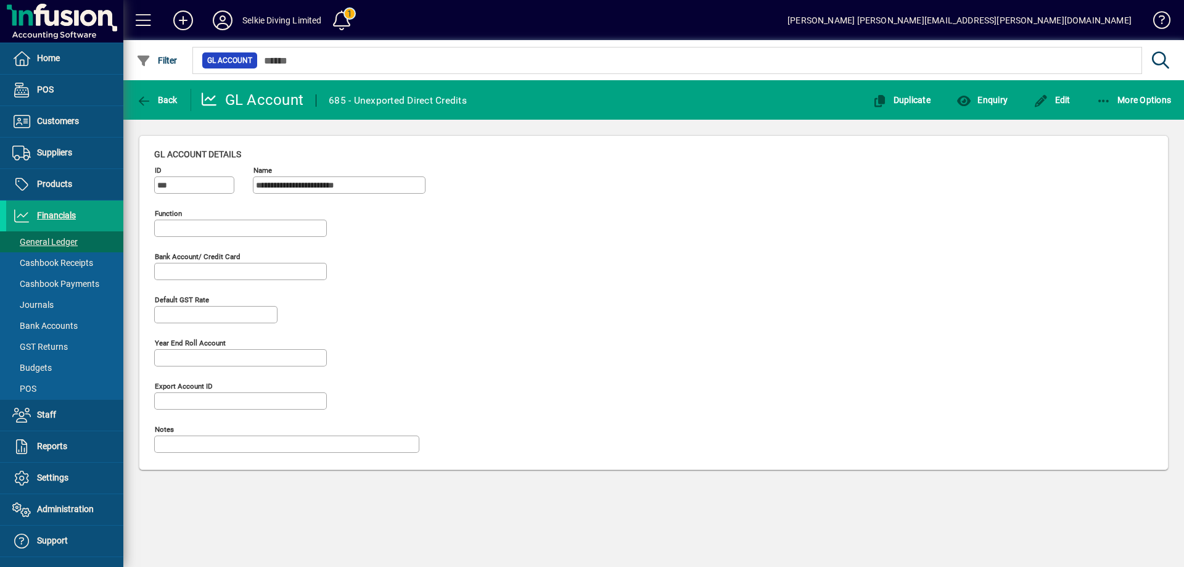
type input "**********"
click at [52, 477] on span "Settings" at bounding box center [52, 477] width 31 height 10
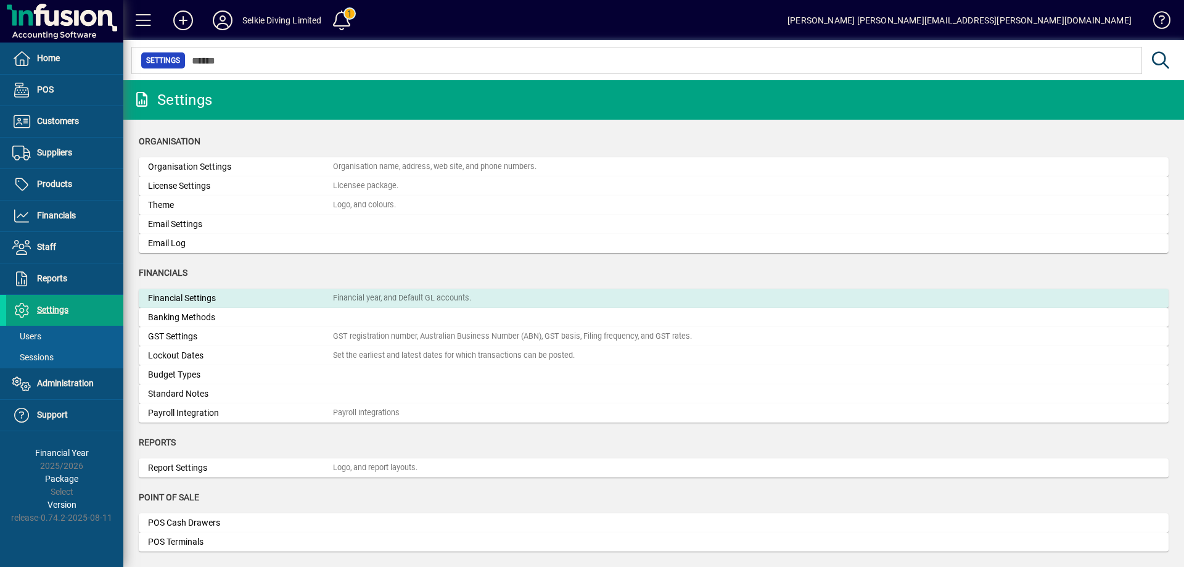
click at [195, 298] on div "Financial Settings" at bounding box center [240, 298] width 185 height 13
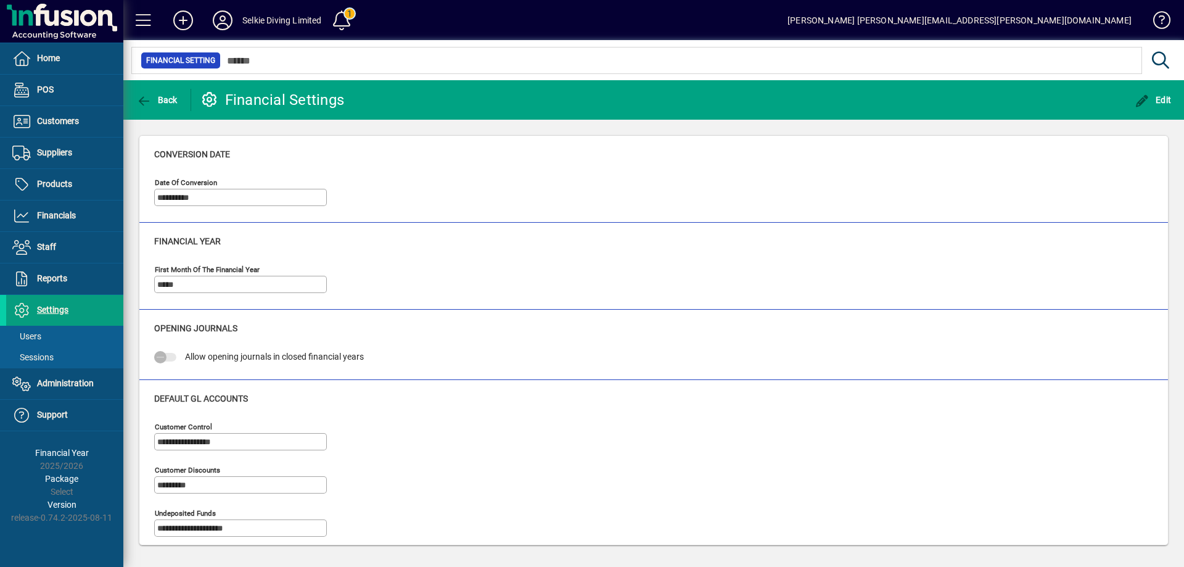
type input "**********"
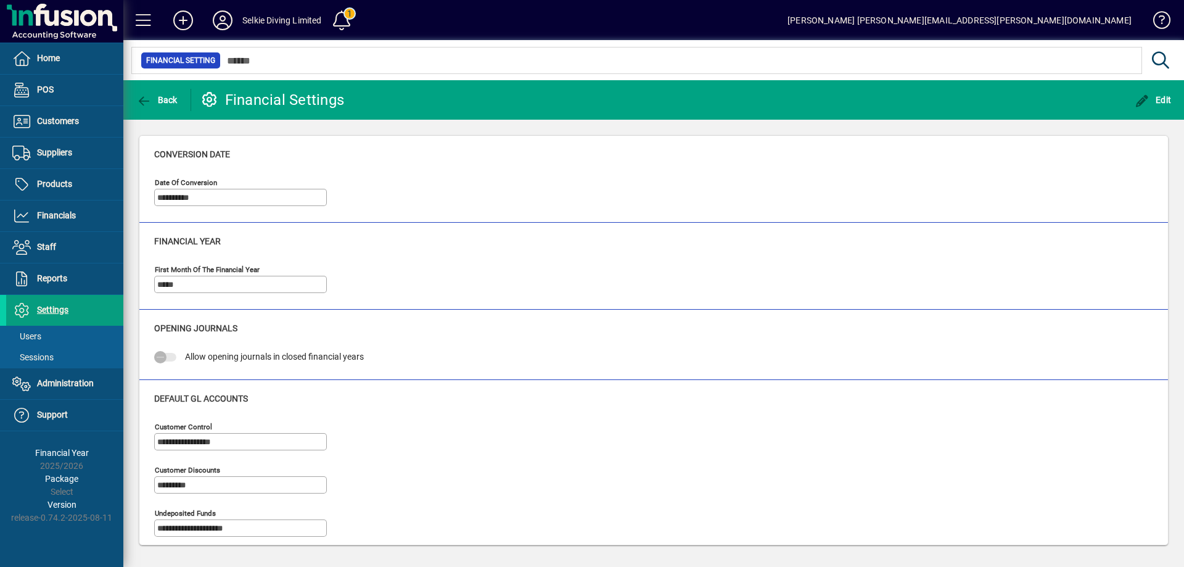
type input "**********"
click at [1138, 102] on icon "button" at bounding box center [1142, 101] width 15 height 12
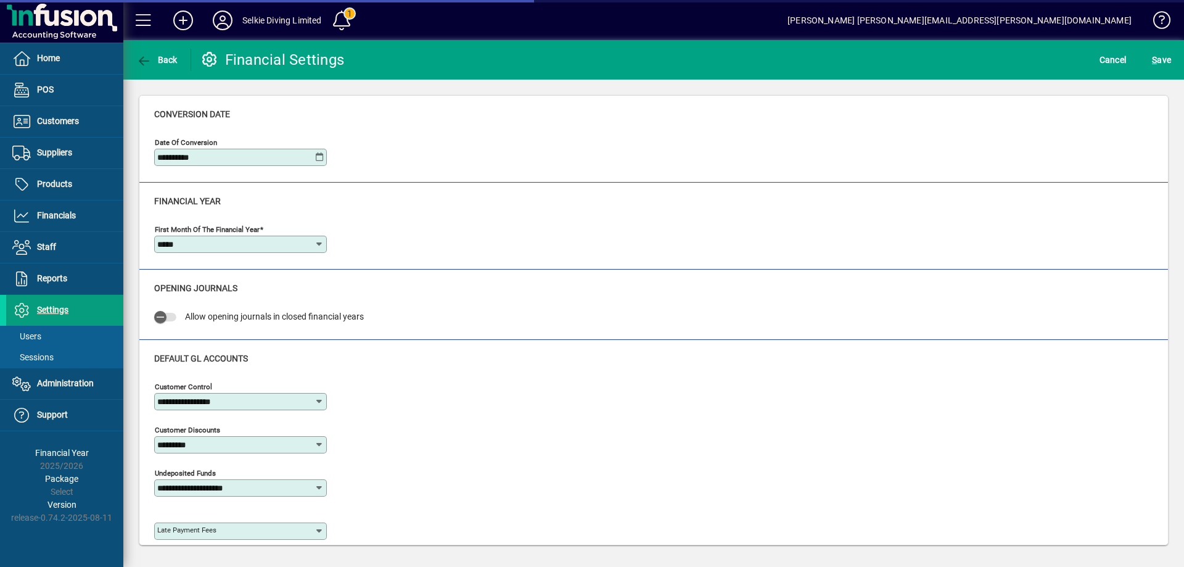
scroll to position [62, 0]
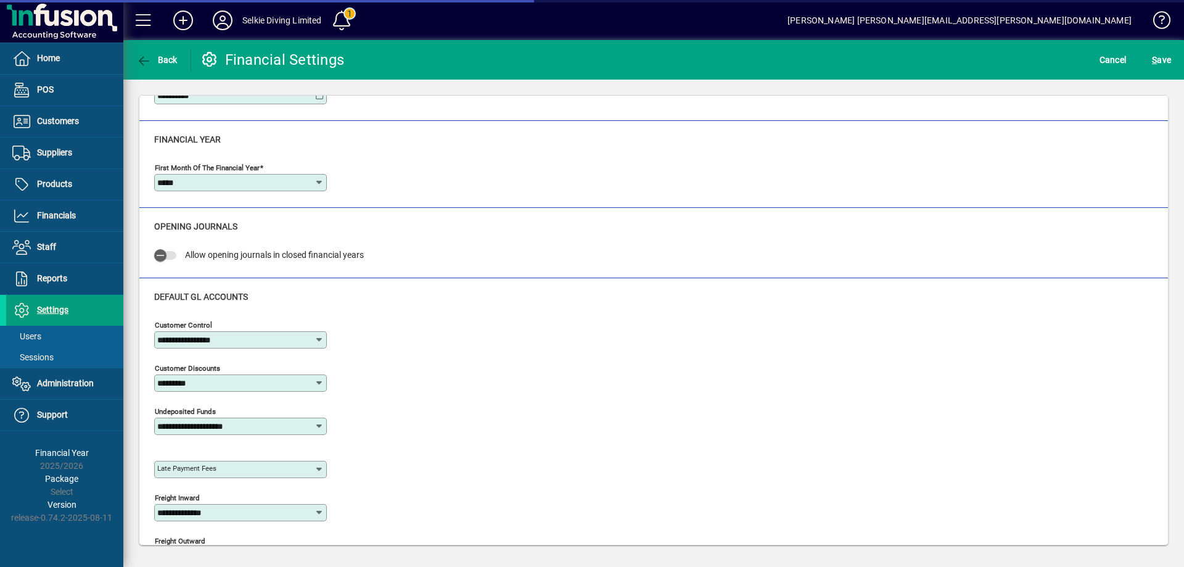
click at [315, 468] on icon at bounding box center [319, 469] width 10 height 10
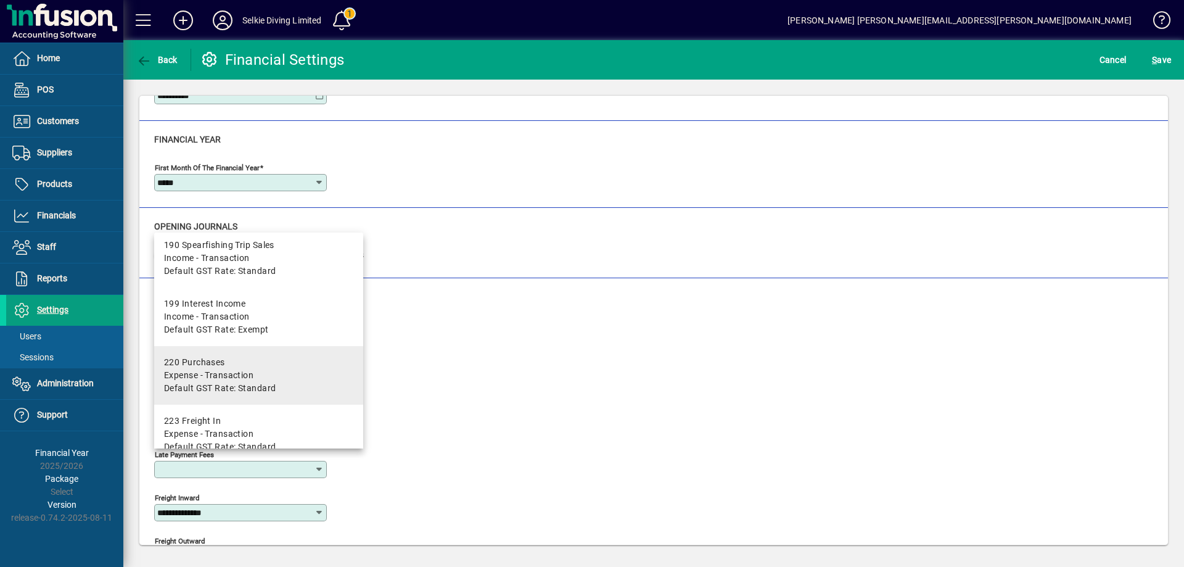
scroll to position [370, 0]
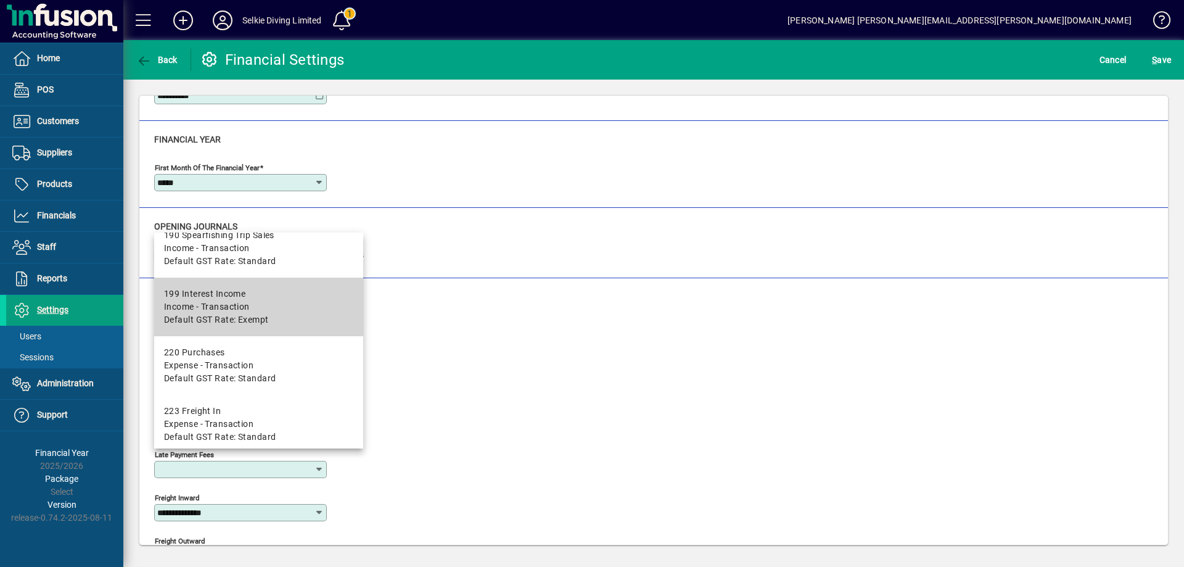
click at [228, 307] on span "Income - Transaction" at bounding box center [207, 306] width 86 height 13
type input "**********"
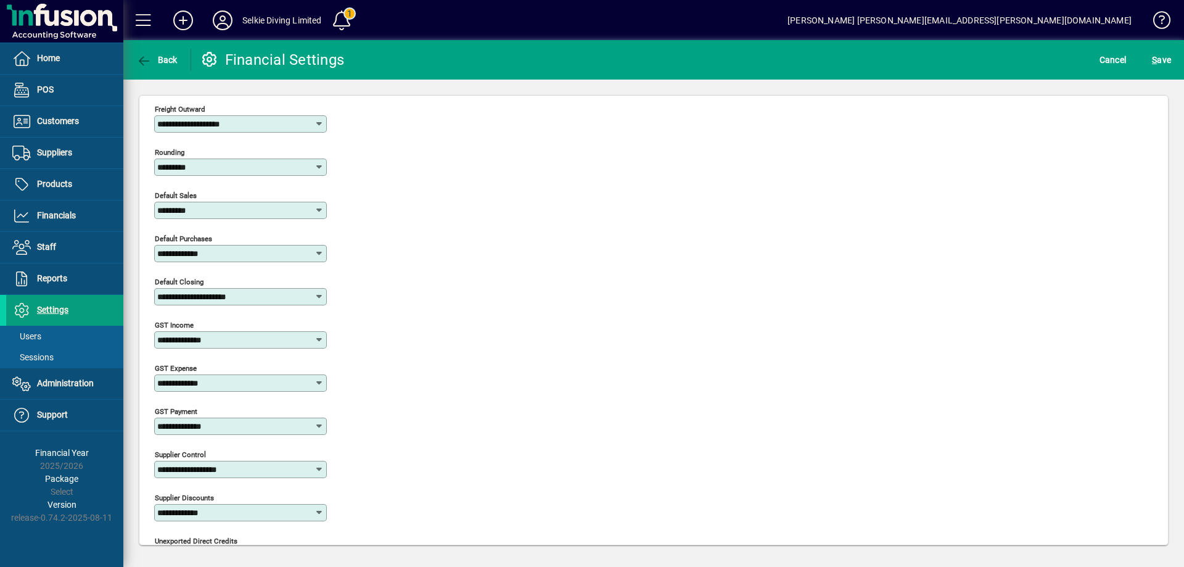
scroll to position [599, 0]
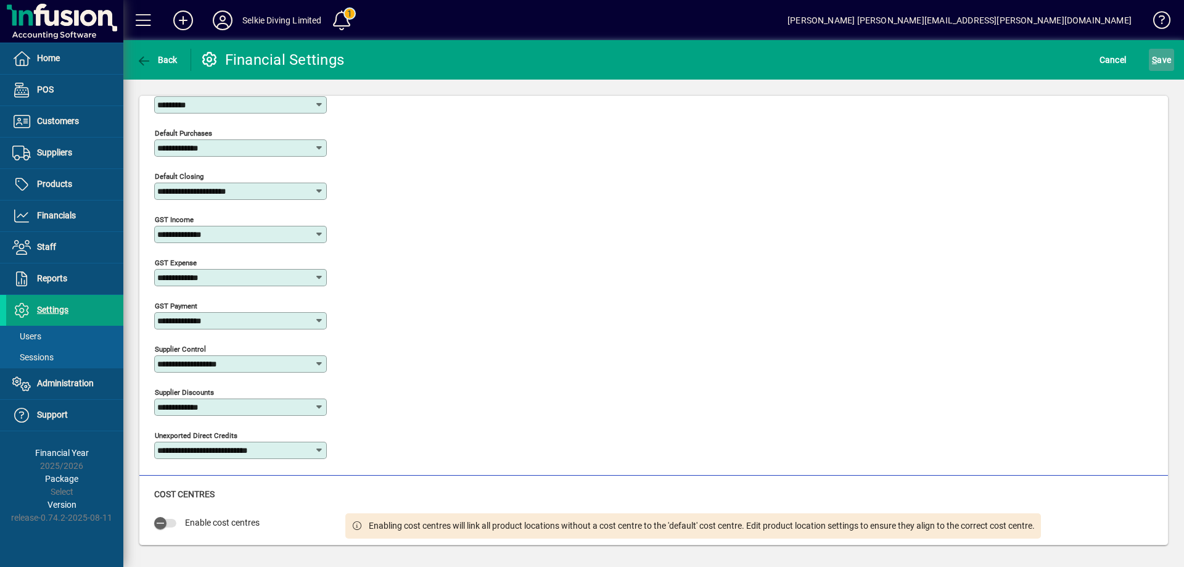
click at [1158, 59] on span "S ave" at bounding box center [1161, 60] width 19 height 20
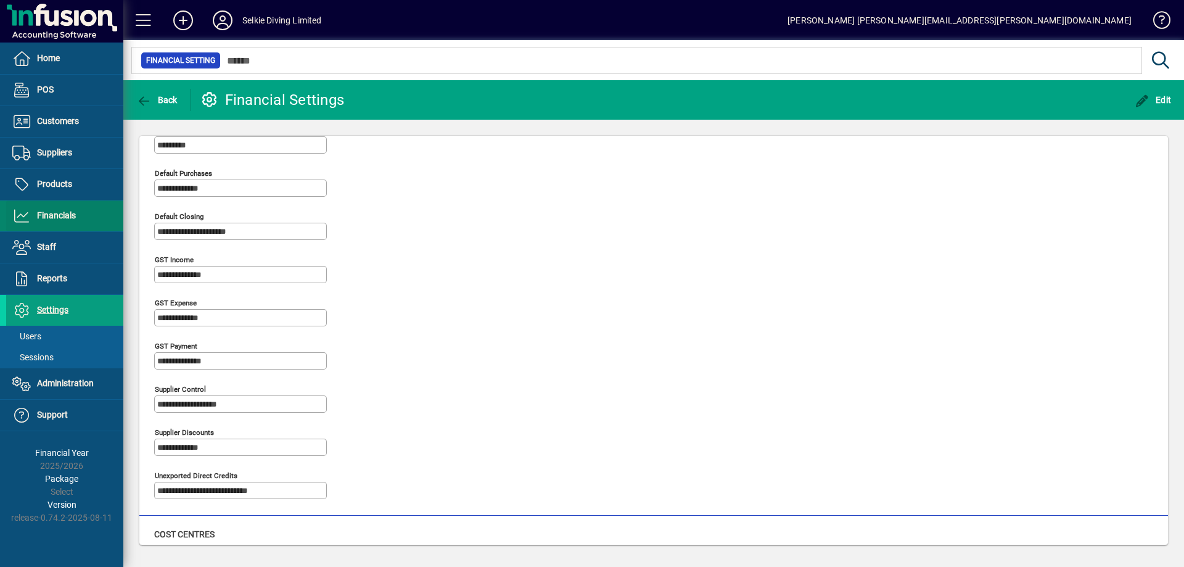
click at [63, 210] on span "Financials" at bounding box center [56, 215] width 39 height 10
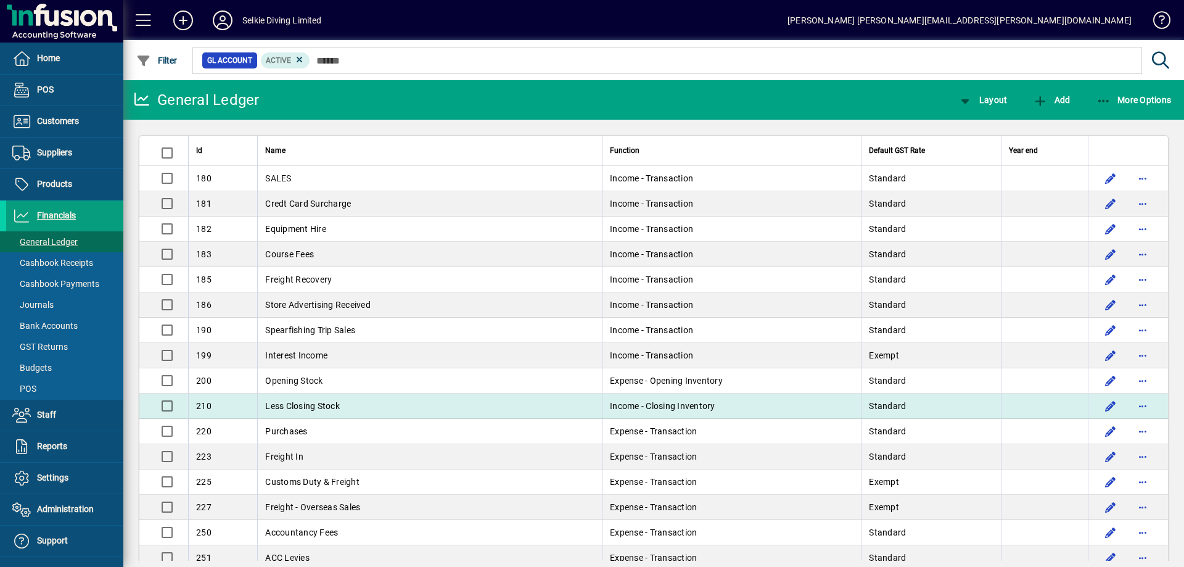
click at [395, 406] on td "Less Closing Stock" at bounding box center [429, 405] width 345 height 25
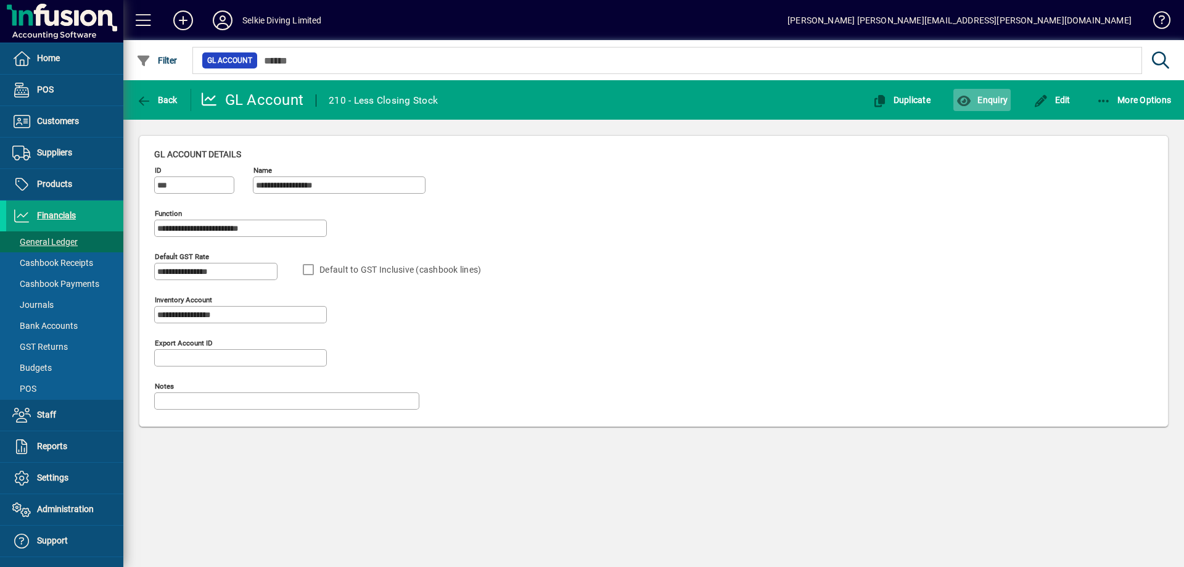
click at [975, 95] on span "Enquiry" at bounding box center [981, 100] width 51 height 10
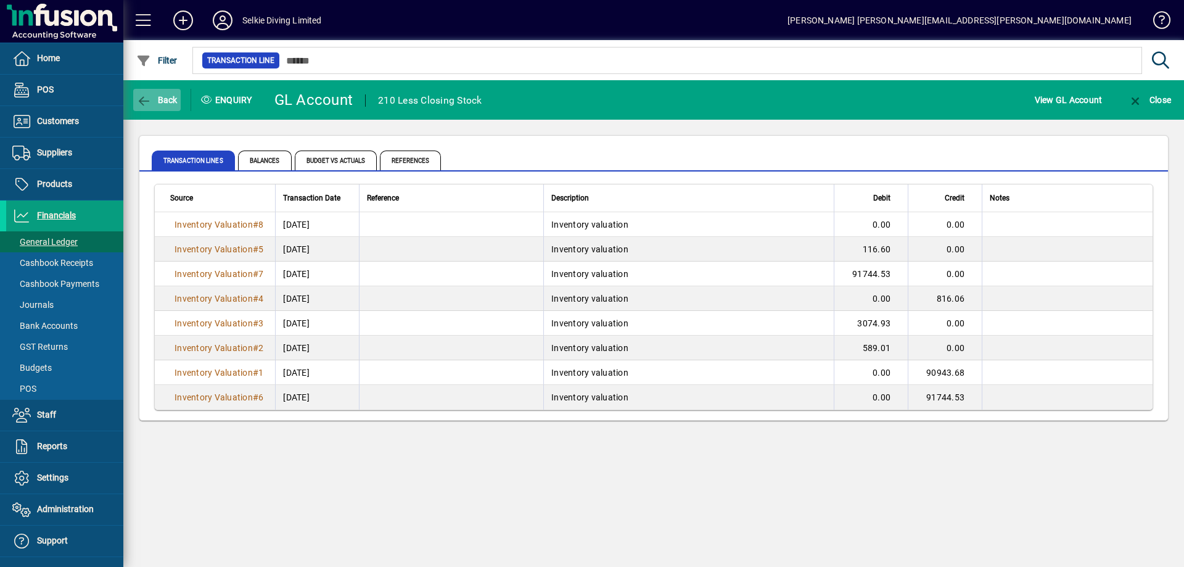
click at [138, 95] on icon "button" at bounding box center [143, 101] width 15 height 12
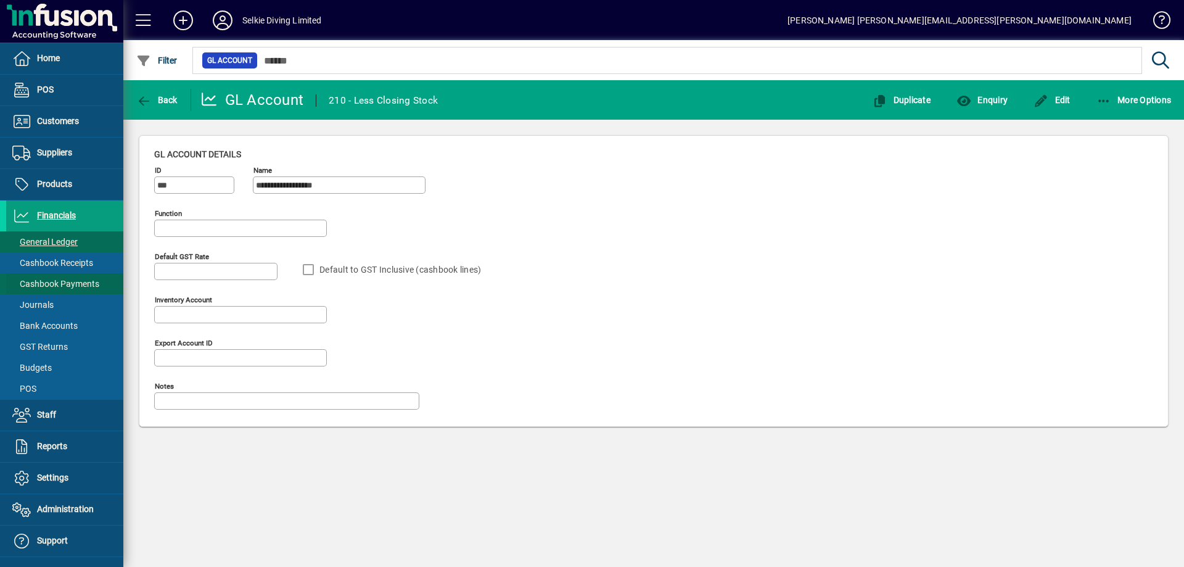
type input "**********"
click at [160, 95] on span "Back" at bounding box center [156, 100] width 41 height 10
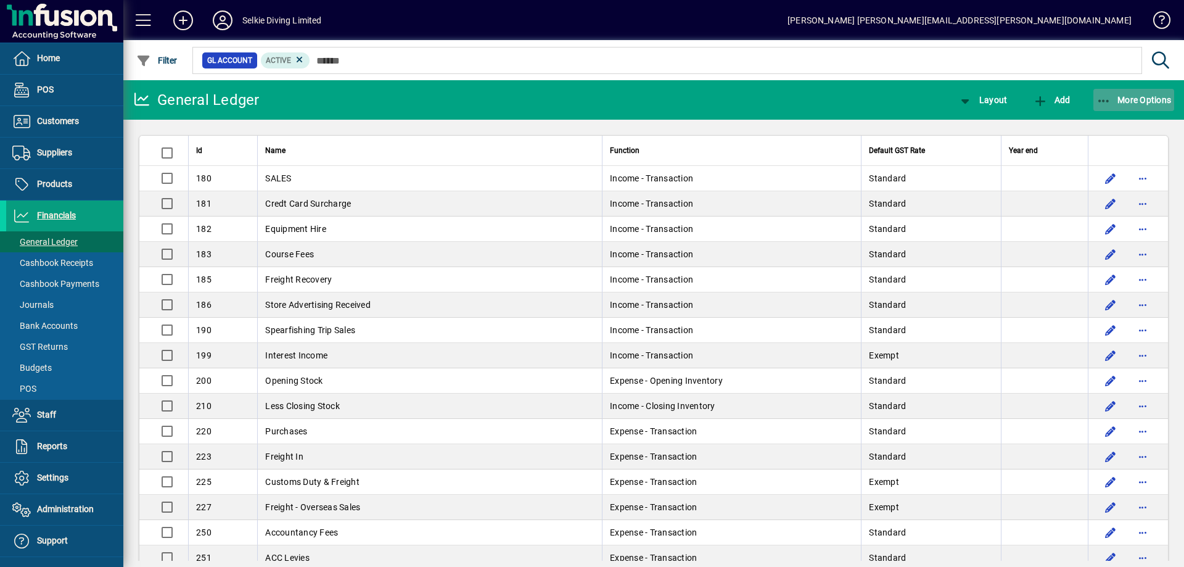
click at [1128, 97] on span "More Options" at bounding box center [1133, 100] width 75 height 10
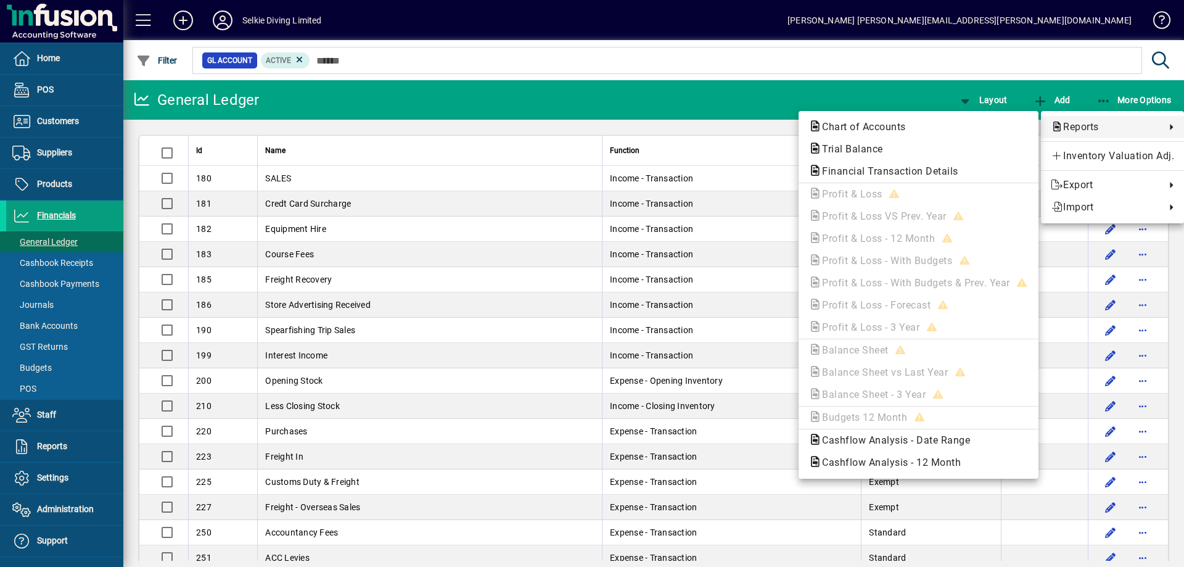
click at [1074, 123] on span "Reports" at bounding box center [1105, 127] width 109 height 15
click at [538, 337] on div at bounding box center [592, 283] width 1184 height 567
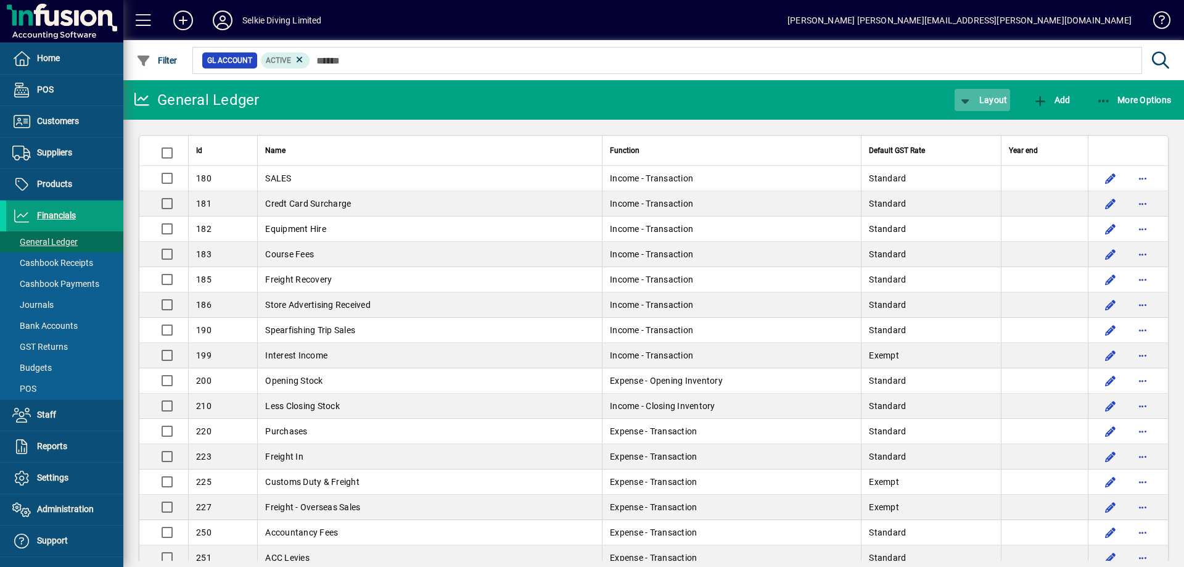
click at [995, 101] on span "Layout" at bounding box center [982, 100] width 49 height 10
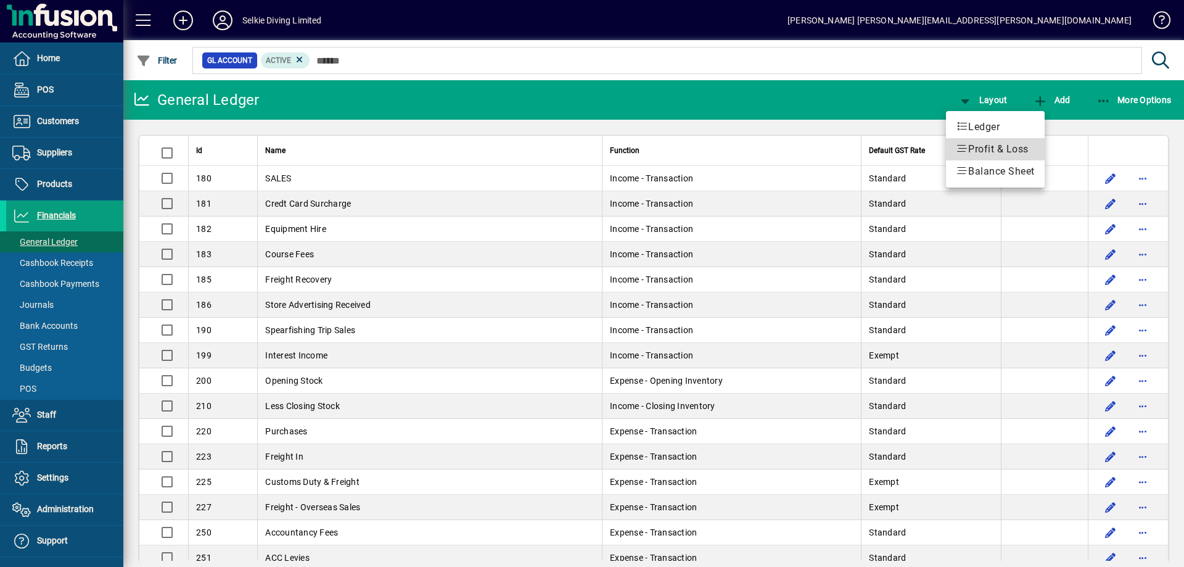
click at [991, 154] on span "Profit & Loss" at bounding box center [995, 149] width 79 height 15
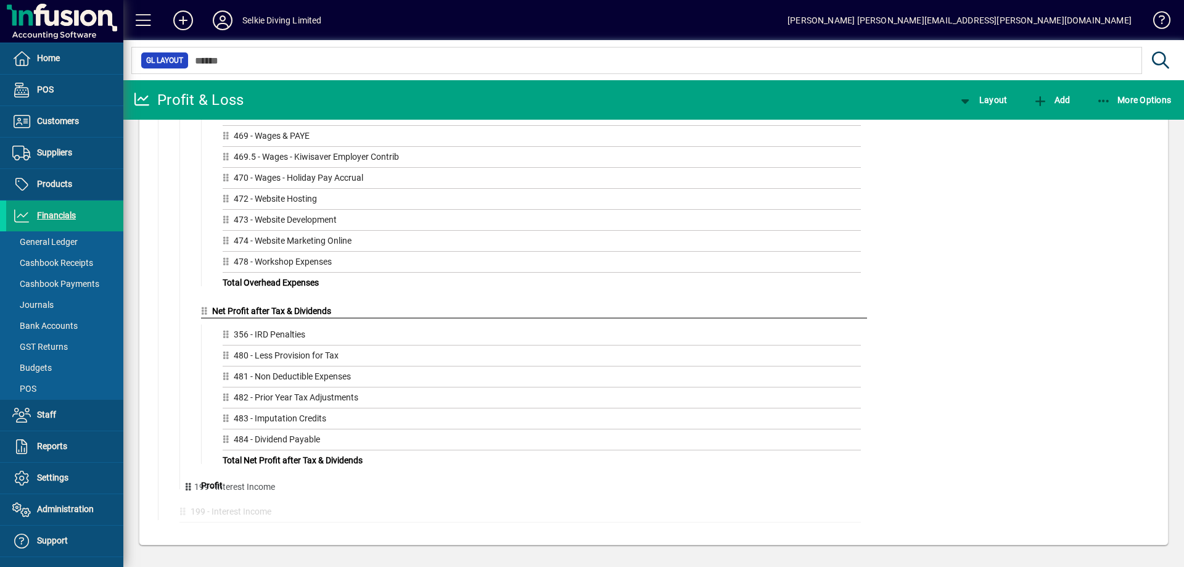
scroll to position [2660, 0]
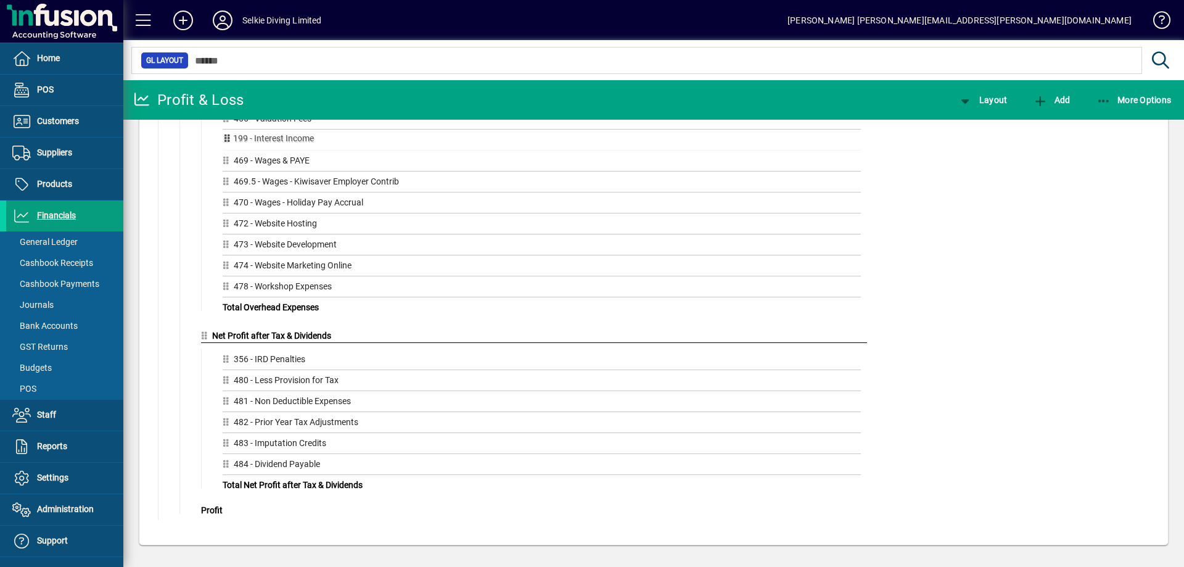
drag, startPoint x: 237, startPoint y: 511, endPoint x: 281, endPoint y: 138, distance: 375.5
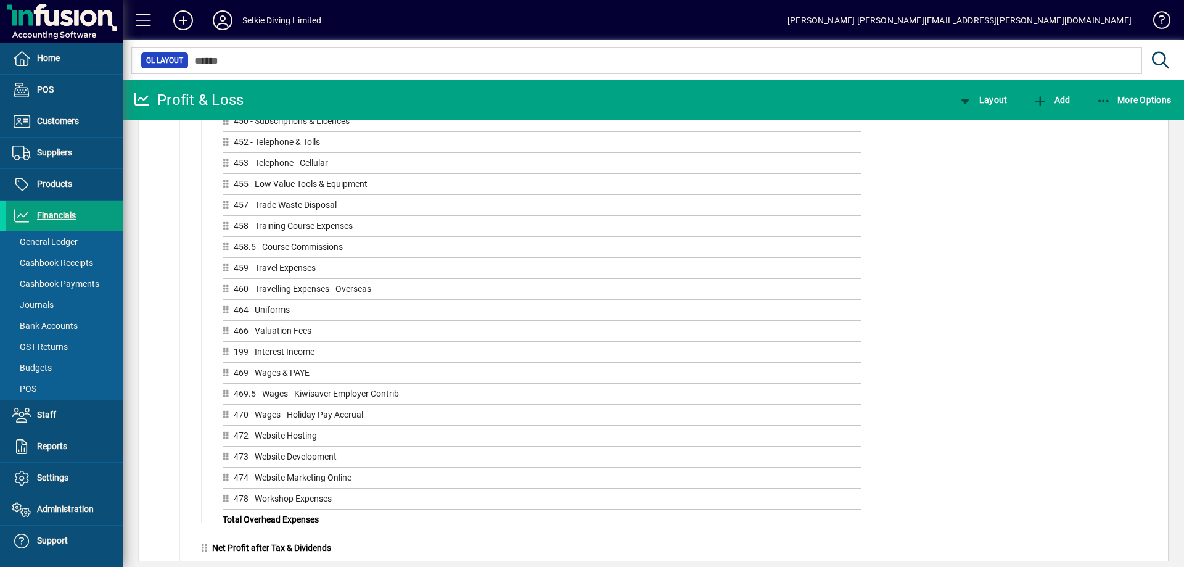
scroll to position [2413, 0]
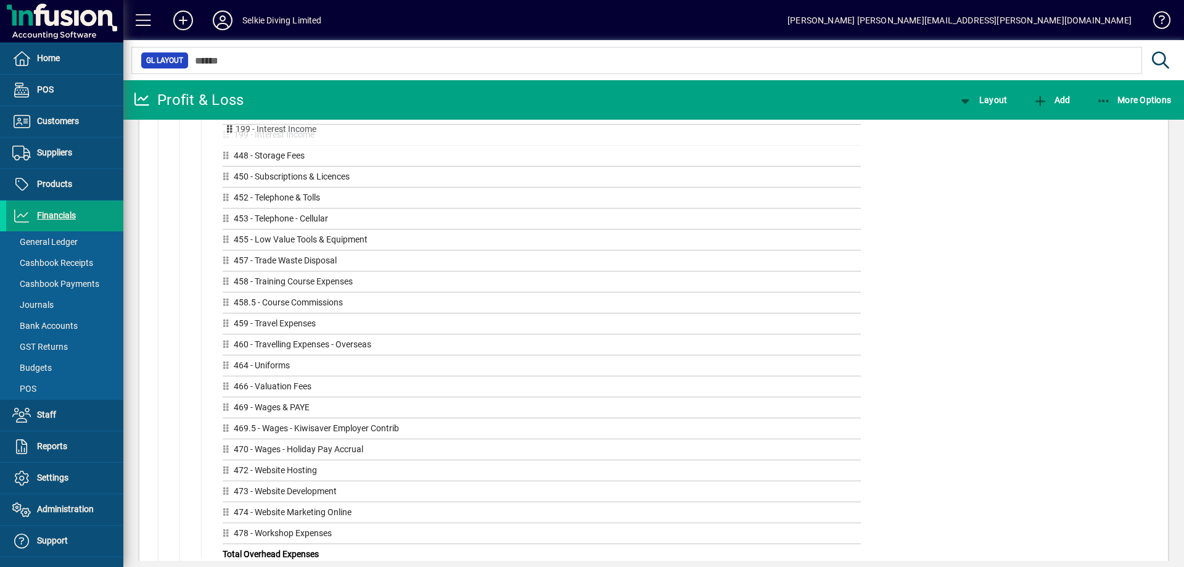
drag, startPoint x: 256, startPoint y: 390, endPoint x: 272, endPoint y: 149, distance: 241.6
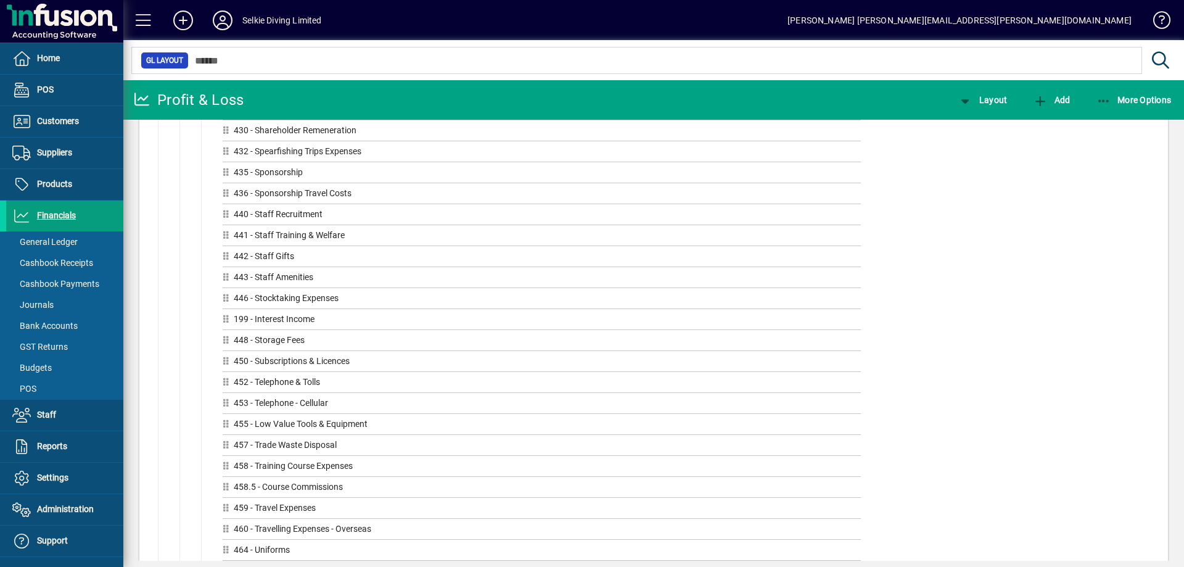
scroll to position [2228, 0]
drag, startPoint x: 243, startPoint y: 320, endPoint x: 248, endPoint y: 129, distance: 191.2
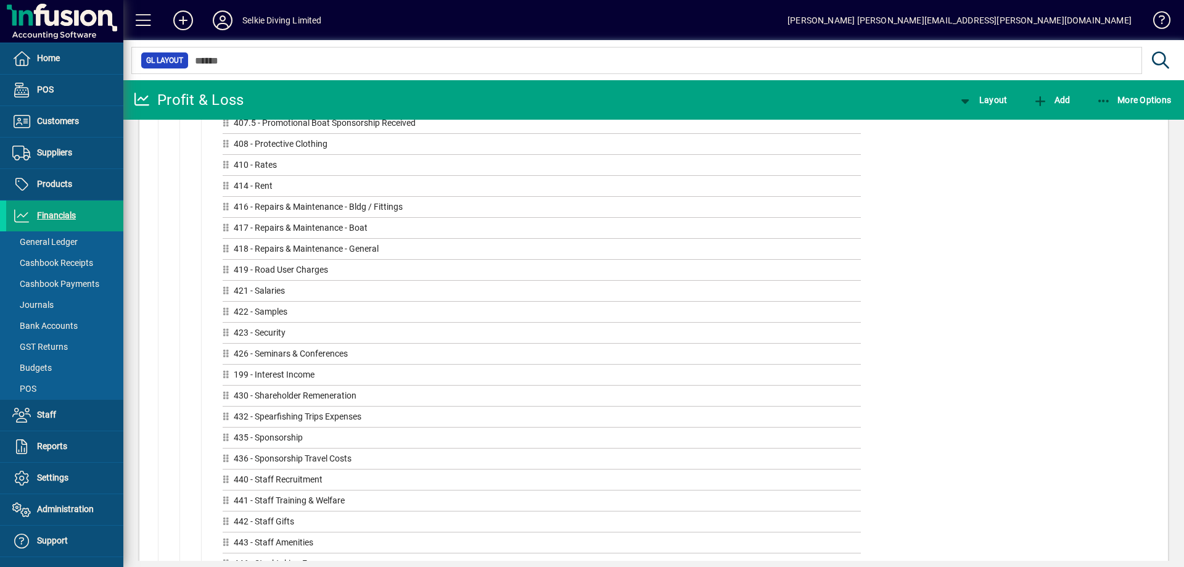
scroll to position [1982, 0]
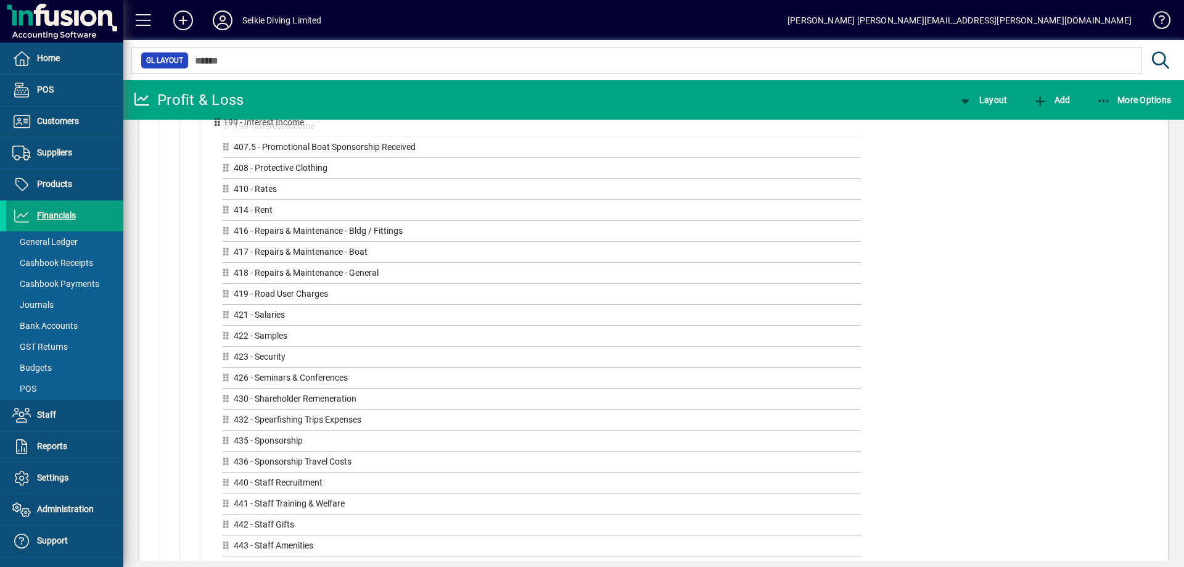
drag, startPoint x: 278, startPoint y: 376, endPoint x: 268, endPoint y: 120, distance: 256.1
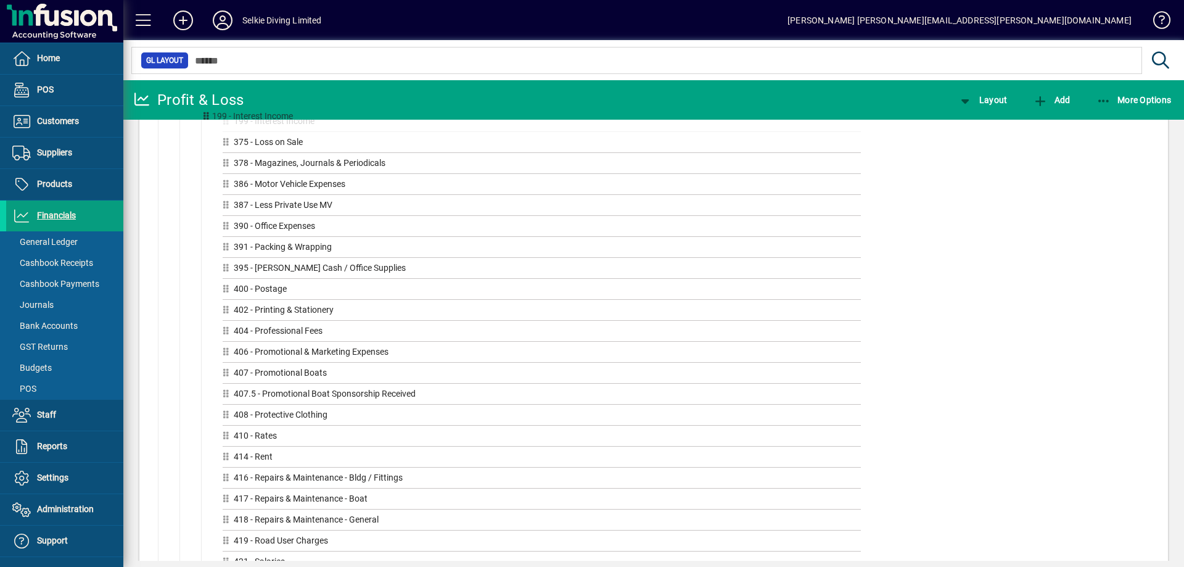
drag, startPoint x: 283, startPoint y: 374, endPoint x: 261, endPoint y: 117, distance: 258.6
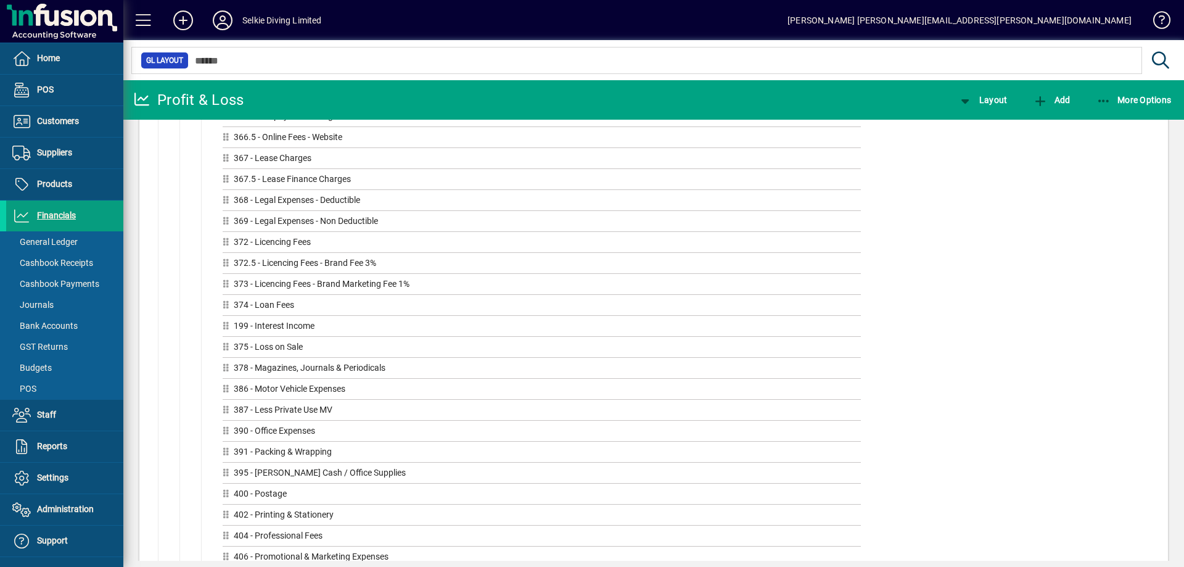
scroll to position [1489, 0]
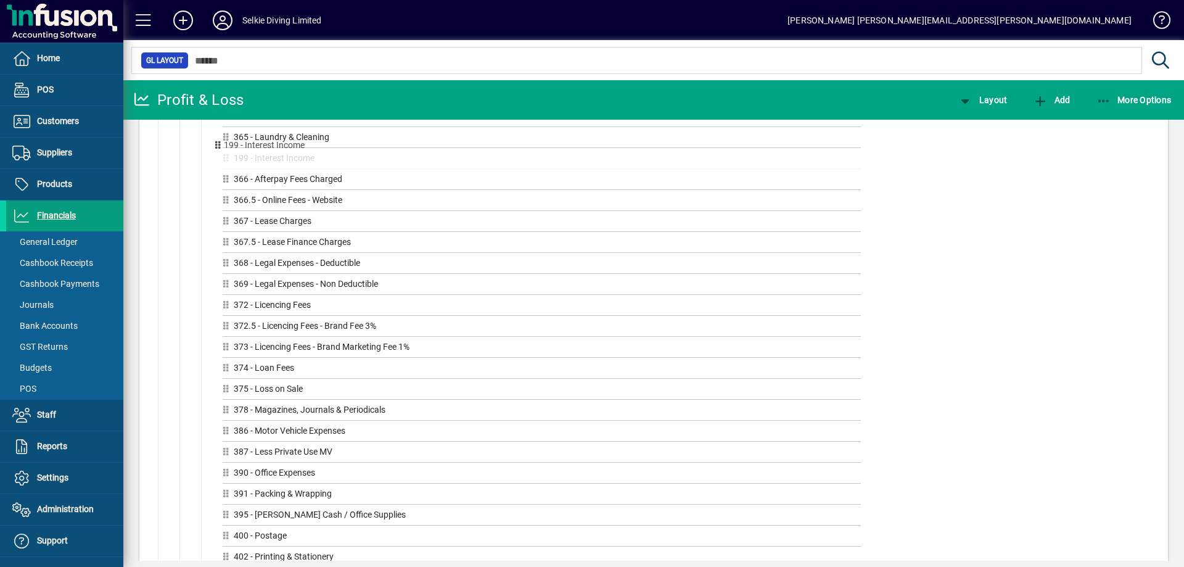
drag, startPoint x: 262, startPoint y: 371, endPoint x: 252, endPoint y: 147, distance: 223.4
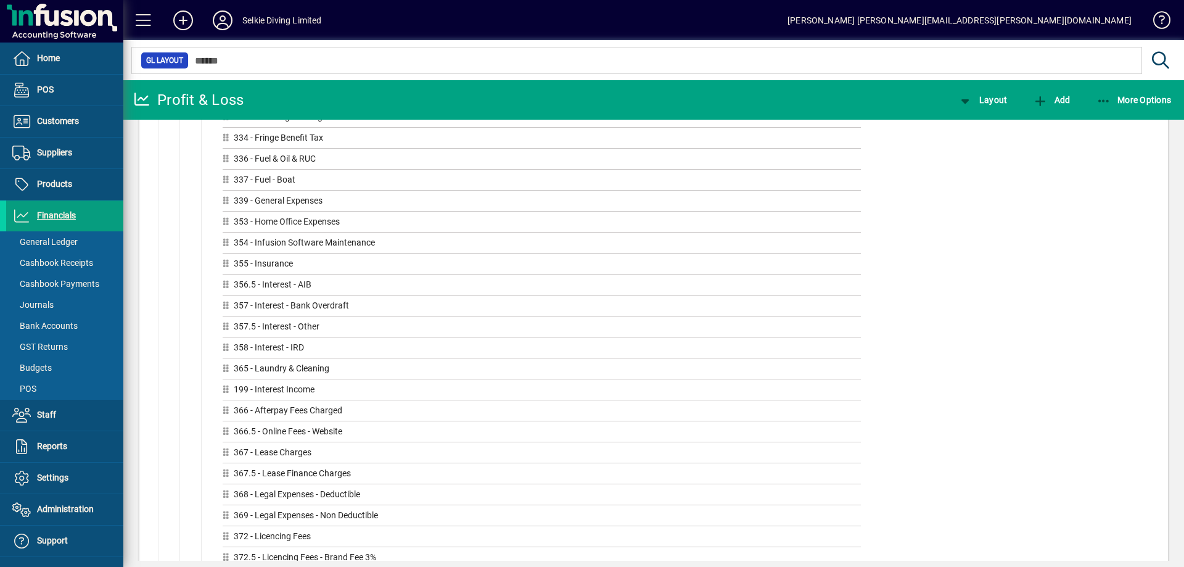
scroll to position [1242, 0]
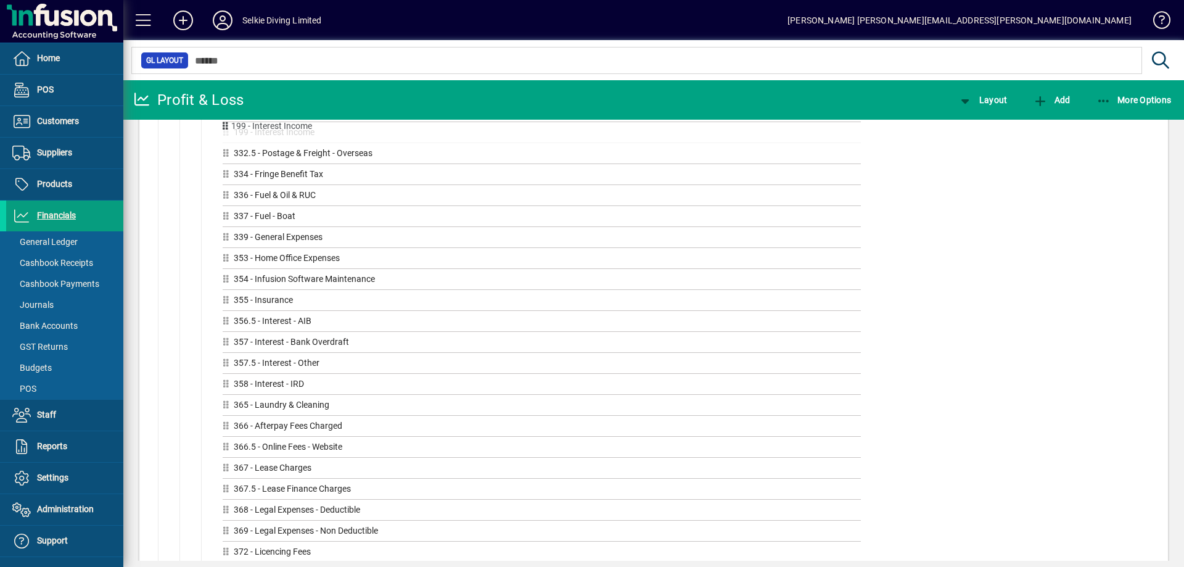
drag, startPoint x: 261, startPoint y: 403, endPoint x: 258, endPoint y: 123, distance: 279.3
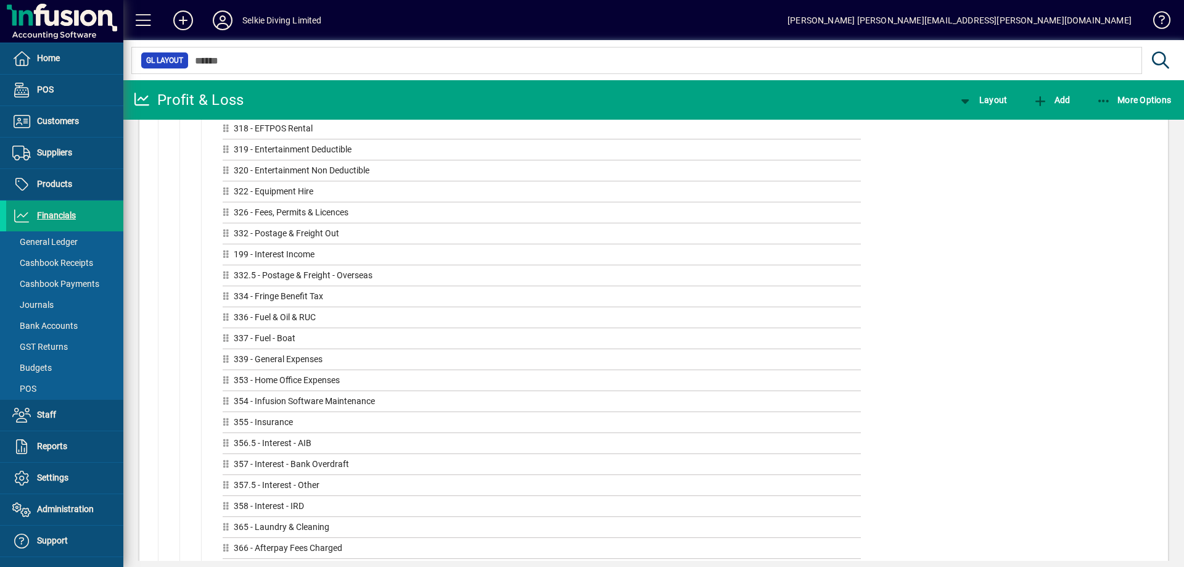
scroll to position [1057, 0]
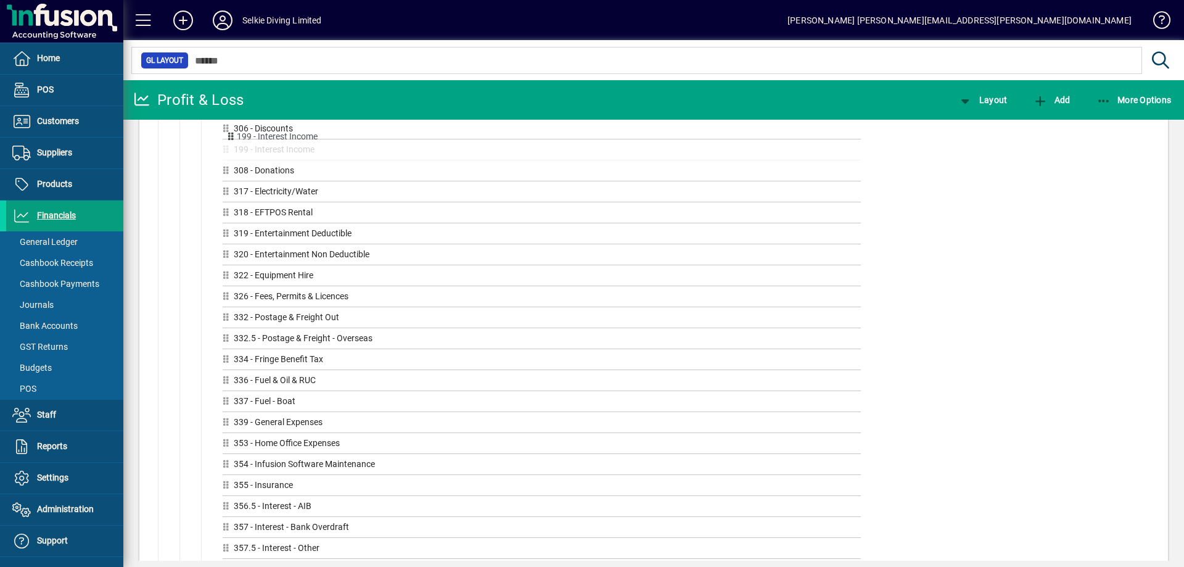
drag, startPoint x: 257, startPoint y: 319, endPoint x: 260, endPoint y: 138, distance: 181.3
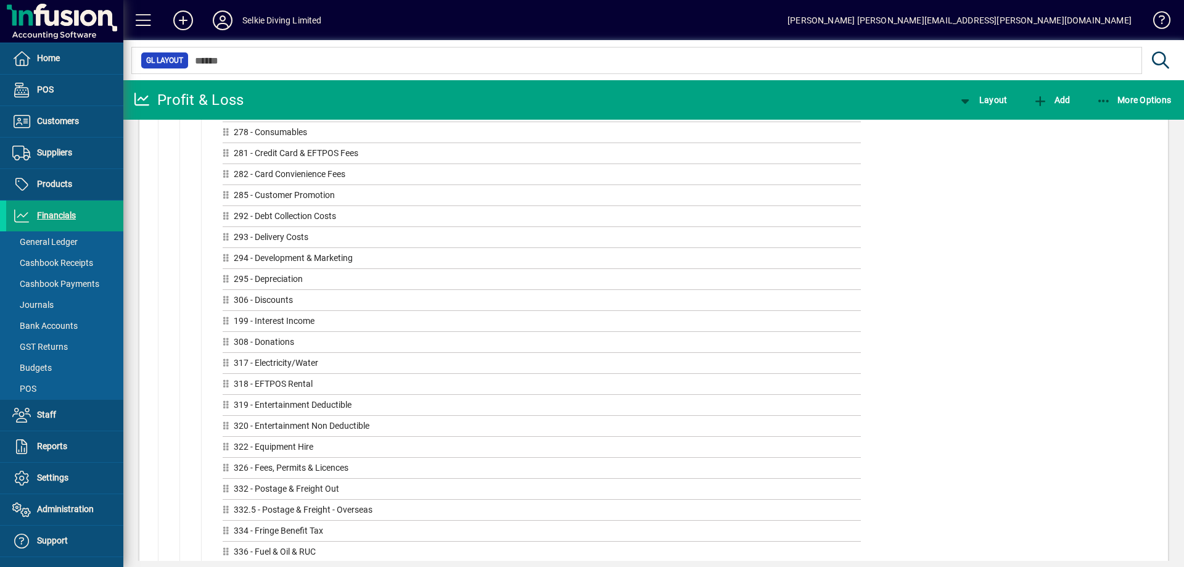
scroll to position [872, 0]
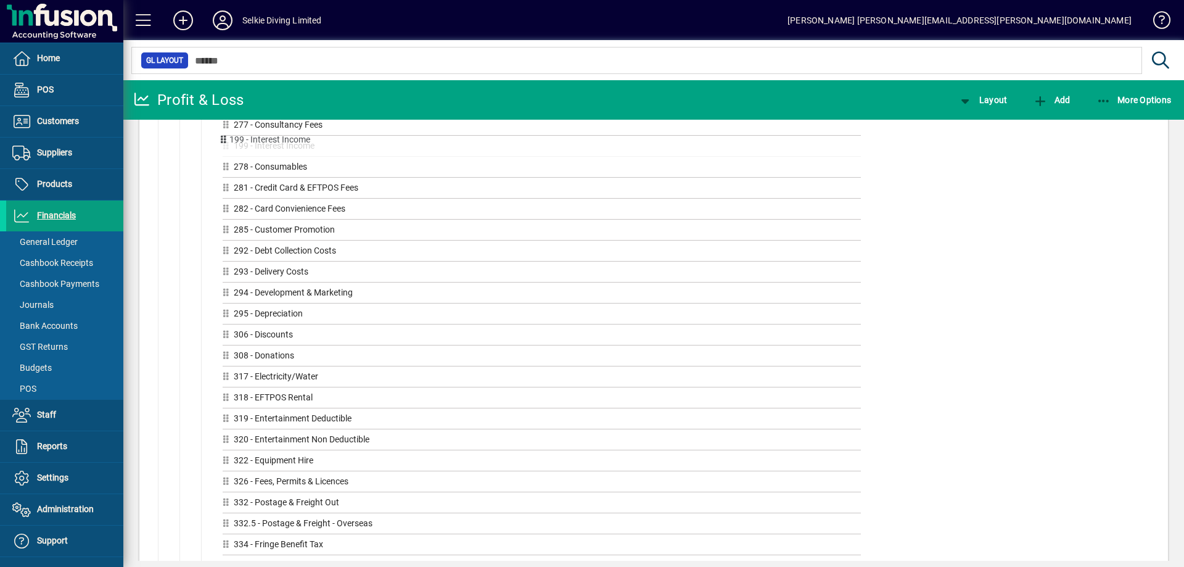
drag, startPoint x: 251, startPoint y: 333, endPoint x: 246, endPoint y: 138, distance: 194.9
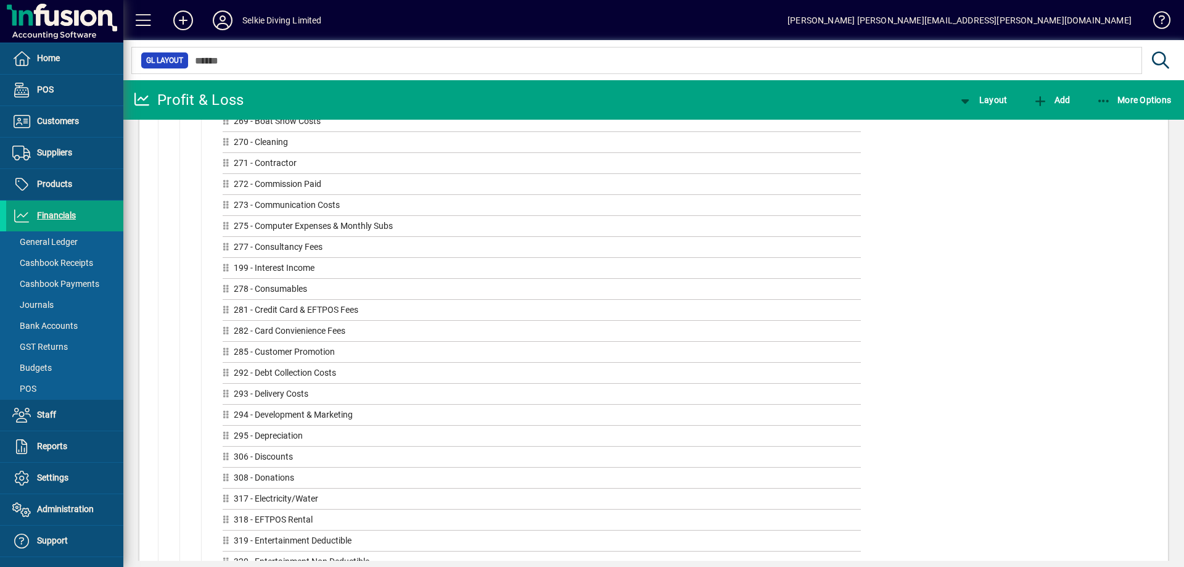
scroll to position [749, 0]
drag, startPoint x: 243, startPoint y: 269, endPoint x: 234, endPoint y: 121, distance: 148.9
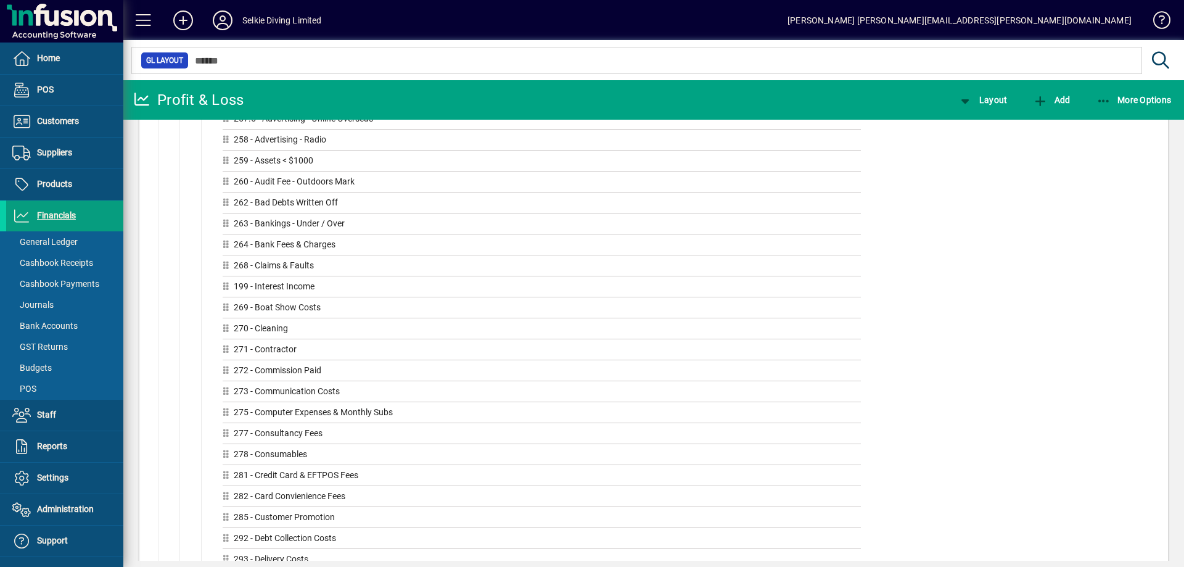
scroll to position [564, 0]
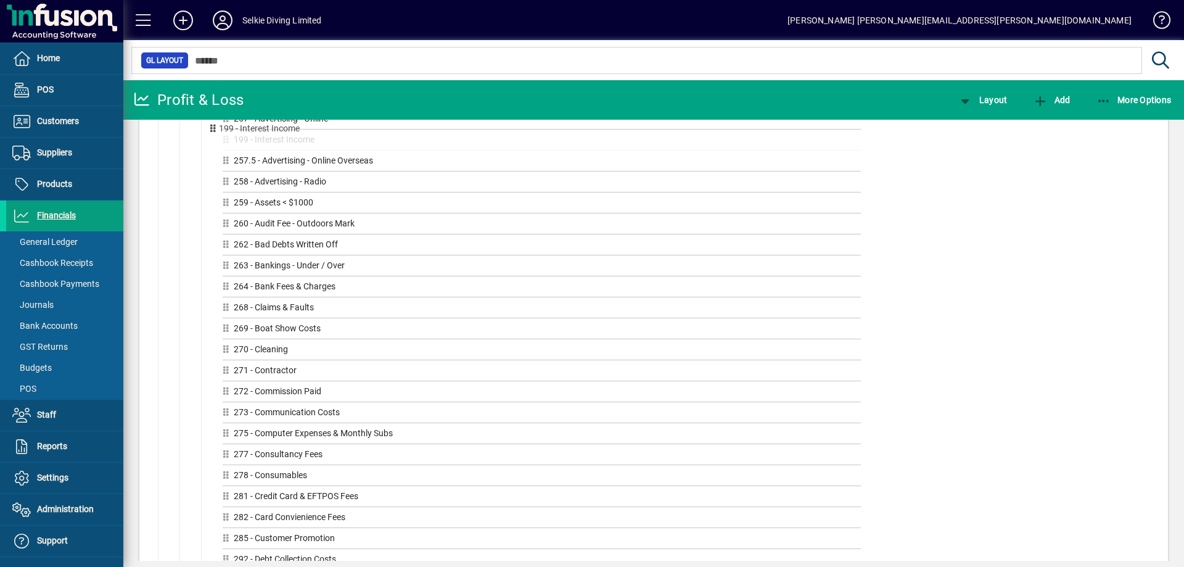
drag, startPoint x: 279, startPoint y: 309, endPoint x: 264, endPoint y: 129, distance: 180.7
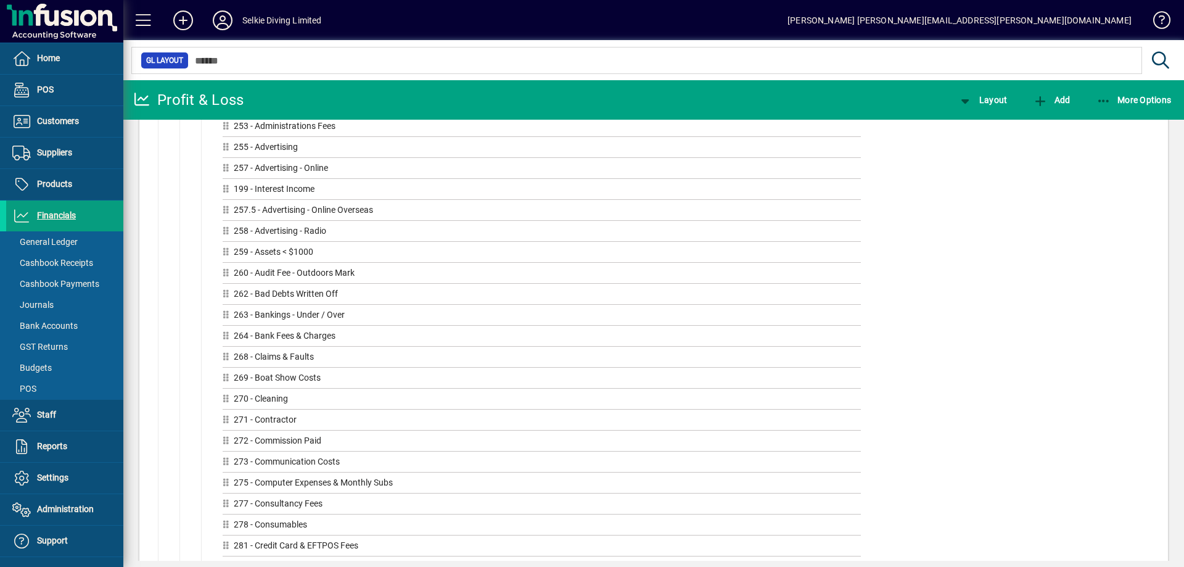
scroll to position [440, 0]
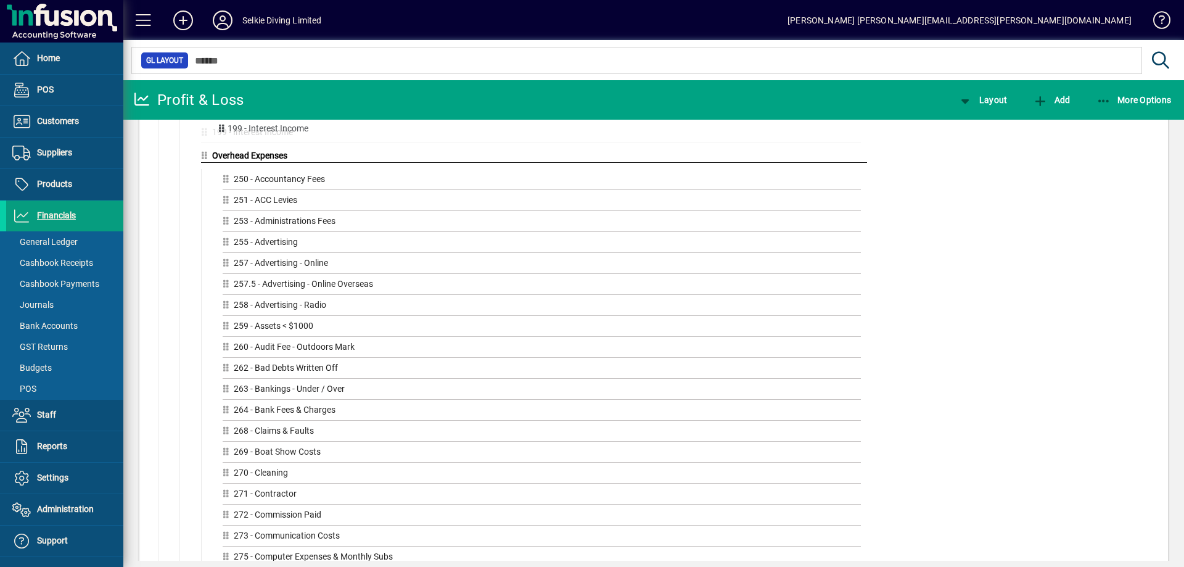
drag, startPoint x: 256, startPoint y: 262, endPoint x: 250, endPoint y: 127, distance: 135.2
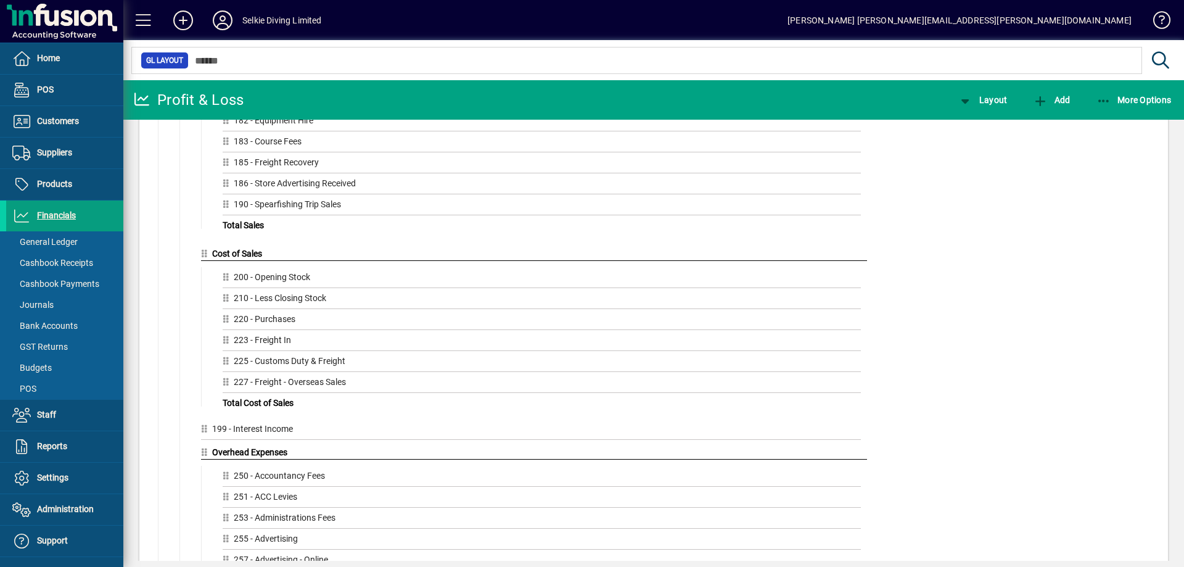
scroll to position [132, 0]
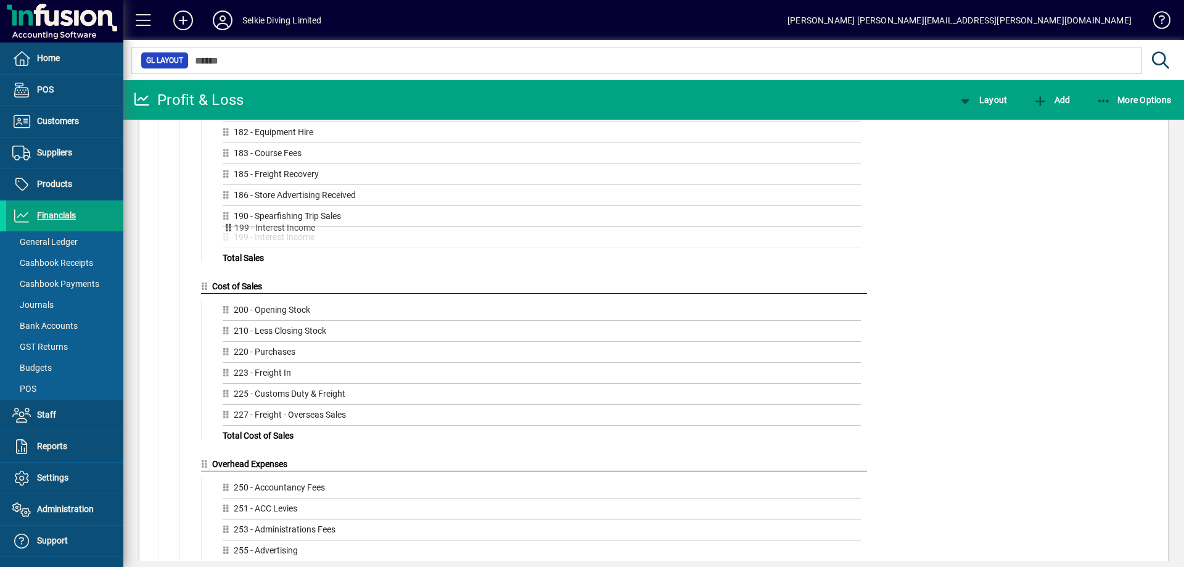
drag, startPoint x: 235, startPoint y: 438, endPoint x: 257, endPoint y: 225, distance: 214.5
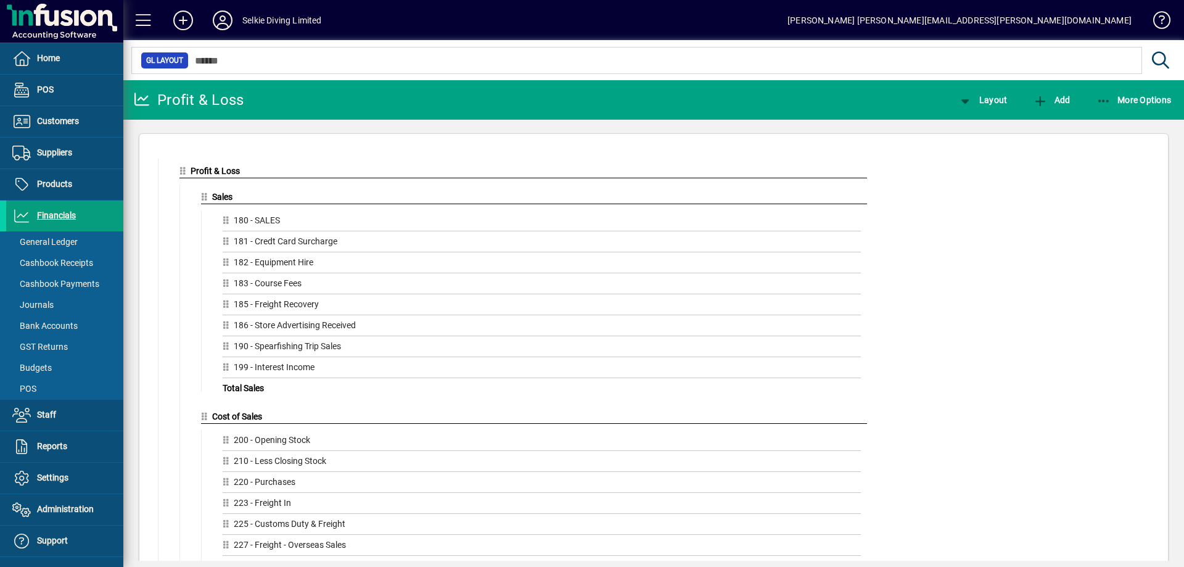
scroll to position [0, 0]
click at [52, 214] on span "Financials" at bounding box center [56, 215] width 39 height 10
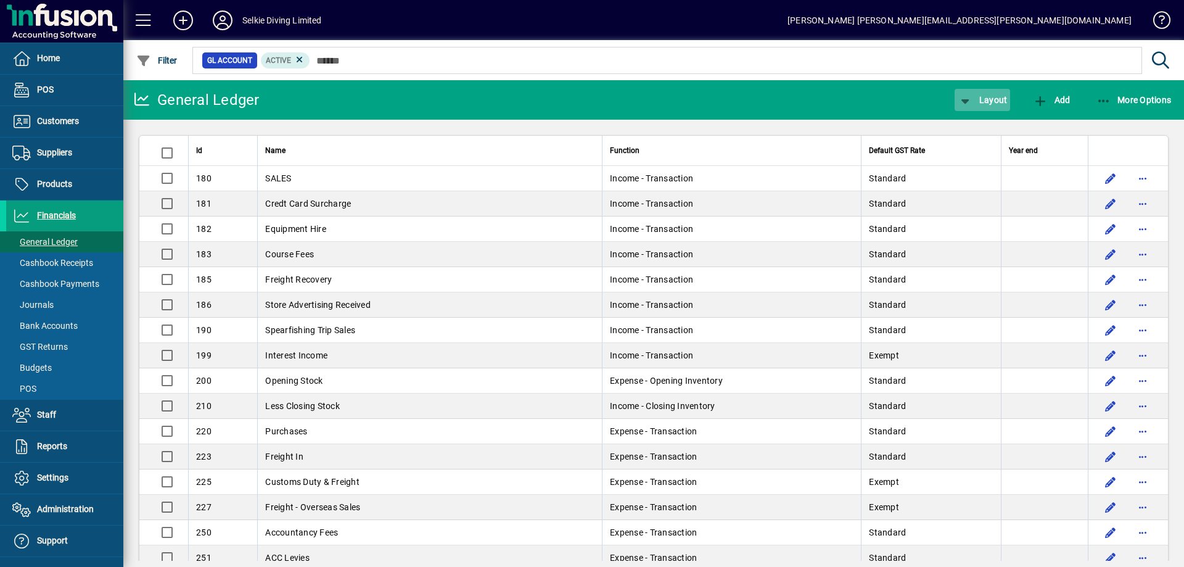
click at [987, 100] on span "Layout" at bounding box center [982, 100] width 49 height 10
click at [1008, 172] on span "Balance Sheet" at bounding box center [995, 171] width 79 height 15
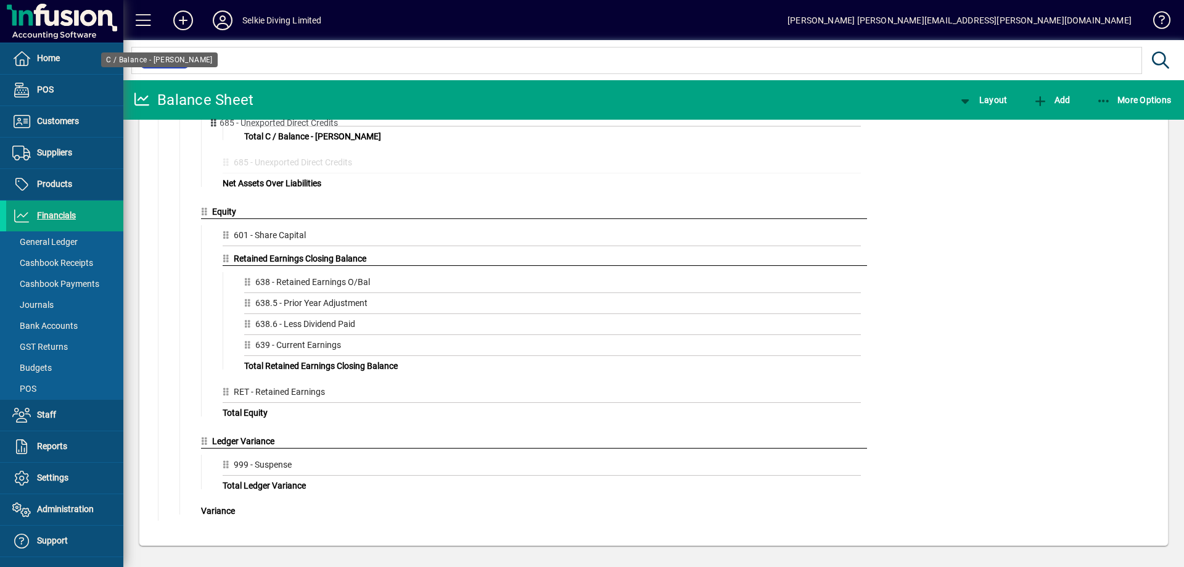
scroll to position [1793, 0]
drag, startPoint x: 197, startPoint y: 514, endPoint x: 236, endPoint y: 150, distance: 365.9
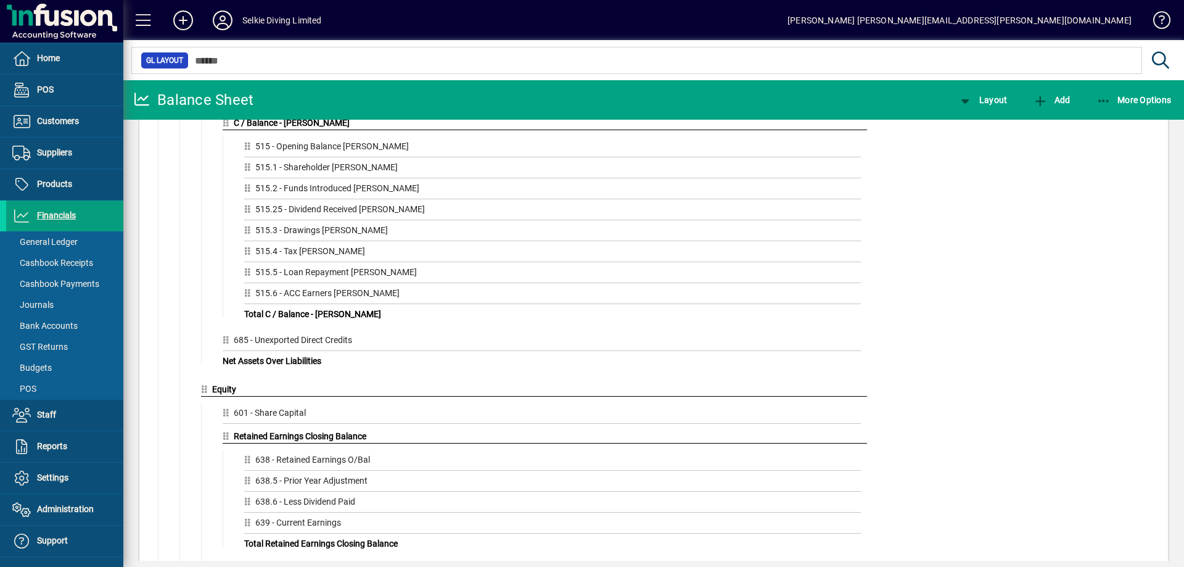
scroll to position [1608, 0]
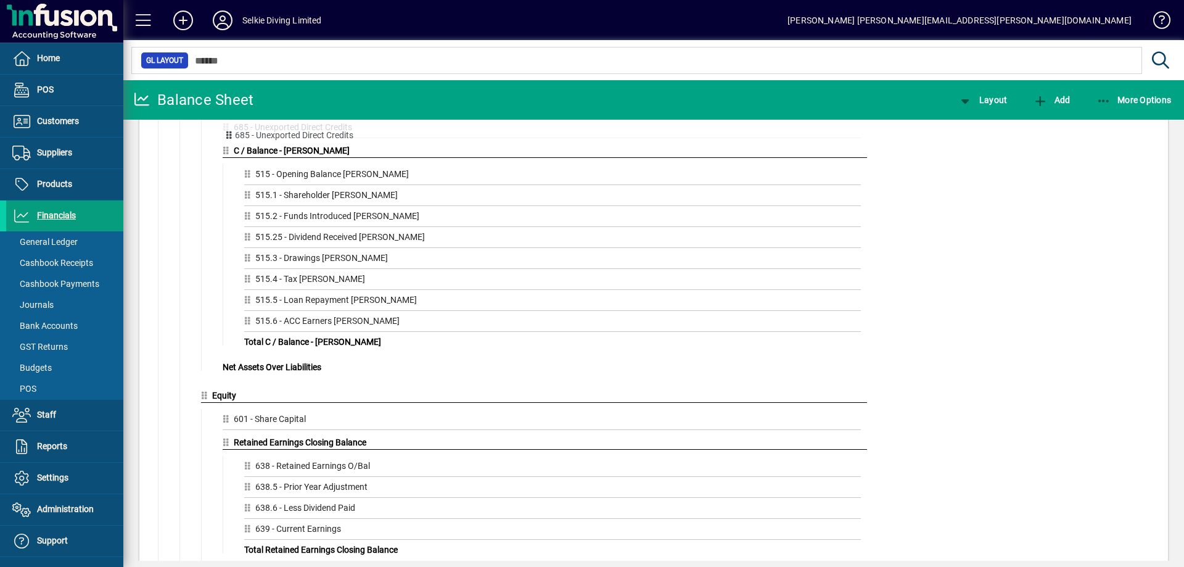
drag, startPoint x: 256, startPoint y: 347, endPoint x: 258, endPoint y: 136, distance: 211.5
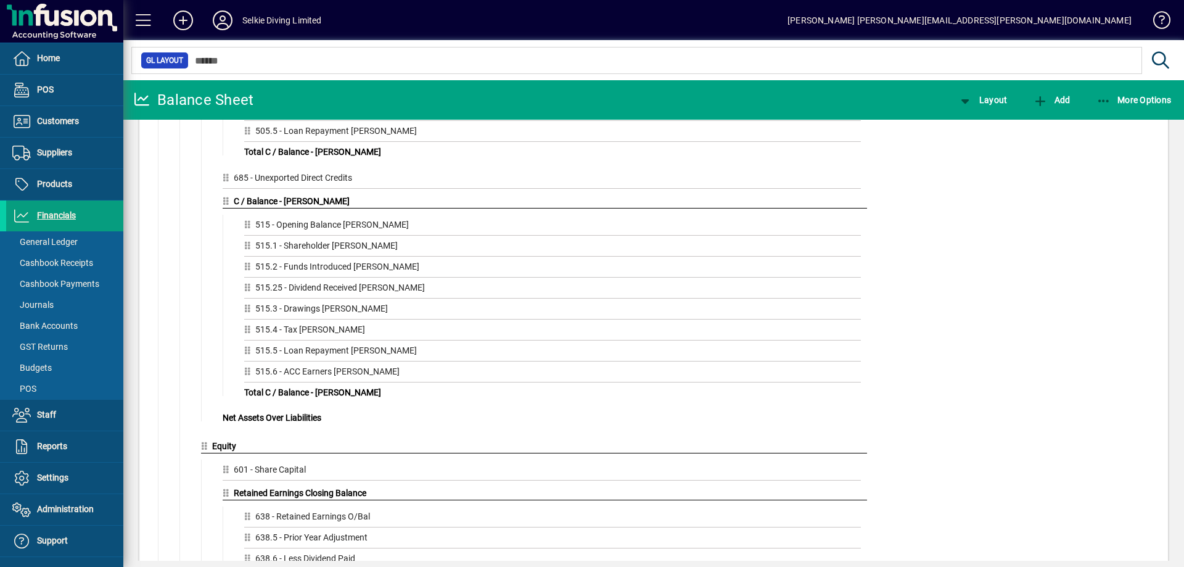
scroll to position [1435, 0]
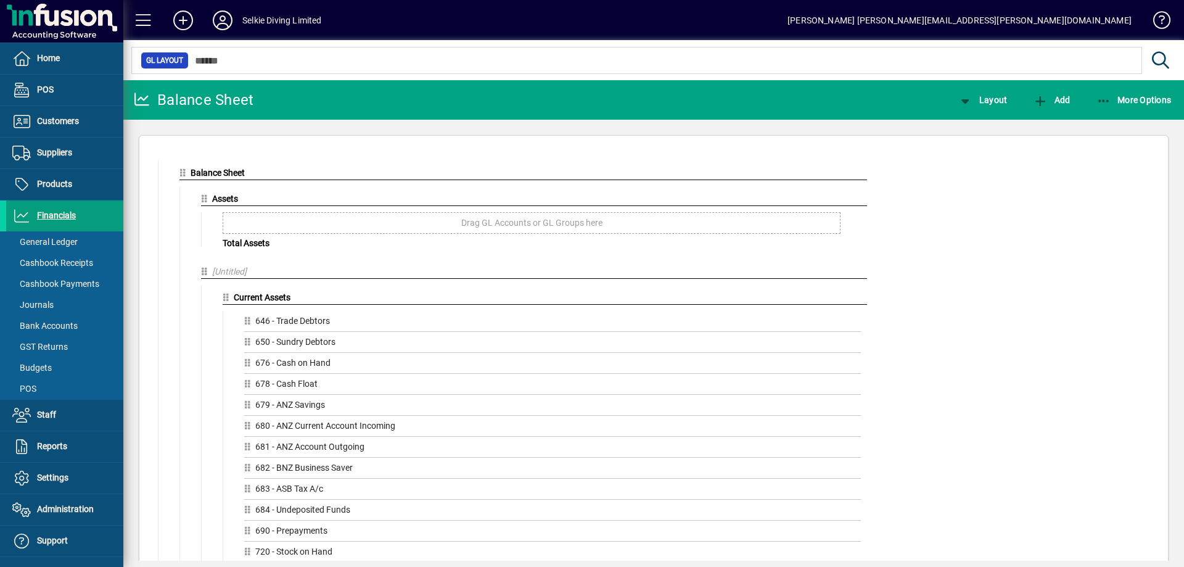
scroll to position [1423, 0]
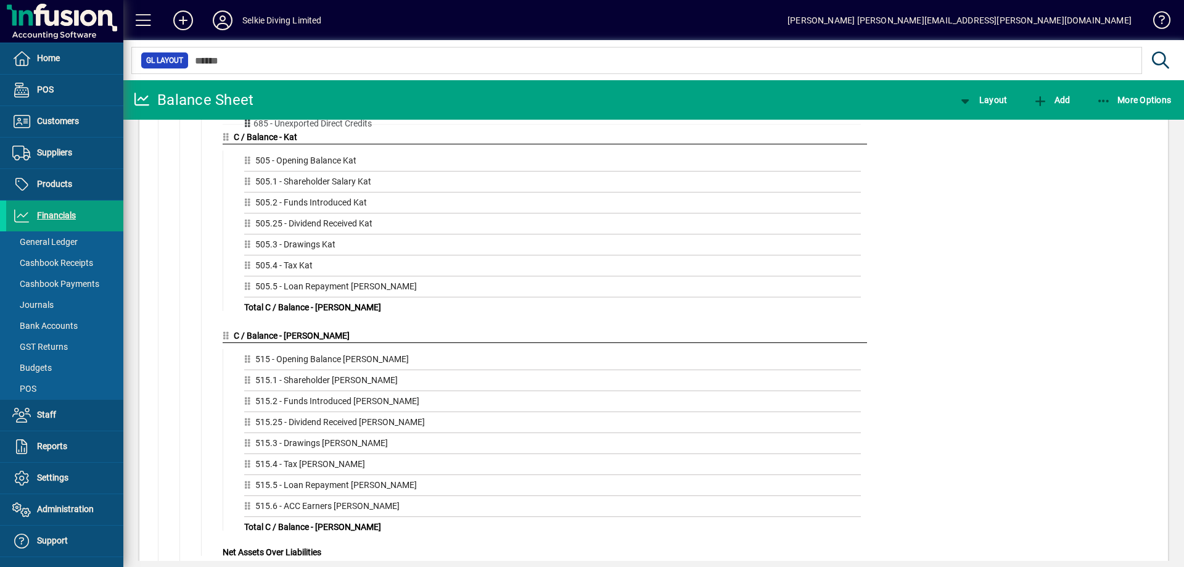
drag, startPoint x: 292, startPoint y: 311, endPoint x: 313, endPoint y: 121, distance: 190.4
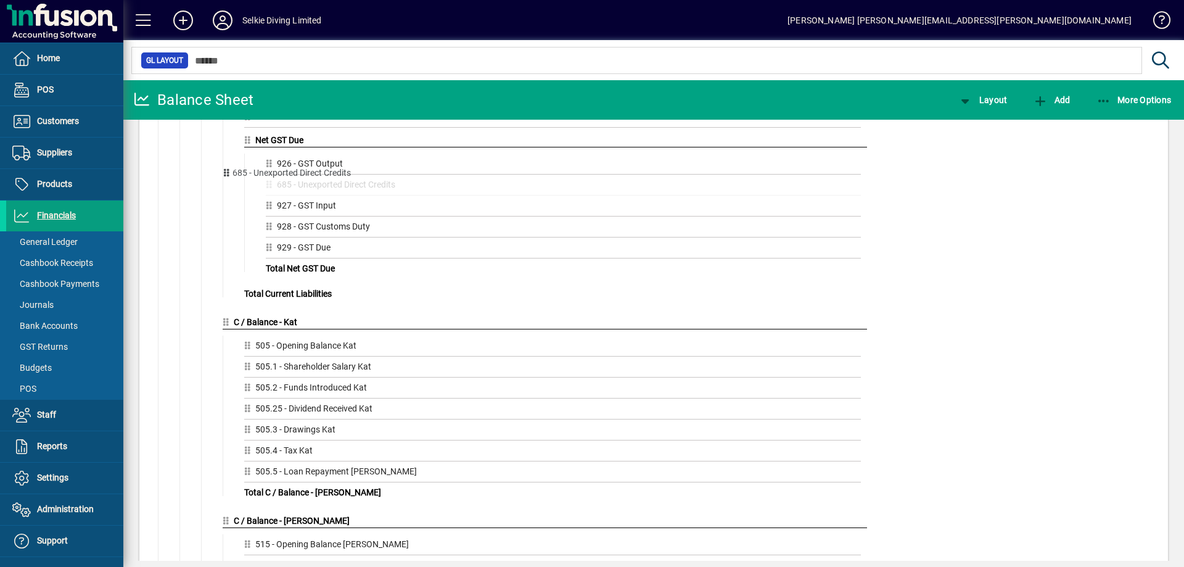
drag, startPoint x: 306, startPoint y: 298, endPoint x: 305, endPoint y: 171, distance: 127.6
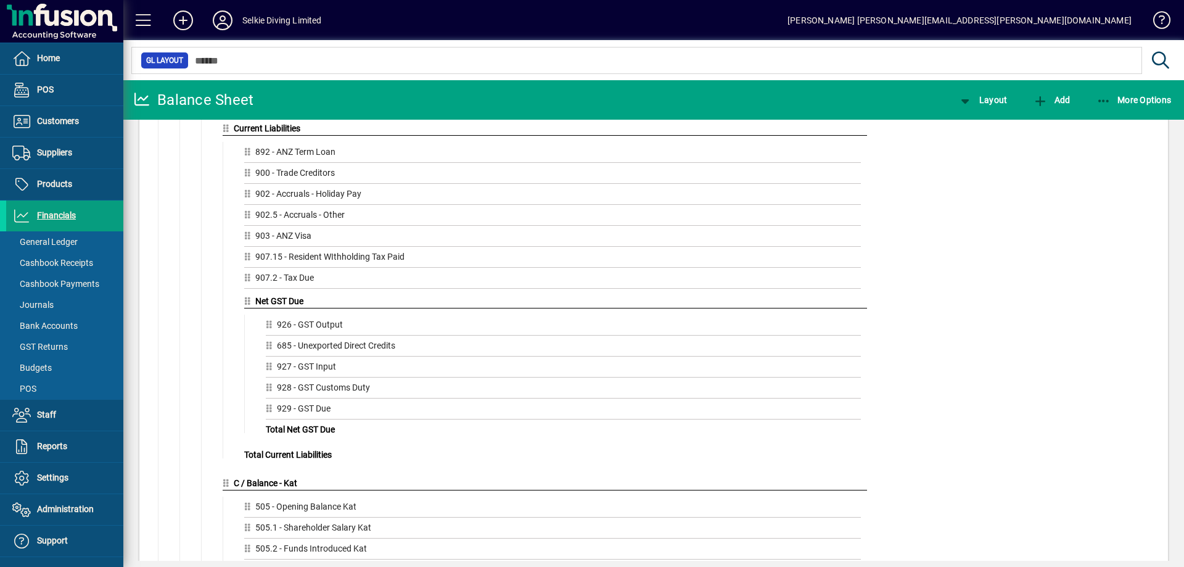
scroll to position [1053, 0]
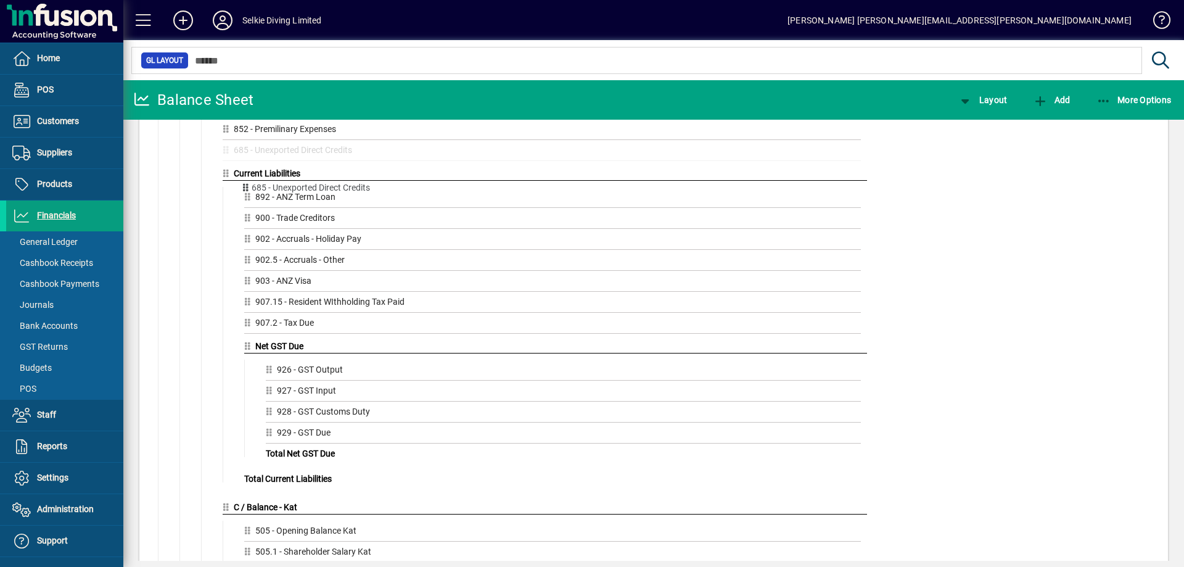
drag, startPoint x: 321, startPoint y: 371, endPoint x: 296, endPoint y: 189, distance: 184.3
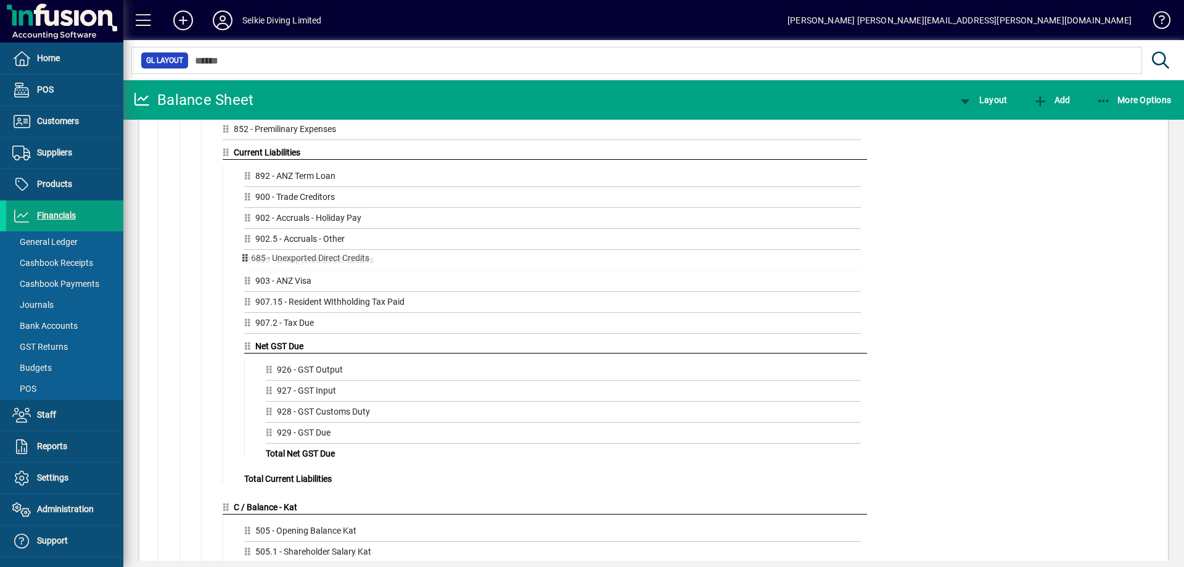
drag, startPoint x: 295, startPoint y: 148, endPoint x: 313, endPoint y: 258, distance: 111.2
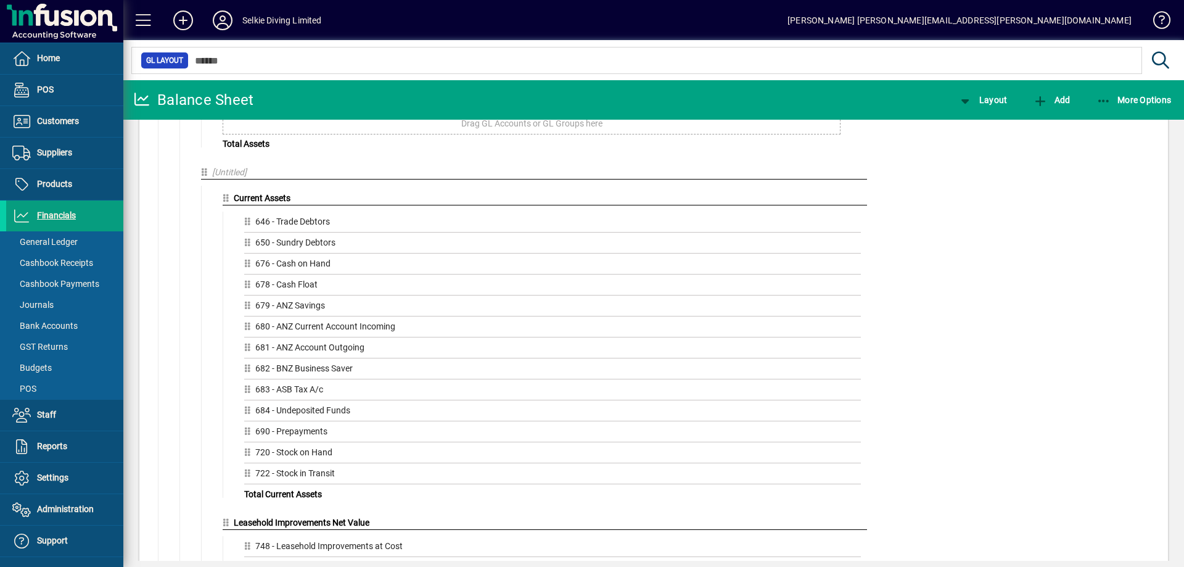
scroll to position [0, 0]
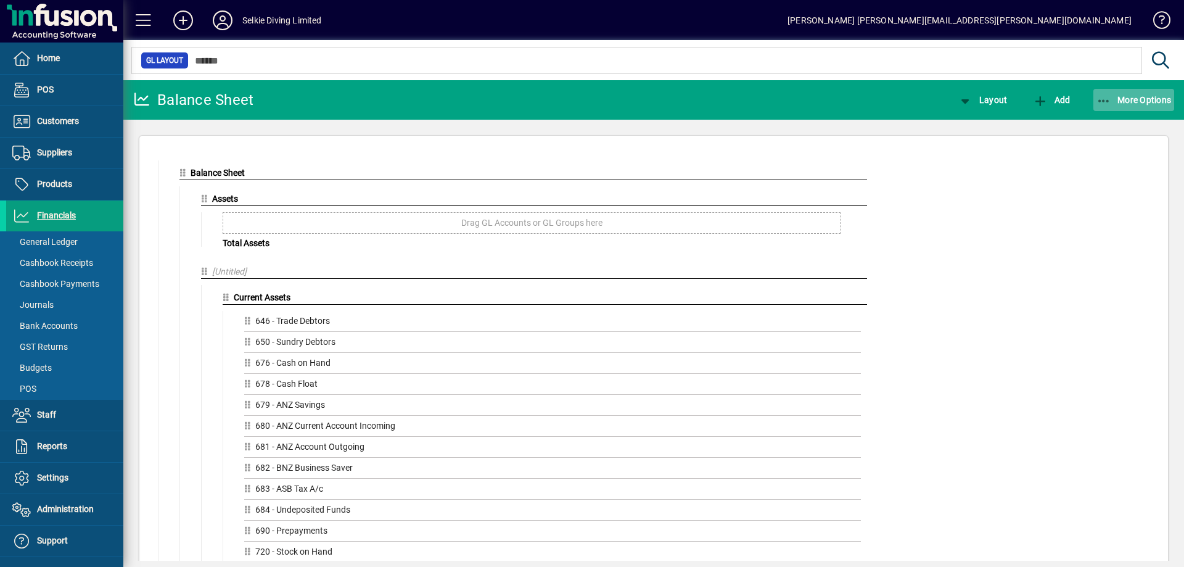
click at [1130, 102] on span "More Options" at bounding box center [1133, 100] width 75 height 10
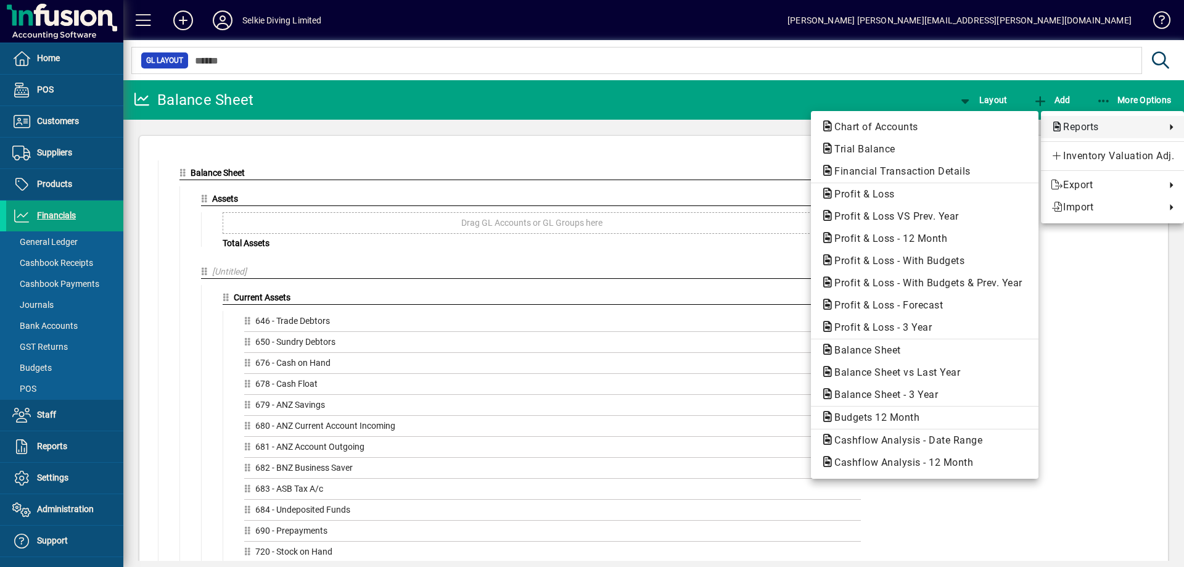
click at [1108, 123] on span "Reports" at bounding box center [1105, 127] width 109 height 15
click at [887, 197] on span "Profit & Loss" at bounding box center [861, 194] width 80 height 12
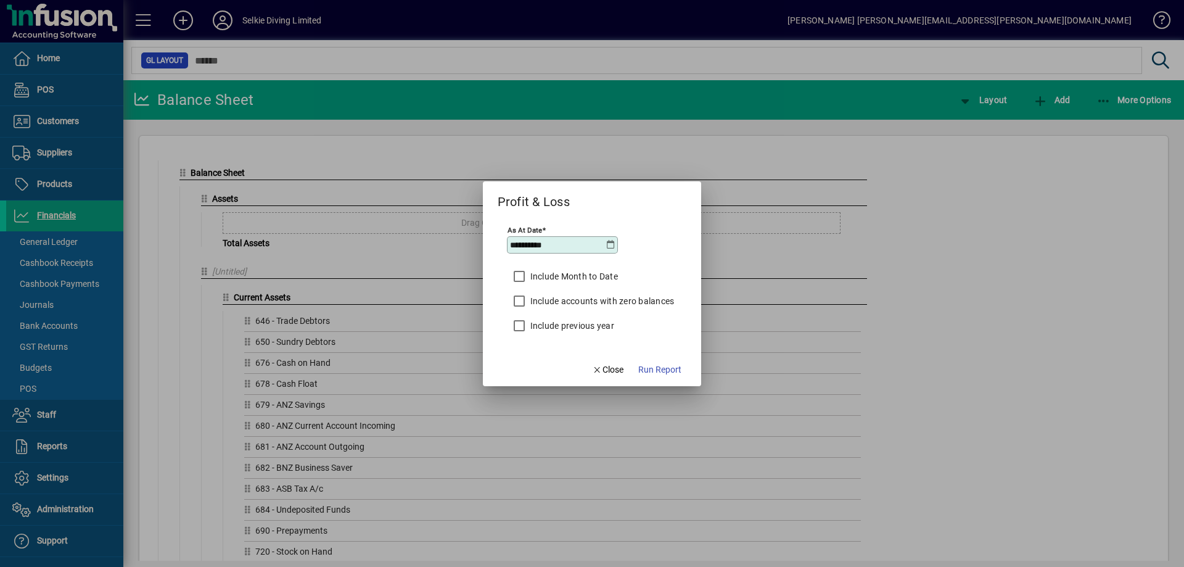
click at [610, 240] on icon at bounding box center [611, 245] width 10 height 10
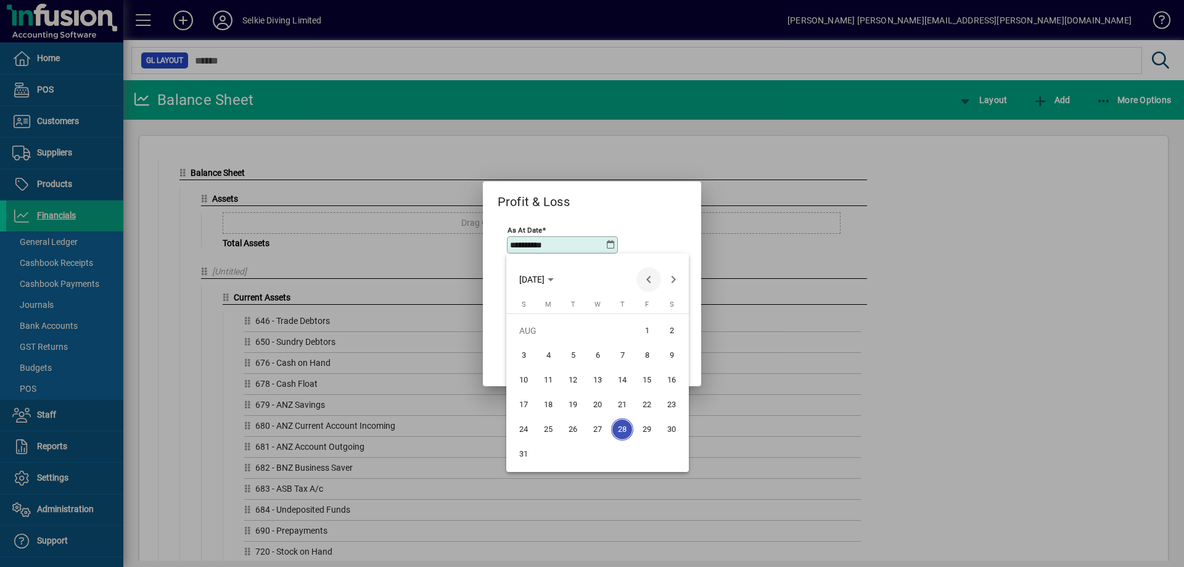
click at [644, 279] on span "Previous month" at bounding box center [648, 279] width 25 height 25
click at [621, 459] on span "31" at bounding box center [622, 454] width 22 height 22
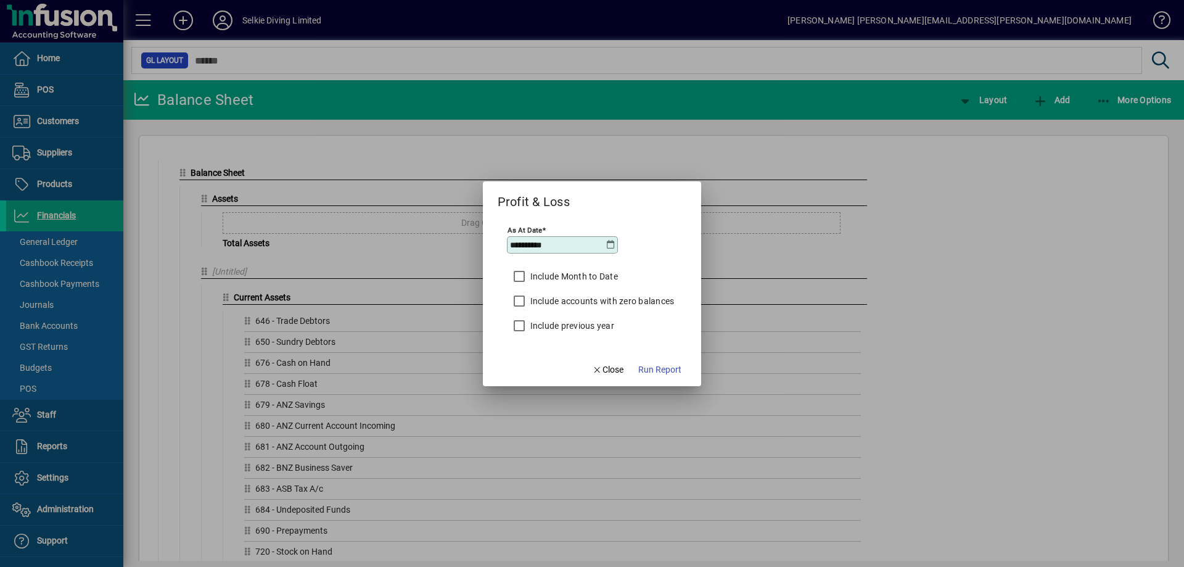
type input "**********"
click at [667, 368] on span "Run Report" at bounding box center [659, 369] width 43 height 13
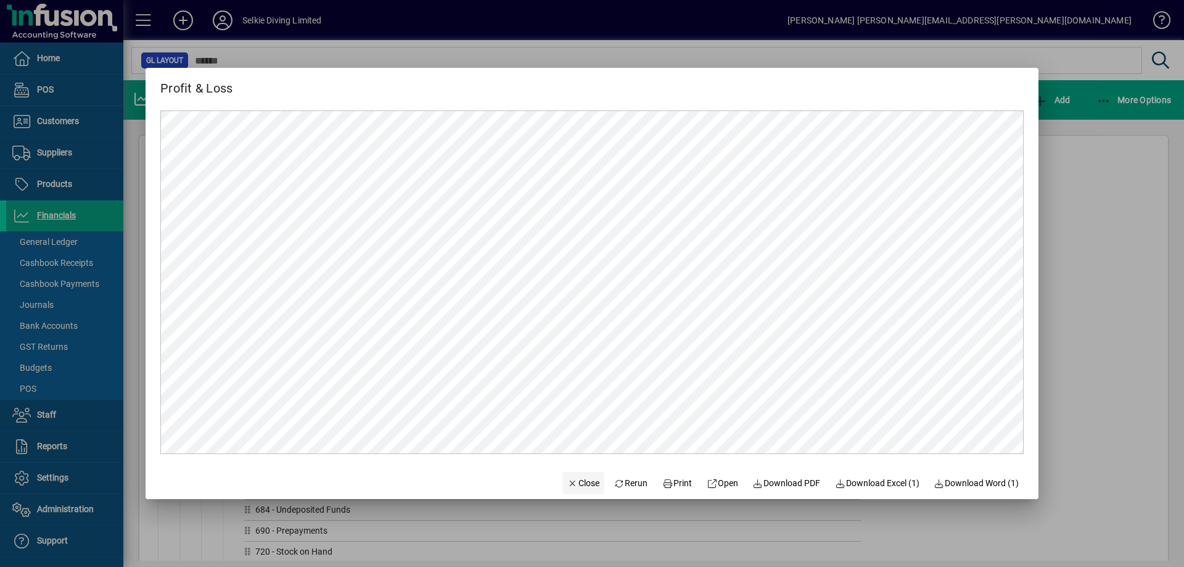
click at [571, 479] on span "Close" at bounding box center [583, 483] width 32 height 13
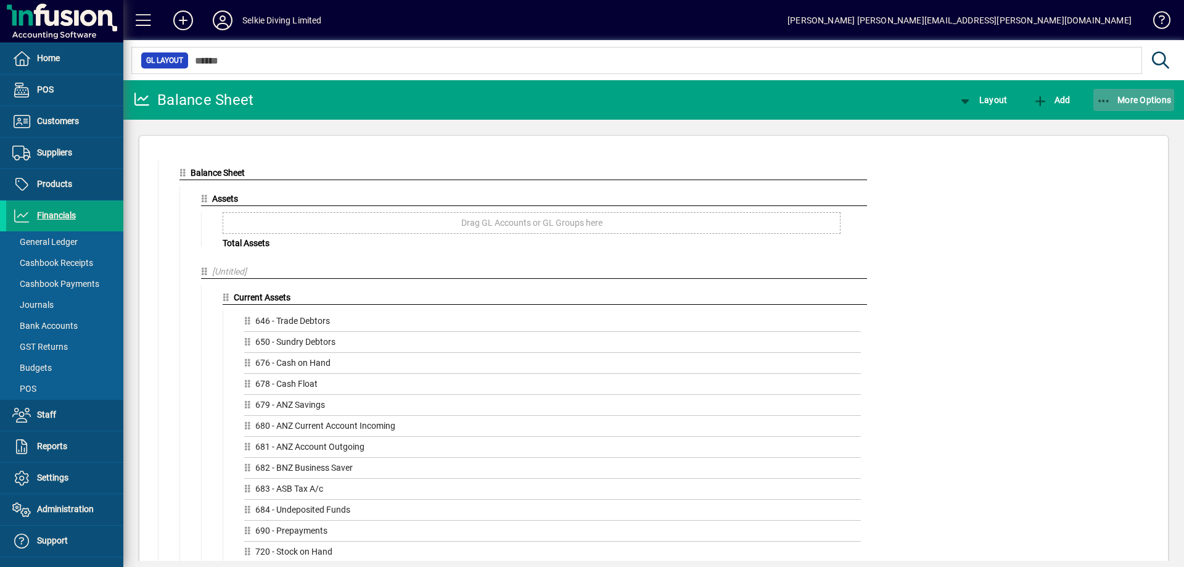
click at [1105, 105] on icon "button" at bounding box center [1103, 101] width 15 height 12
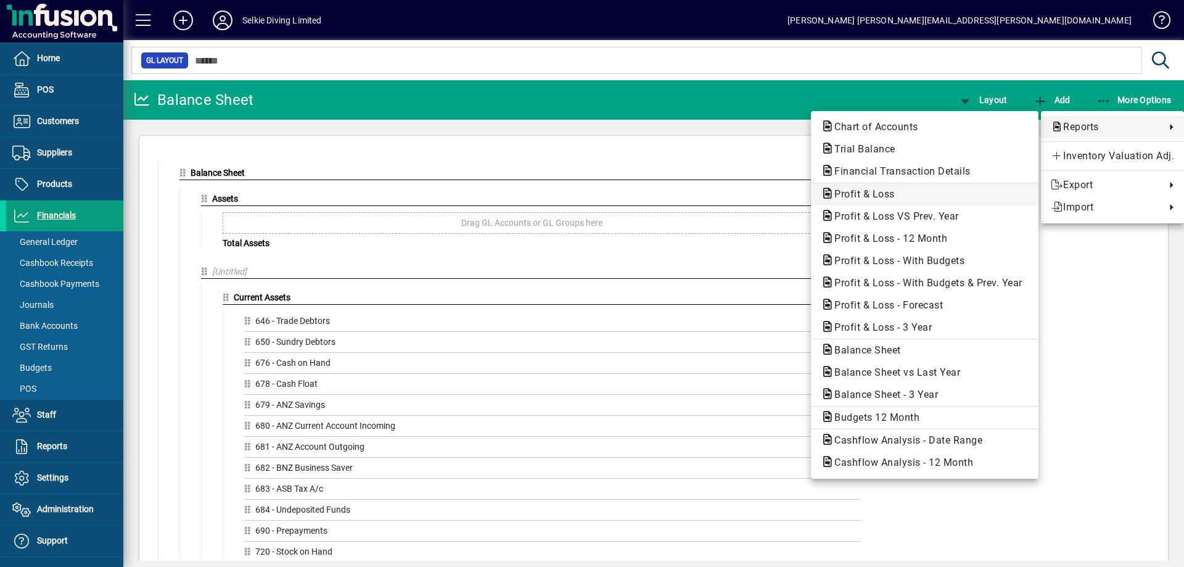
click at [884, 197] on span "Profit & Loss" at bounding box center [861, 194] width 80 height 12
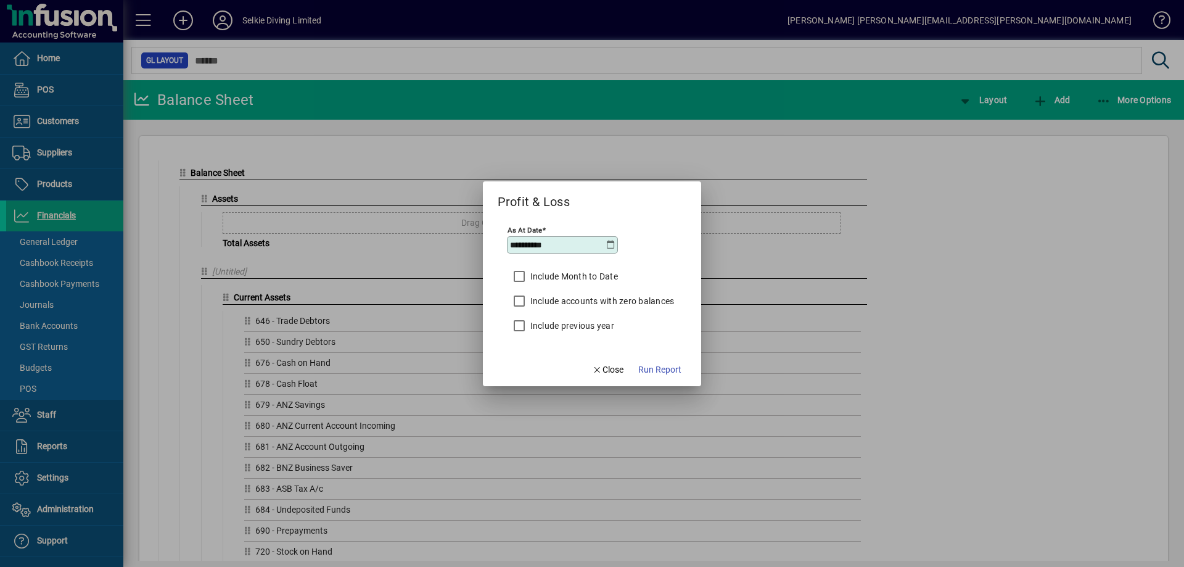
click at [565, 280] on label "Include Month to Date" at bounding box center [573, 276] width 90 height 12
click at [612, 244] on icon at bounding box center [611, 245] width 10 height 10
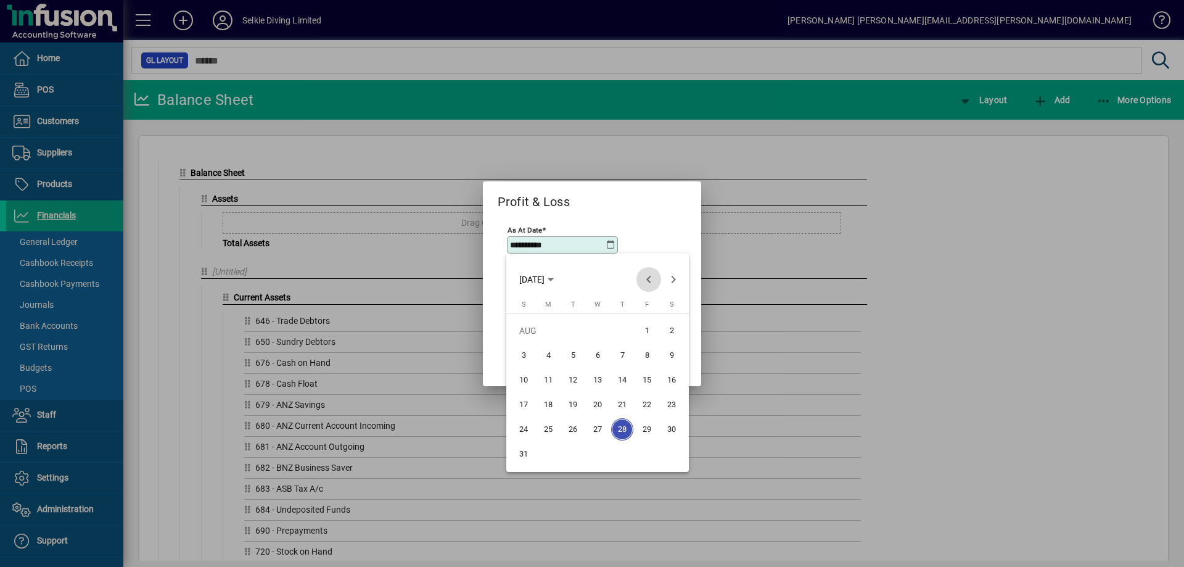
click at [649, 276] on span "Previous month" at bounding box center [648, 279] width 25 height 25
click at [623, 456] on span "31" at bounding box center [622, 454] width 22 height 22
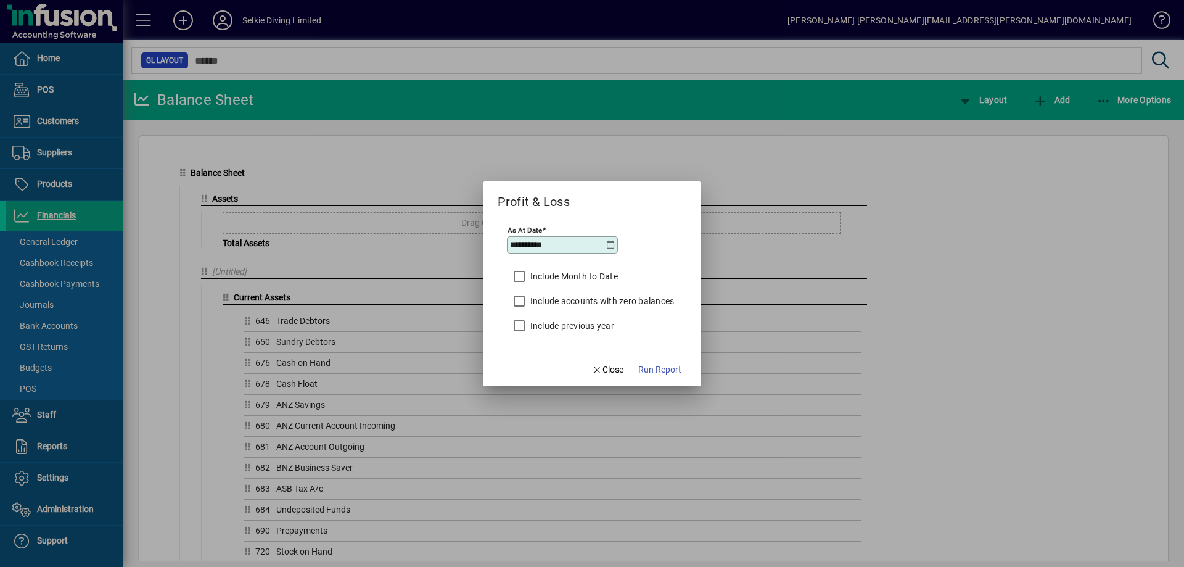
type input "**********"
click at [660, 368] on span "Run Report" at bounding box center [659, 369] width 43 height 13
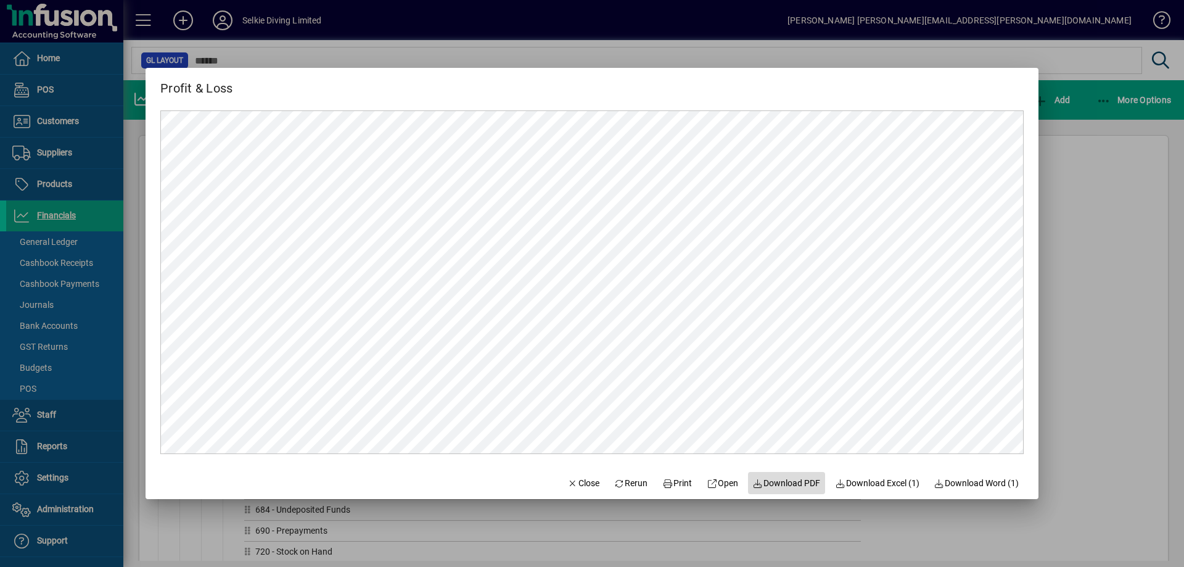
click at [788, 477] on span "Download PDF" at bounding box center [787, 483] width 68 height 13
click at [573, 485] on span "Close" at bounding box center [583, 483] width 32 height 13
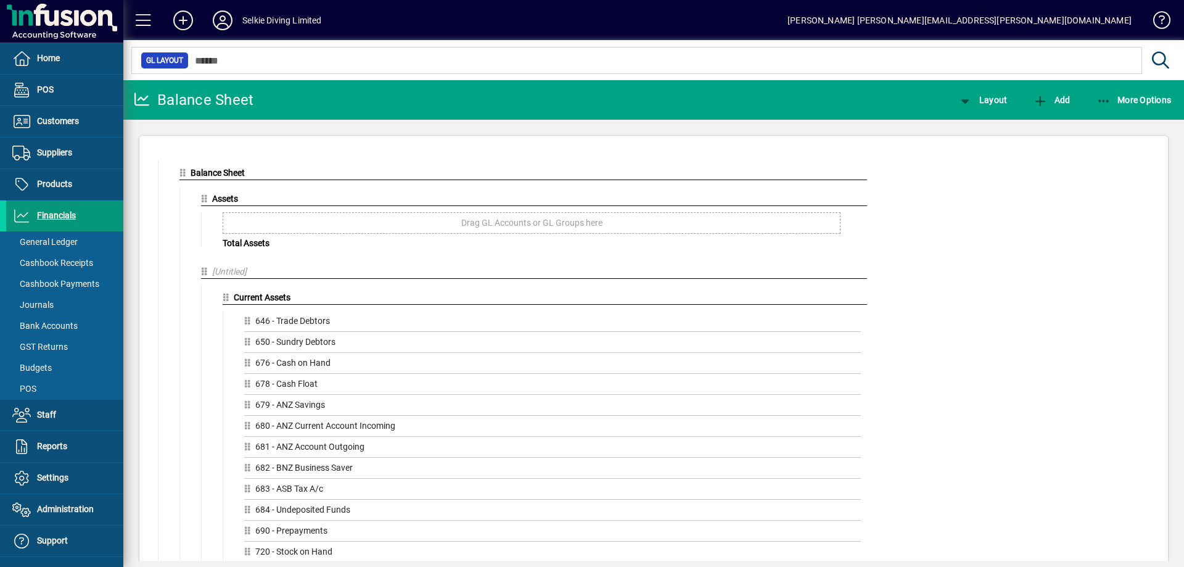
click at [45, 215] on span "Financials" at bounding box center [56, 215] width 39 height 10
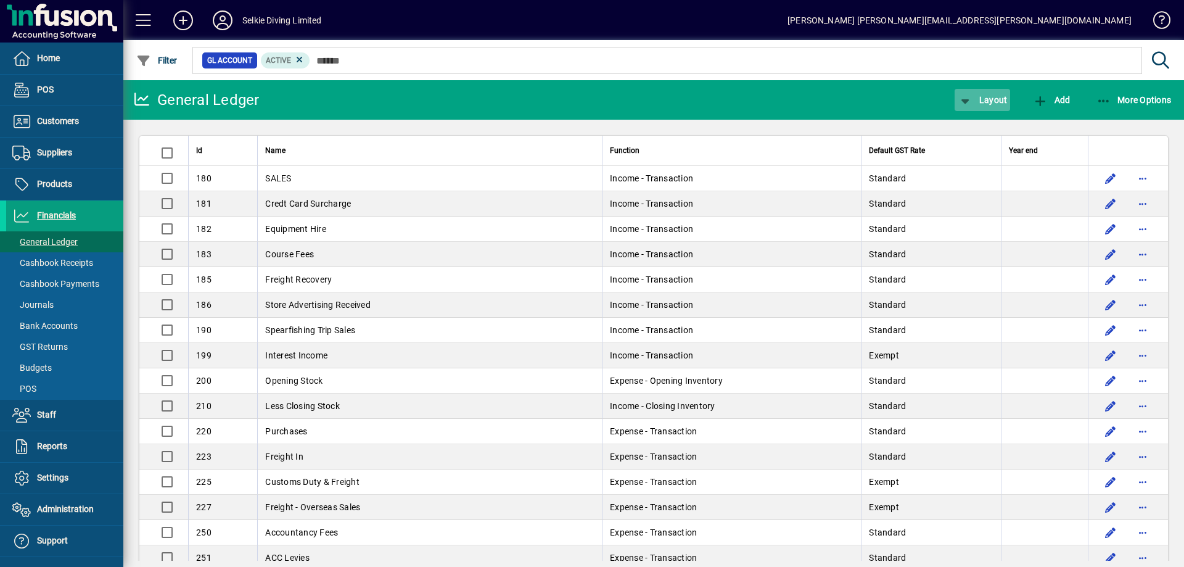
click at [990, 95] on span "Layout" at bounding box center [982, 100] width 49 height 10
click at [1003, 151] on span "Profit & Loss" at bounding box center [995, 149] width 79 height 15
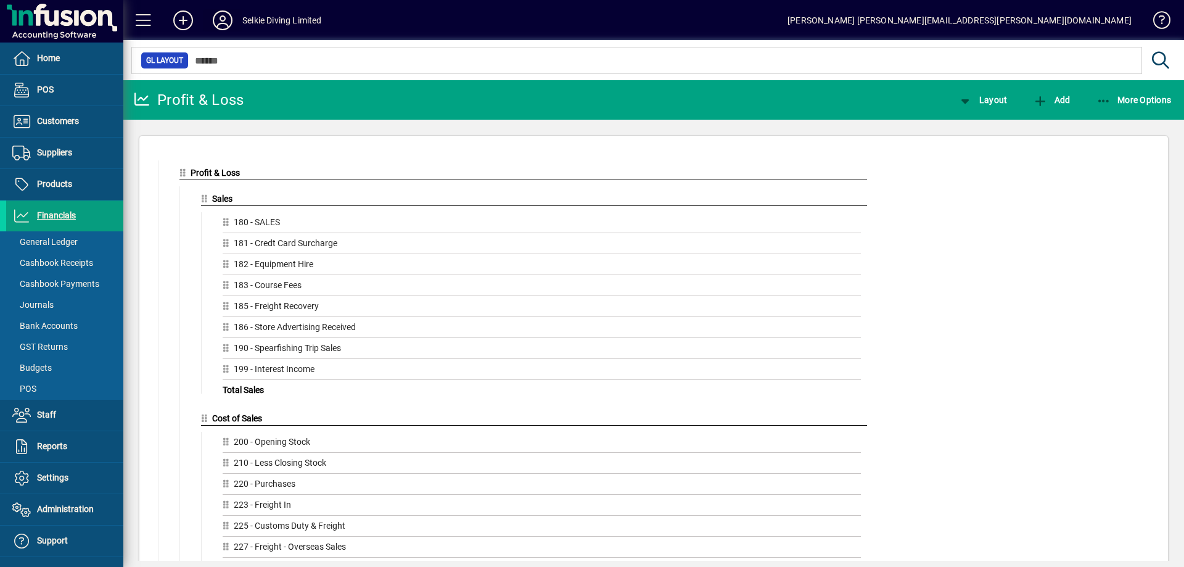
click at [221, 20] on icon at bounding box center [222, 20] width 25 height 20
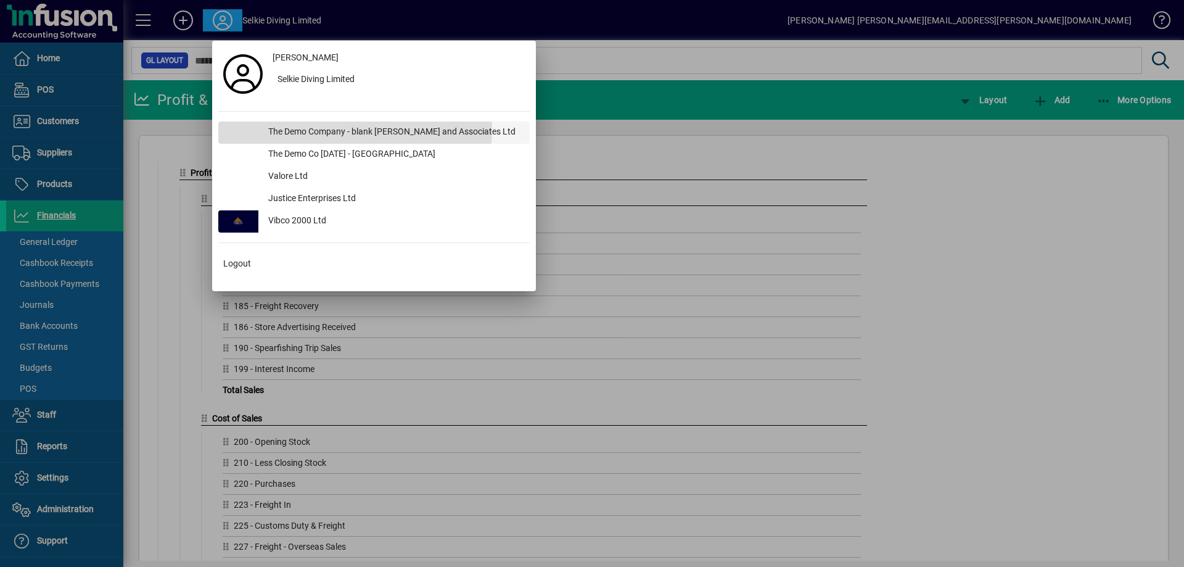
click at [317, 129] on div "The Demo Company - blank [PERSON_NAME] and Associates Ltd" at bounding box center [393, 132] width 271 height 22
